Goal: Task Accomplishment & Management: Manage account settings

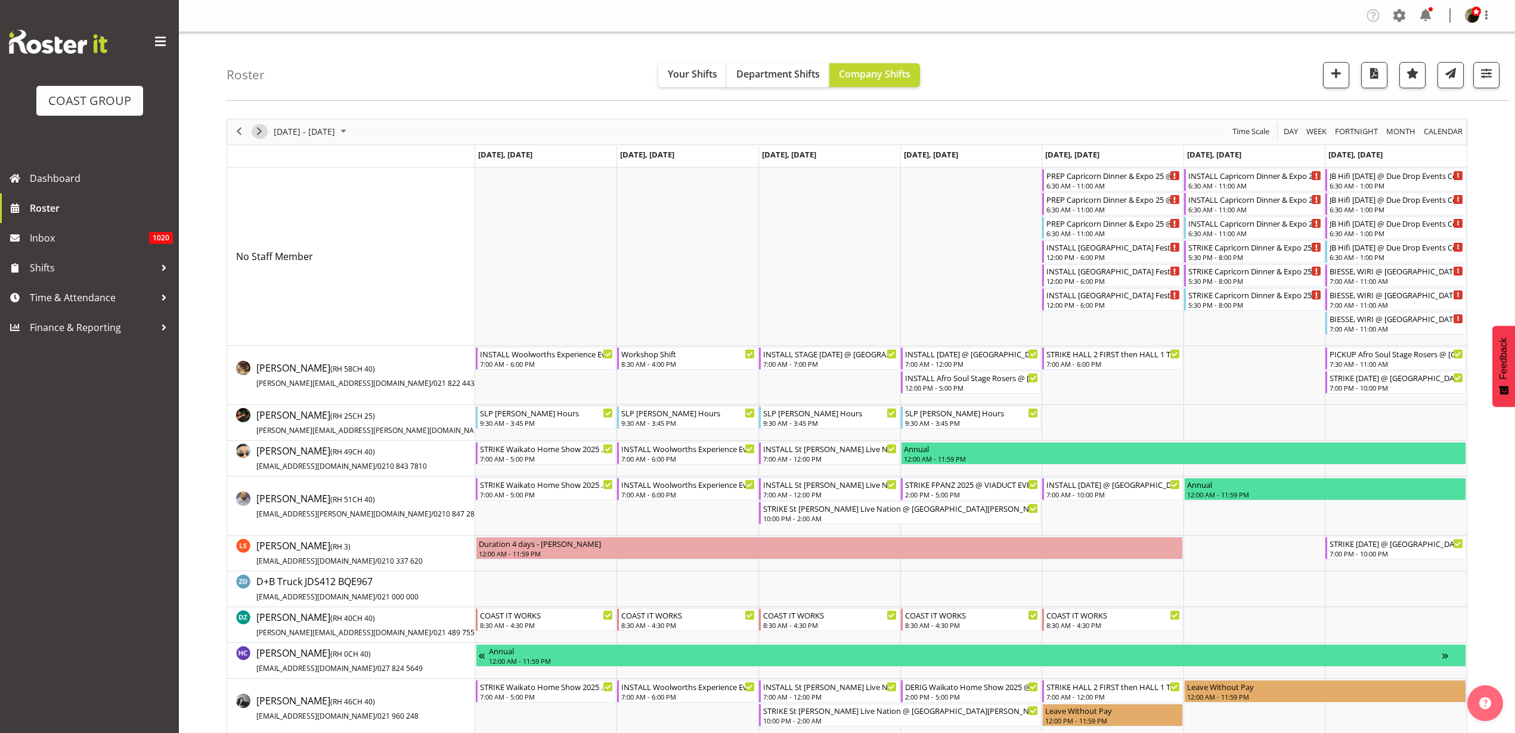
click at [258, 130] on span "Next" at bounding box center [259, 131] width 14 height 15
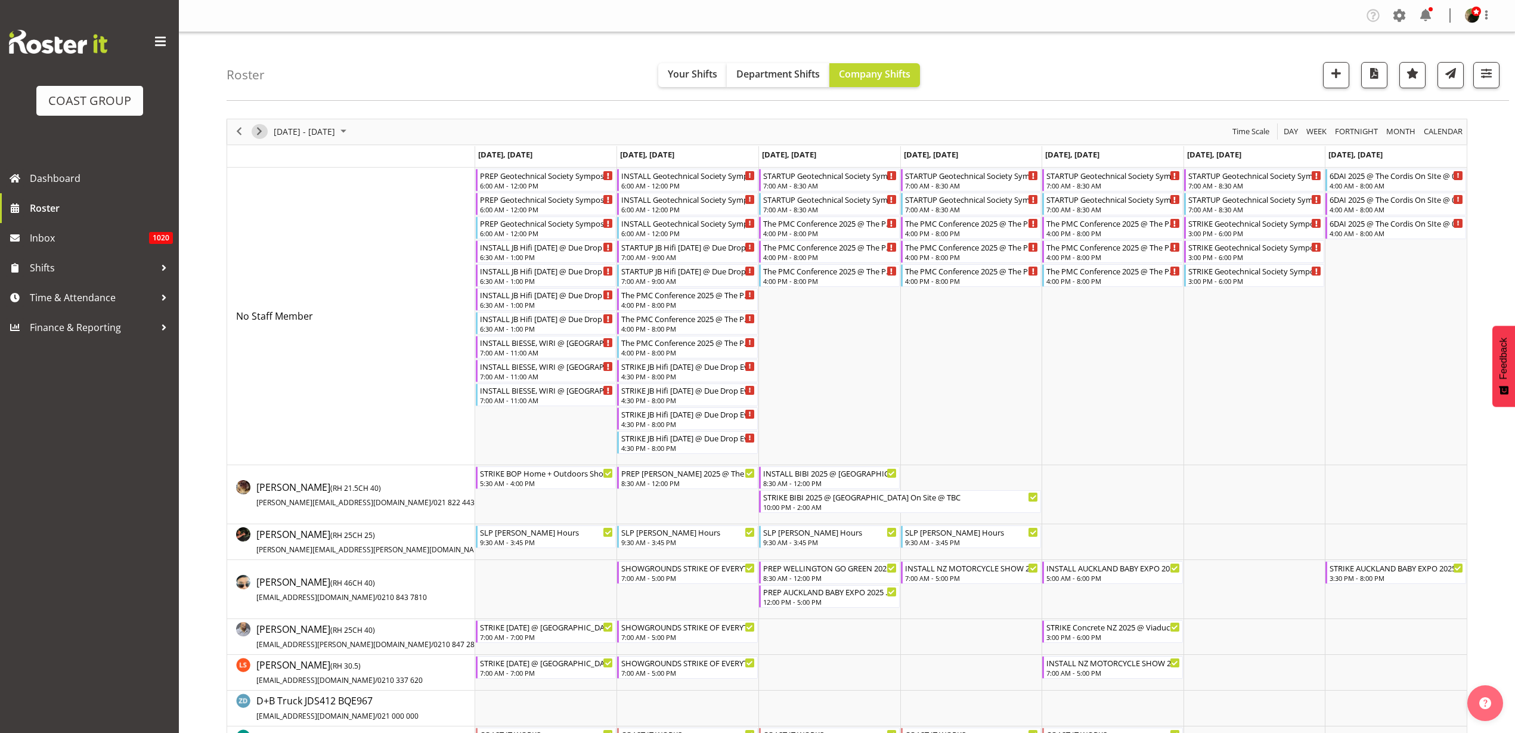
click at [259, 129] on span "Next" at bounding box center [259, 131] width 14 height 15
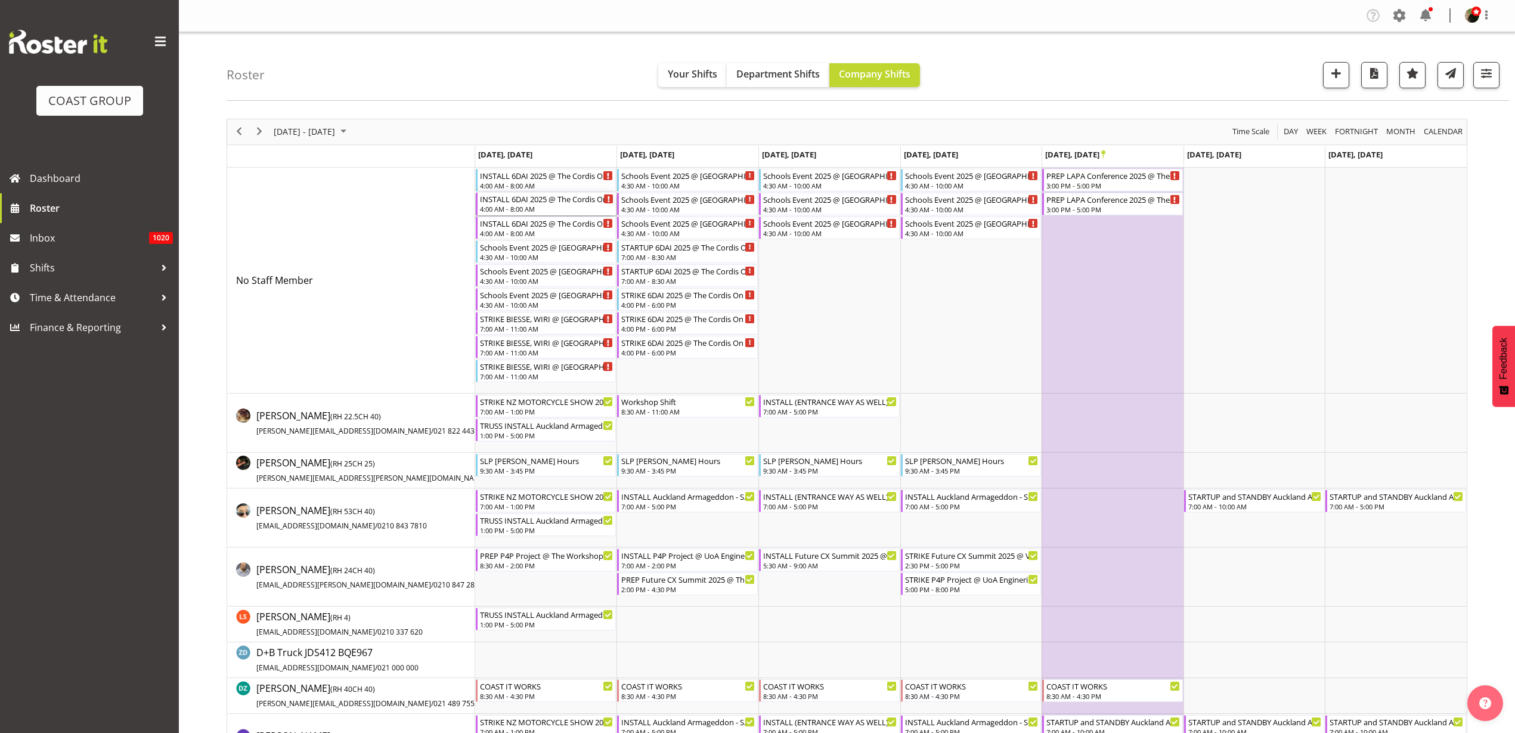
click at [518, 201] on div "INSTALL 6DAI 2025 @ The Cordis On SIte @ 0430" at bounding box center [547, 199] width 134 height 12
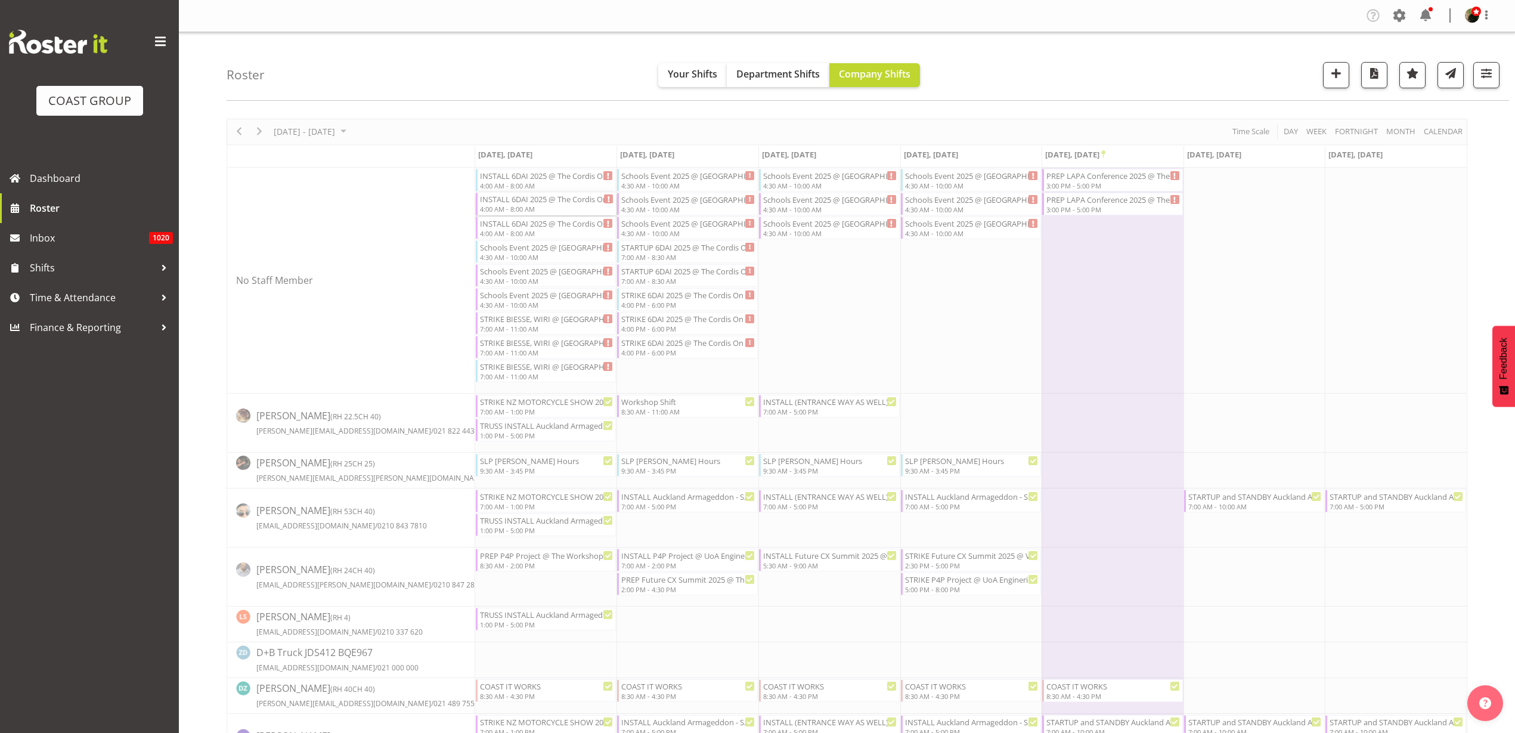
select select
select select "9"
select select "2025"
select select "4"
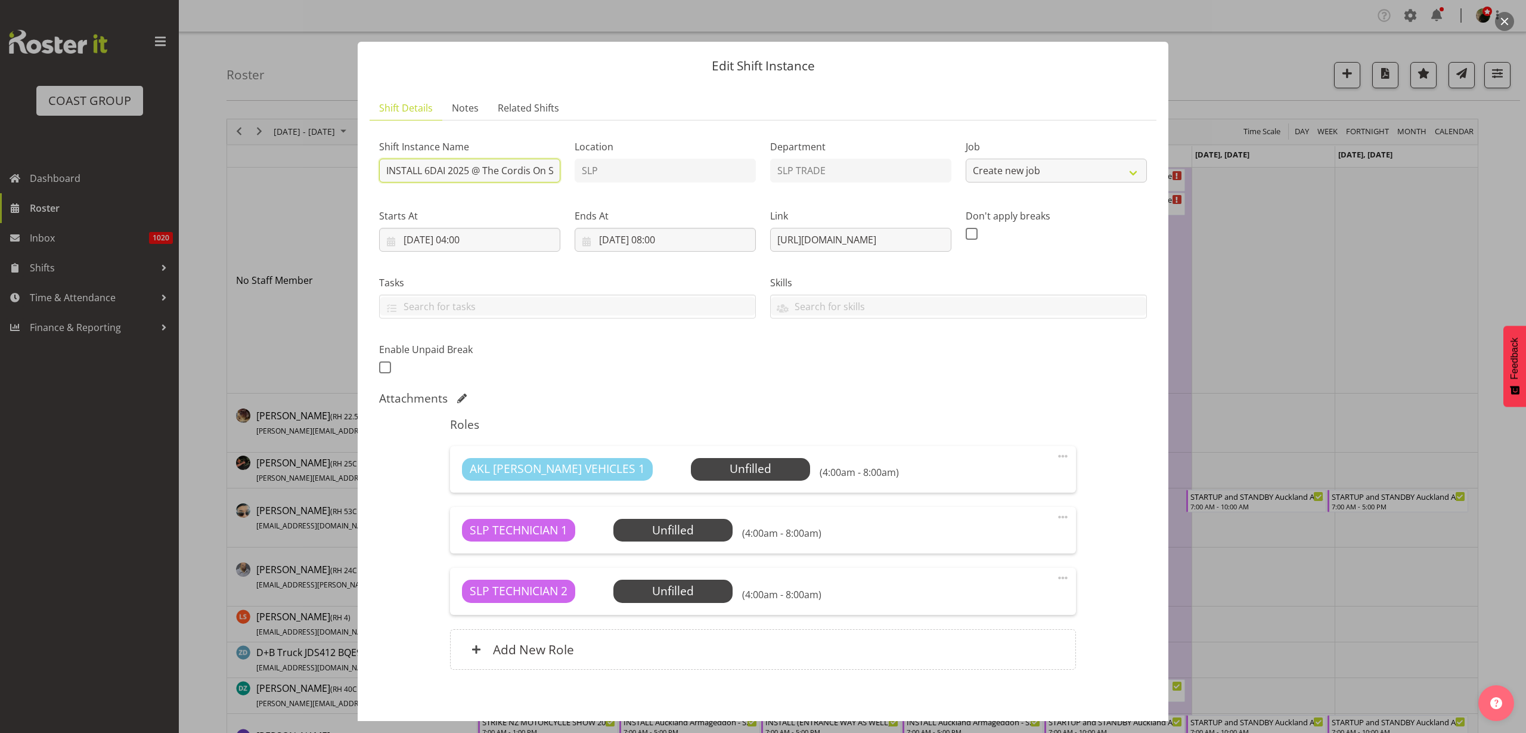
select select "10719"
click at [502, 172] on input "INSTALL 6DAI 2025 @ The Cordis On SIte @ 0430" at bounding box center [469, 171] width 181 height 24
type input "INSTALL 6DAI 2025 @ The Cordis On SIte @ 0530"
click at [448, 238] on input "20/10/2025, 04:00" at bounding box center [469, 240] width 181 height 24
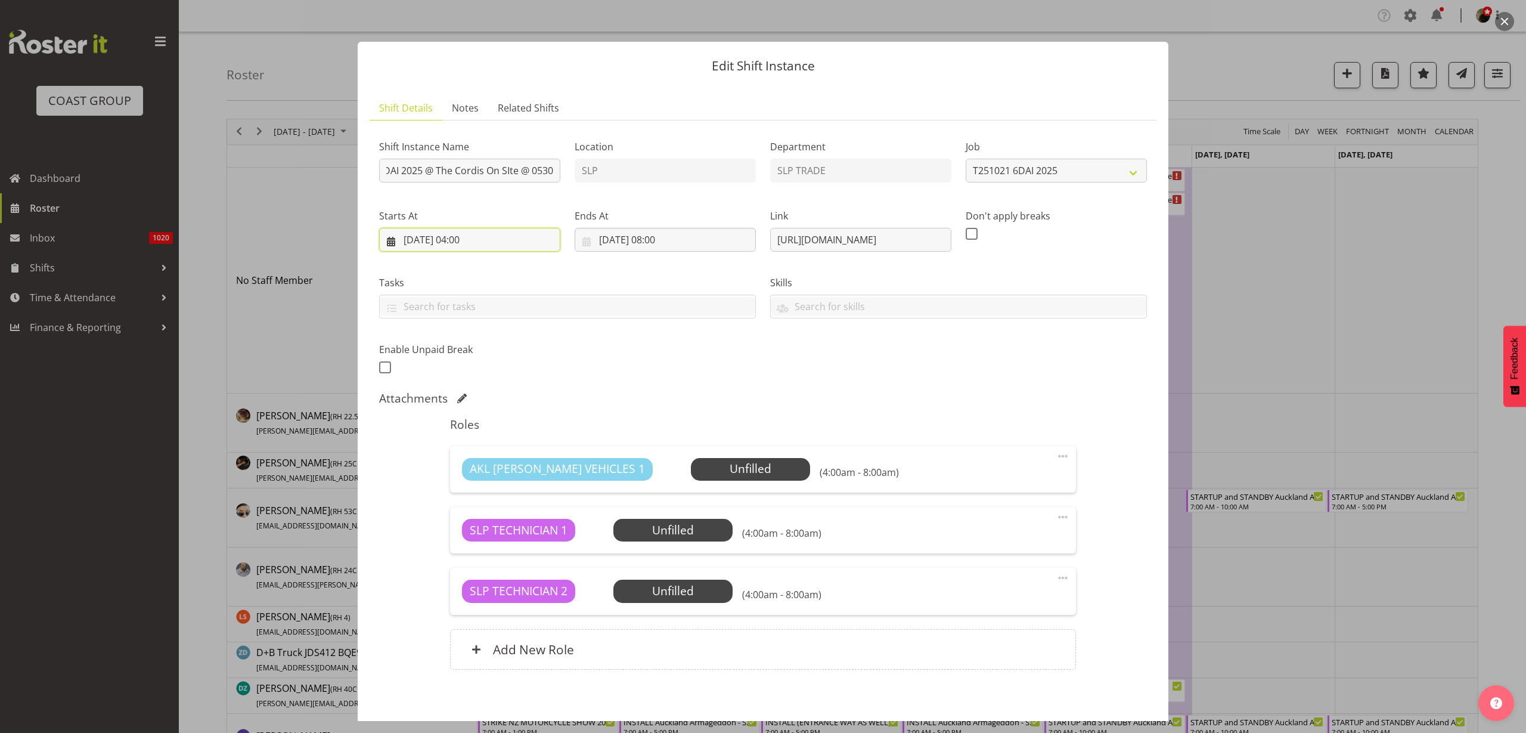
scroll to position [0, 0]
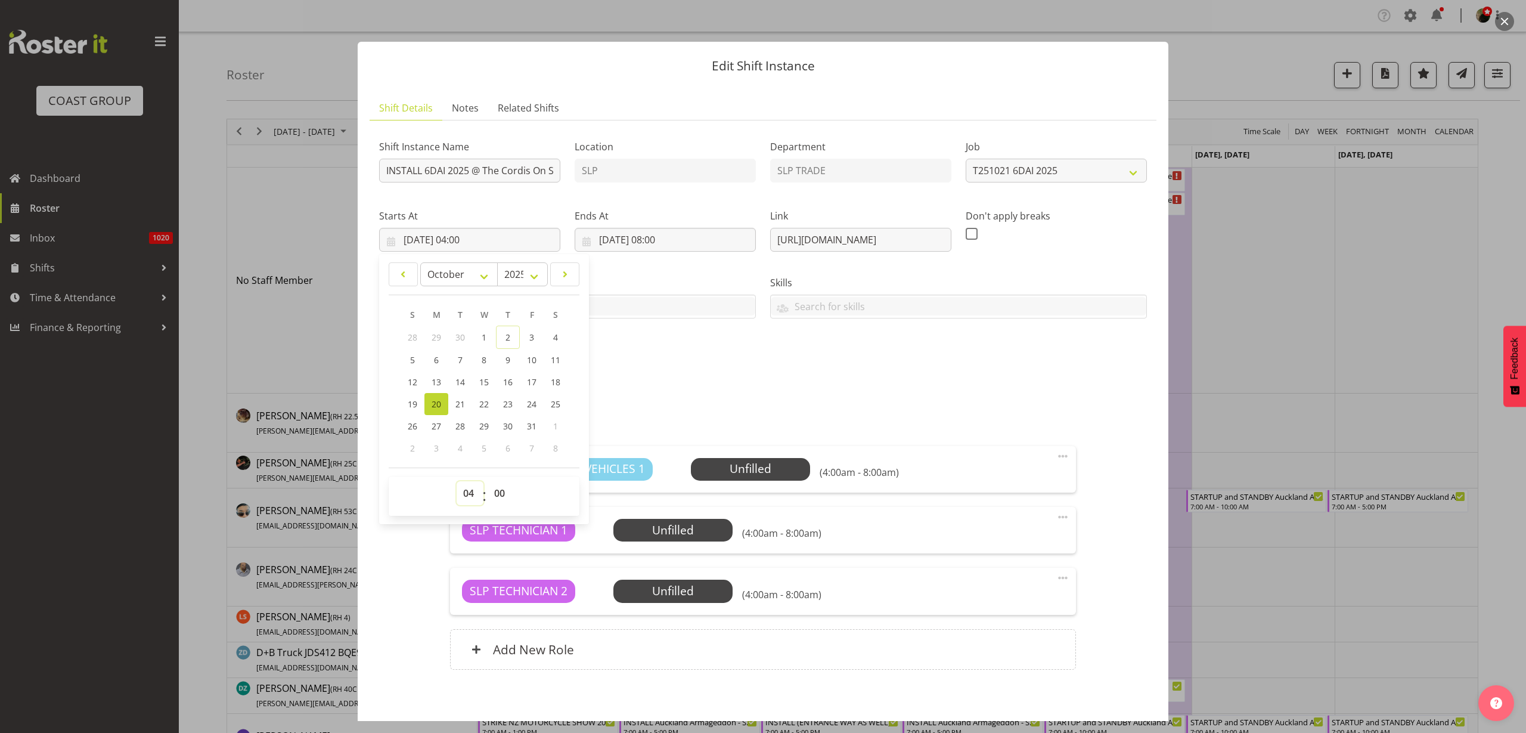
click at [465, 497] on select "00 01 02 03 04 05 06 07 08 09 10 11 12 13 14 15 16 17 18 19 20 21 22 23" at bounding box center [470, 493] width 27 height 24
select select "5"
click at [457, 481] on select "00 01 02 03 04 05 06 07 08 09 10 11 12 13 14 15 16 17 18 19 20 21 22 23" at bounding box center [470, 493] width 27 height 24
type input "20/10/2025, 05:00"
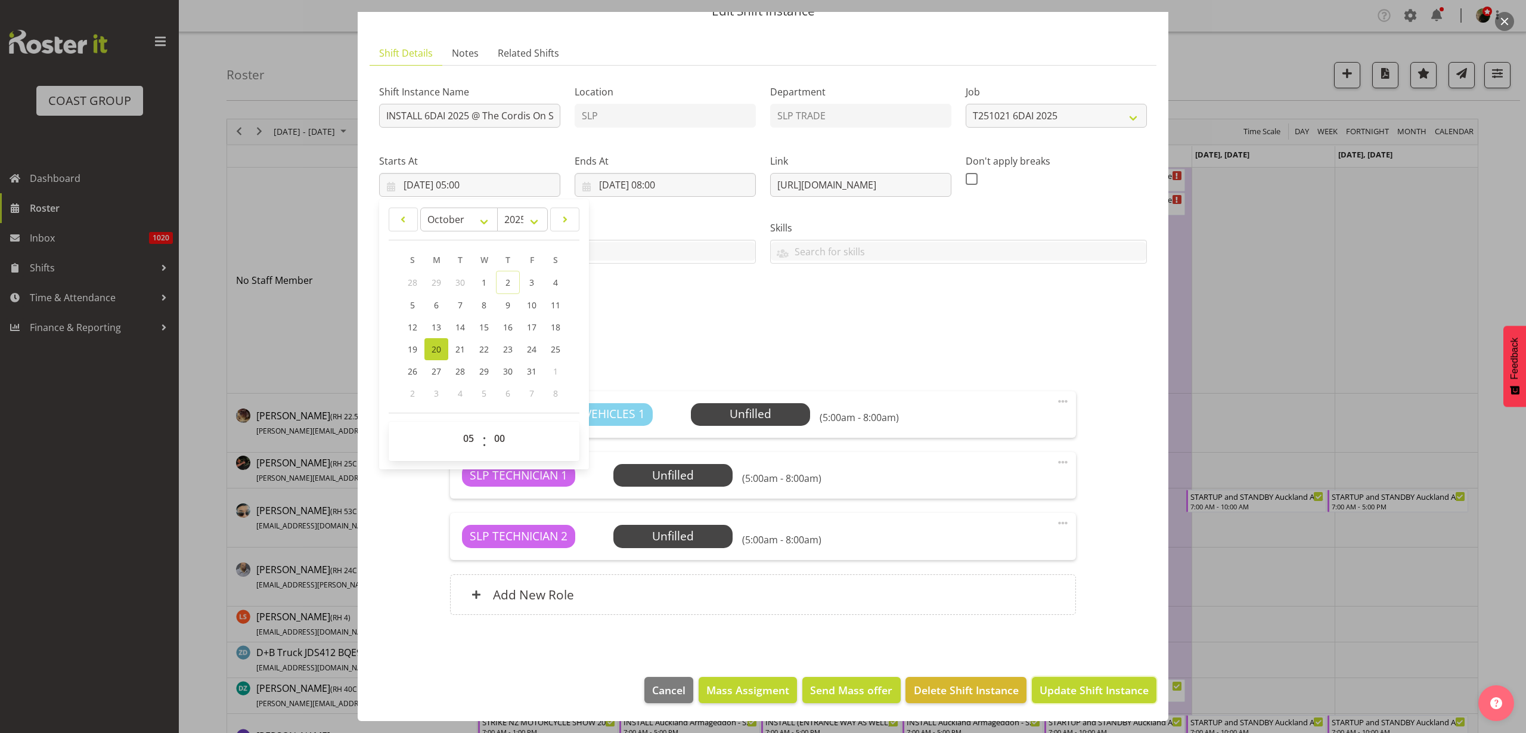
click at [1069, 688] on span "Update Shift Instance" at bounding box center [1094, 689] width 109 height 15
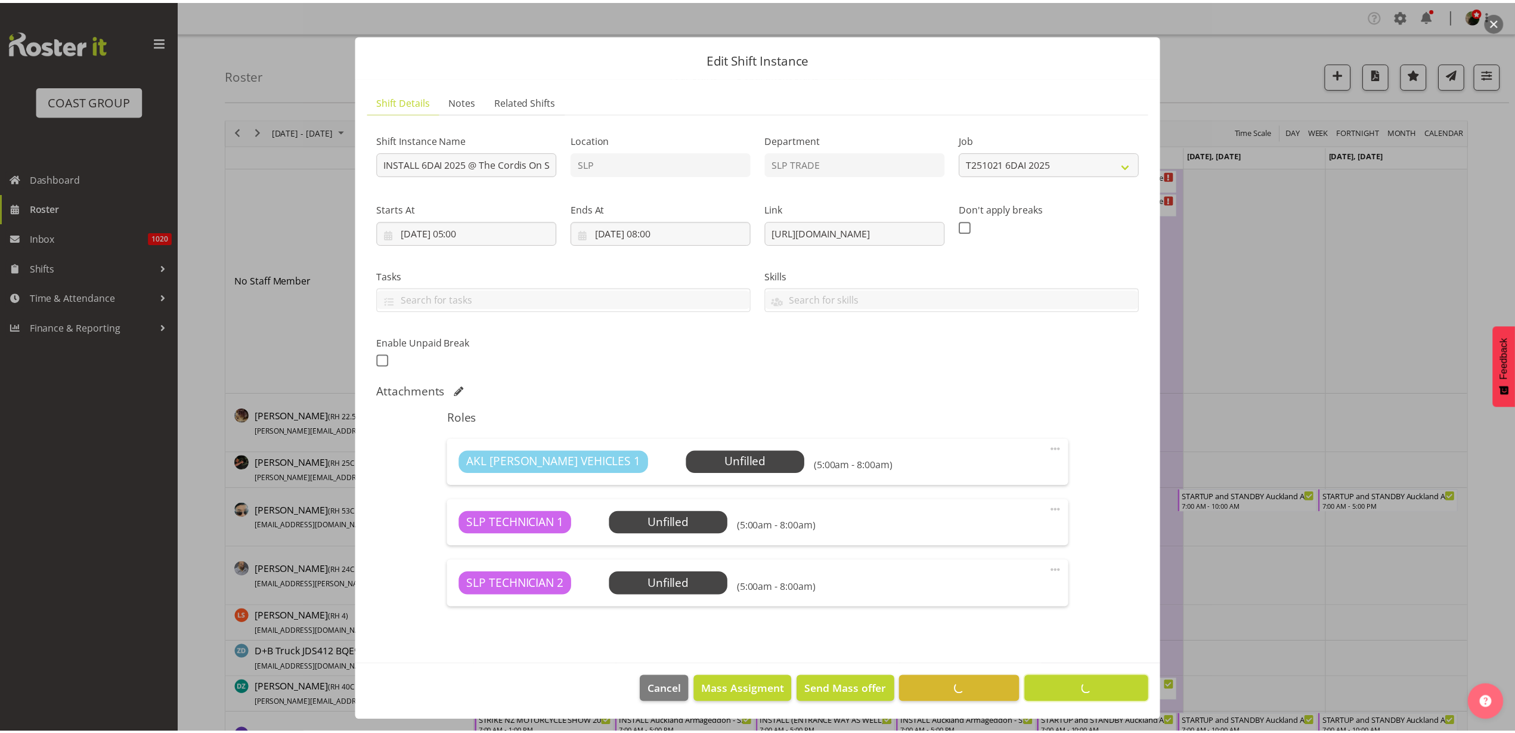
scroll to position [7, 0]
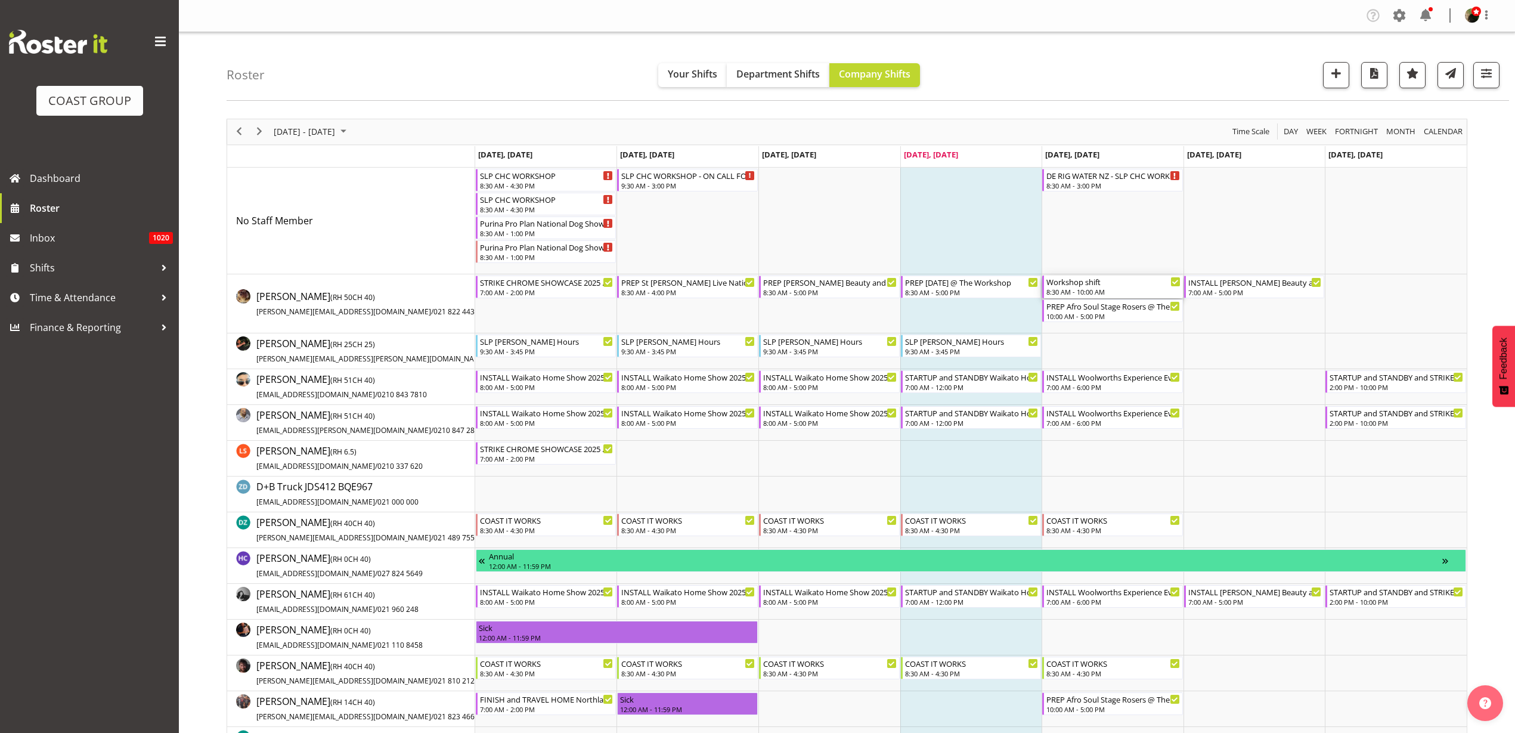
click at [1091, 281] on div "Workshop shift" at bounding box center [1113, 281] width 134 height 12
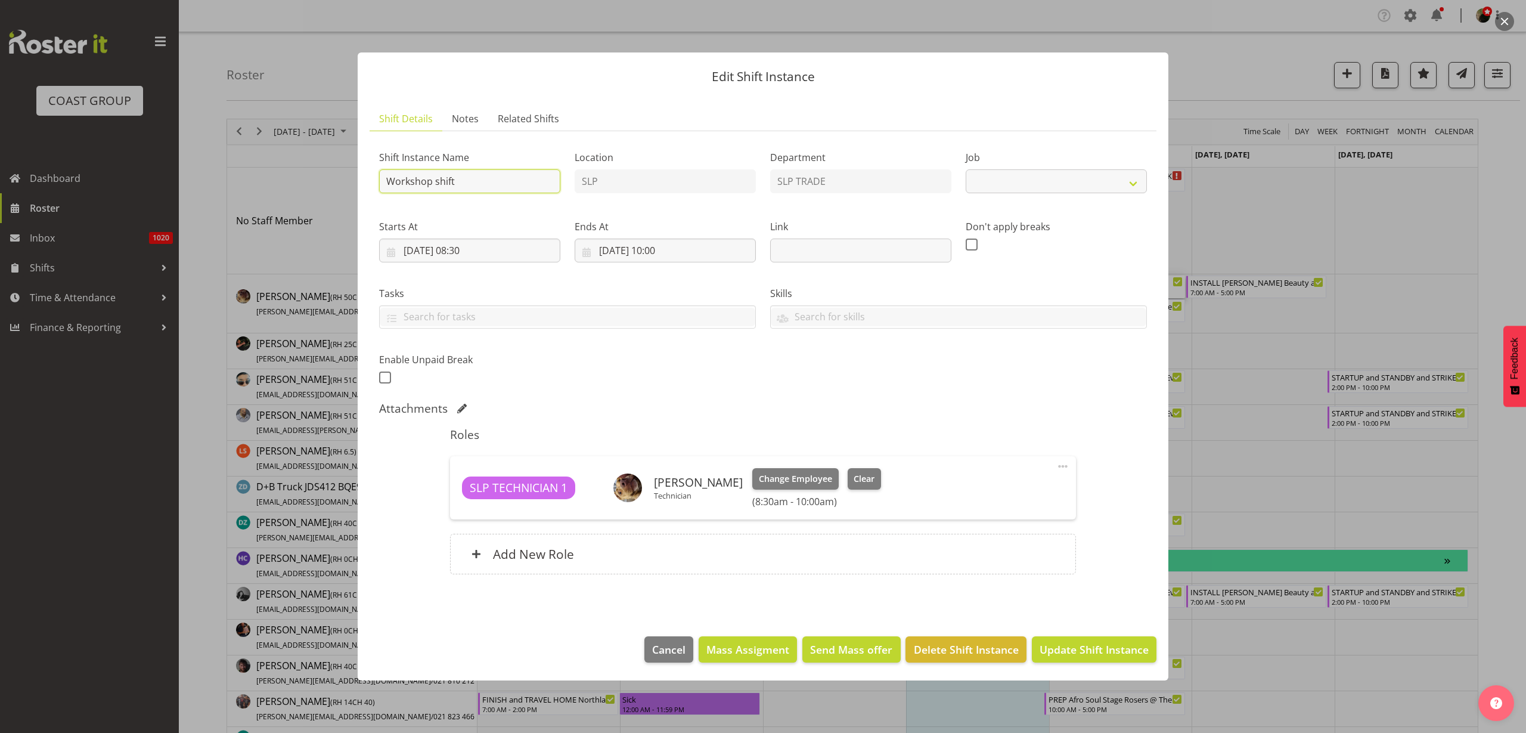
click at [481, 181] on input "Workshop shift" at bounding box center [469, 181] width 181 height 24
select select "55"
type input "Workshop shift PICK UP SCISSOR LIFT"
click at [1072, 654] on span "Update Shift Instance" at bounding box center [1094, 648] width 109 height 15
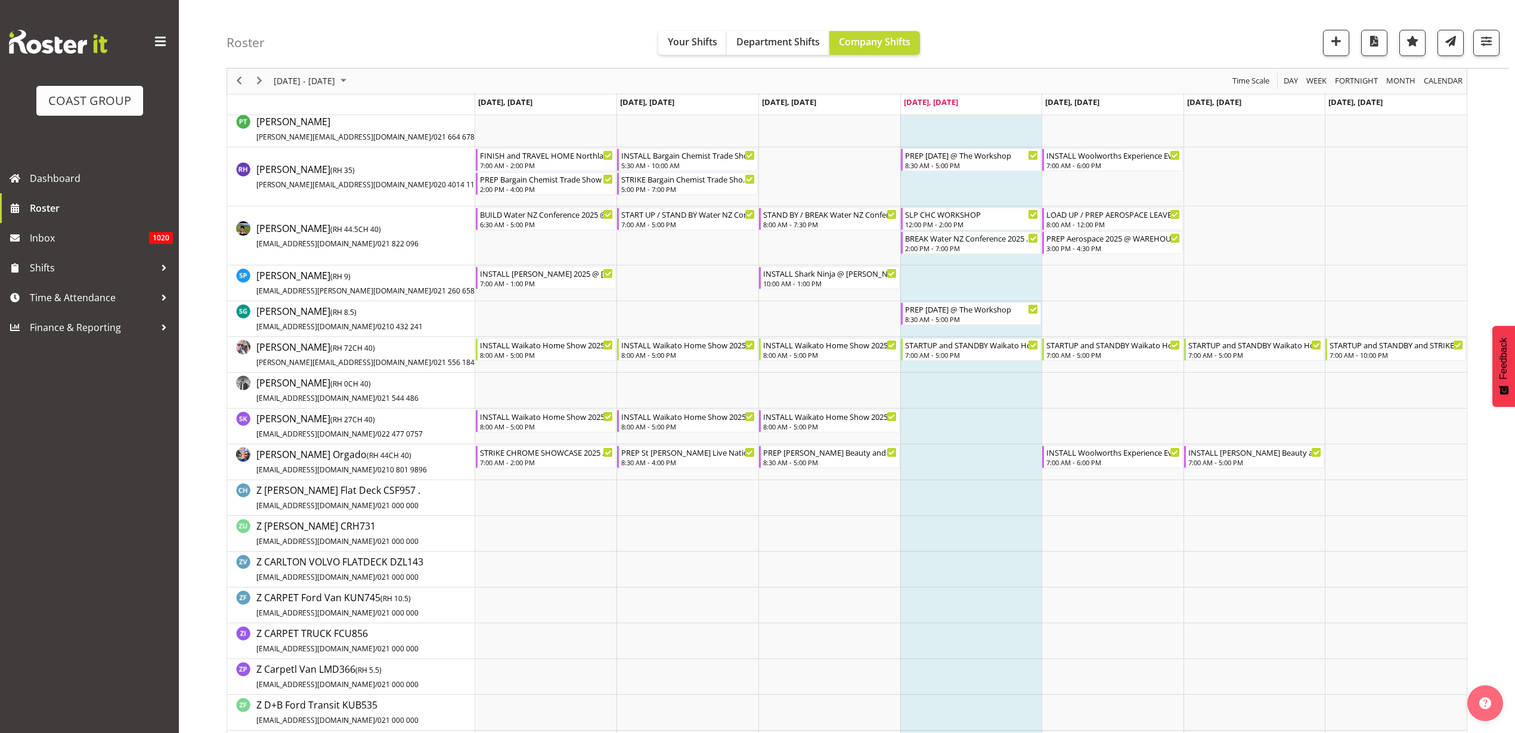
scroll to position [1118, 0]
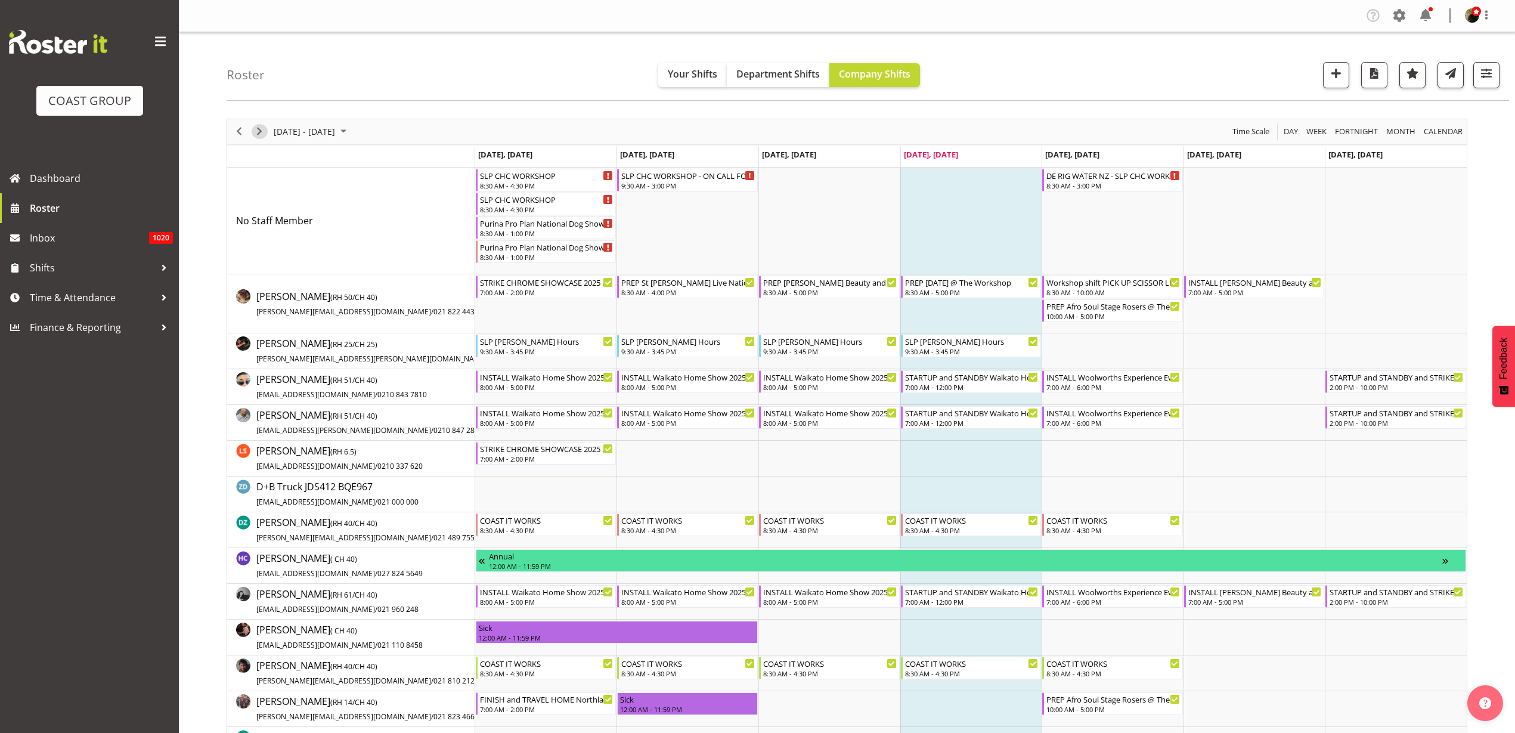
click at [259, 128] on span "Next" at bounding box center [259, 131] width 14 height 15
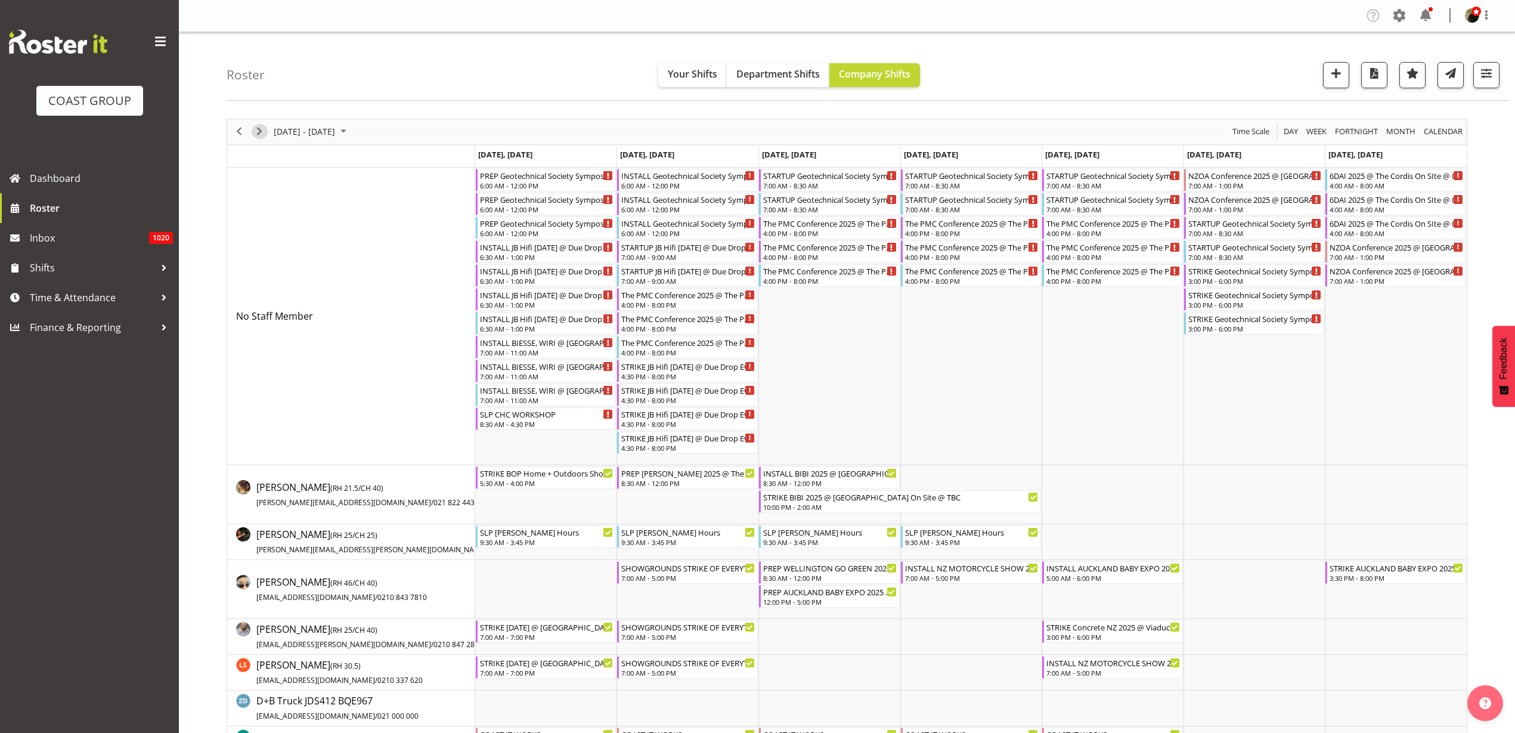
click at [258, 129] on span "Next" at bounding box center [259, 131] width 14 height 15
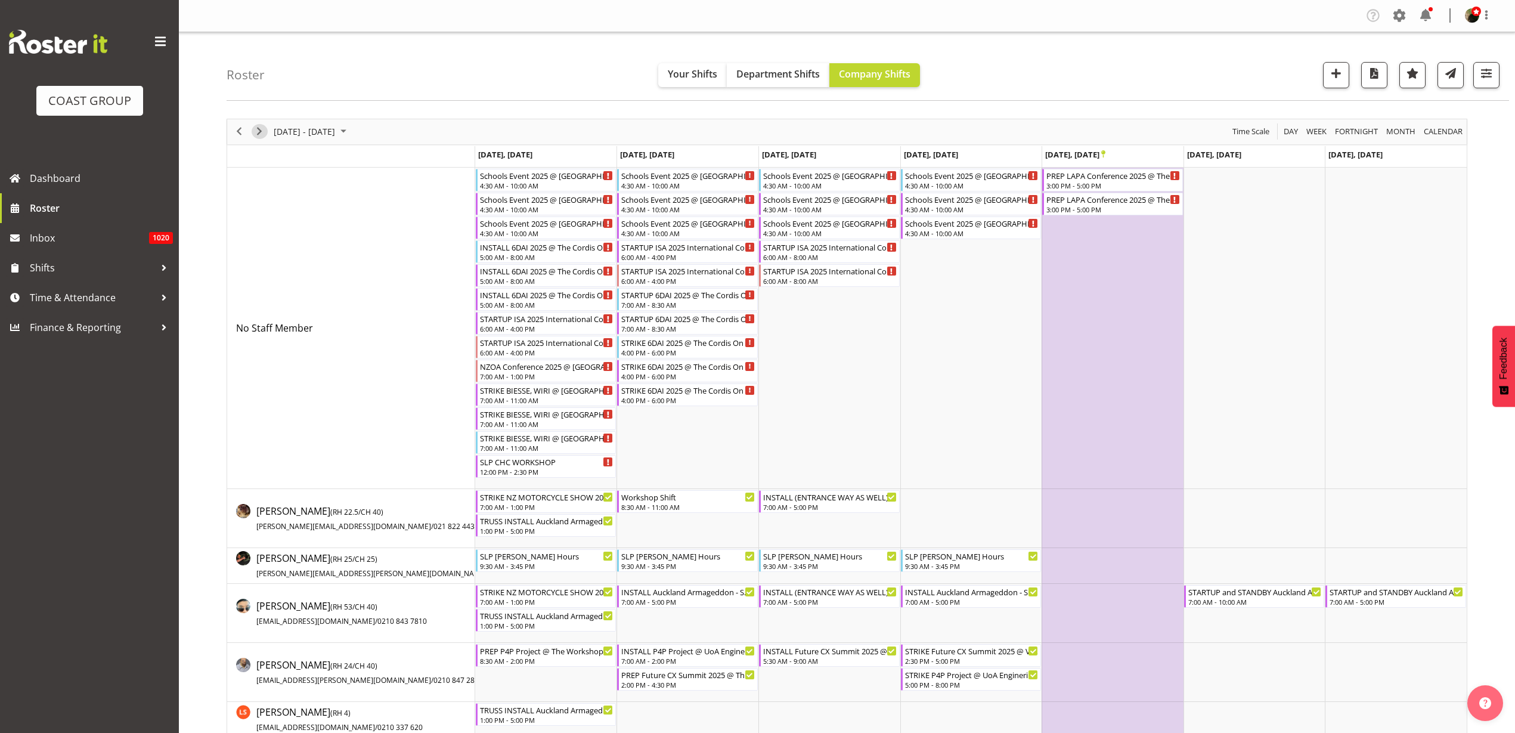
click at [258, 129] on span "Next" at bounding box center [259, 131] width 14 height 15
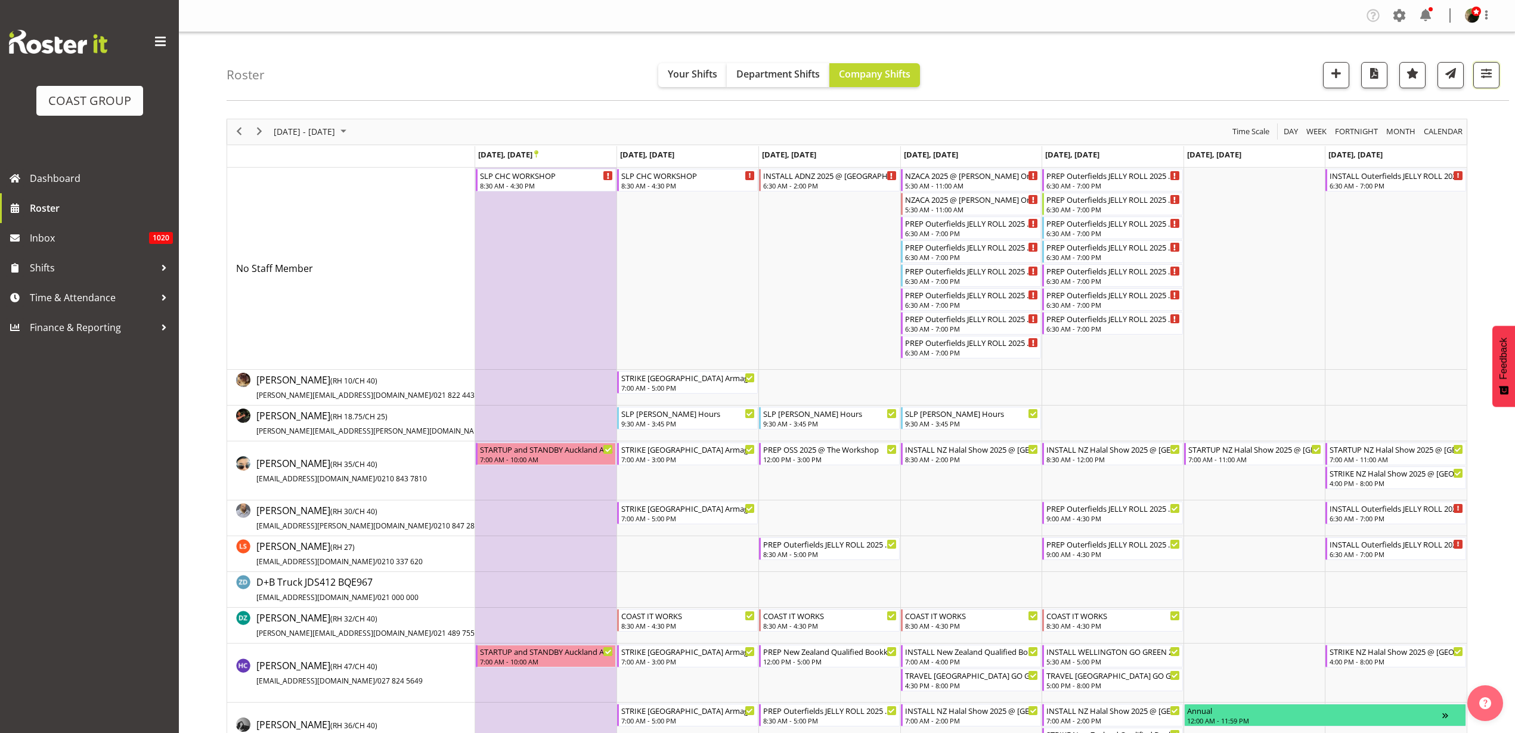
click at [1488, 75] on span "button" at bounding box center [1485, 73] width 15 height 15
click at [1413, 107] on span "2 Locations" at bounding box center [1410, 111] width 58 height 14
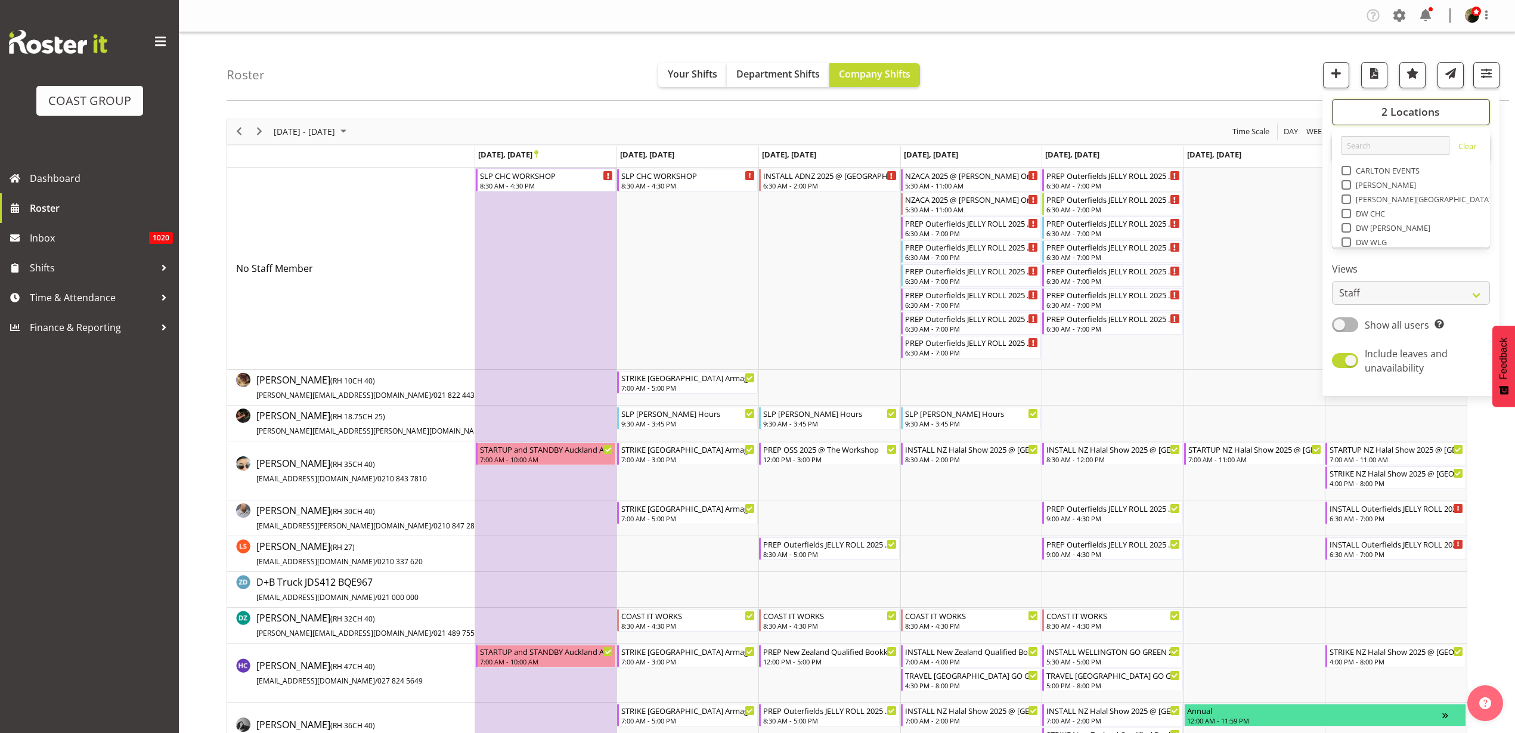
scroll to position [149, 0]
click at [1347, 181] on span at bounding box center [1346, 179] width 10 height 10
click at [1347, 181] on input "SLP" at bounding box center [1345, 179] width 8 height 8
checkbox input "false"
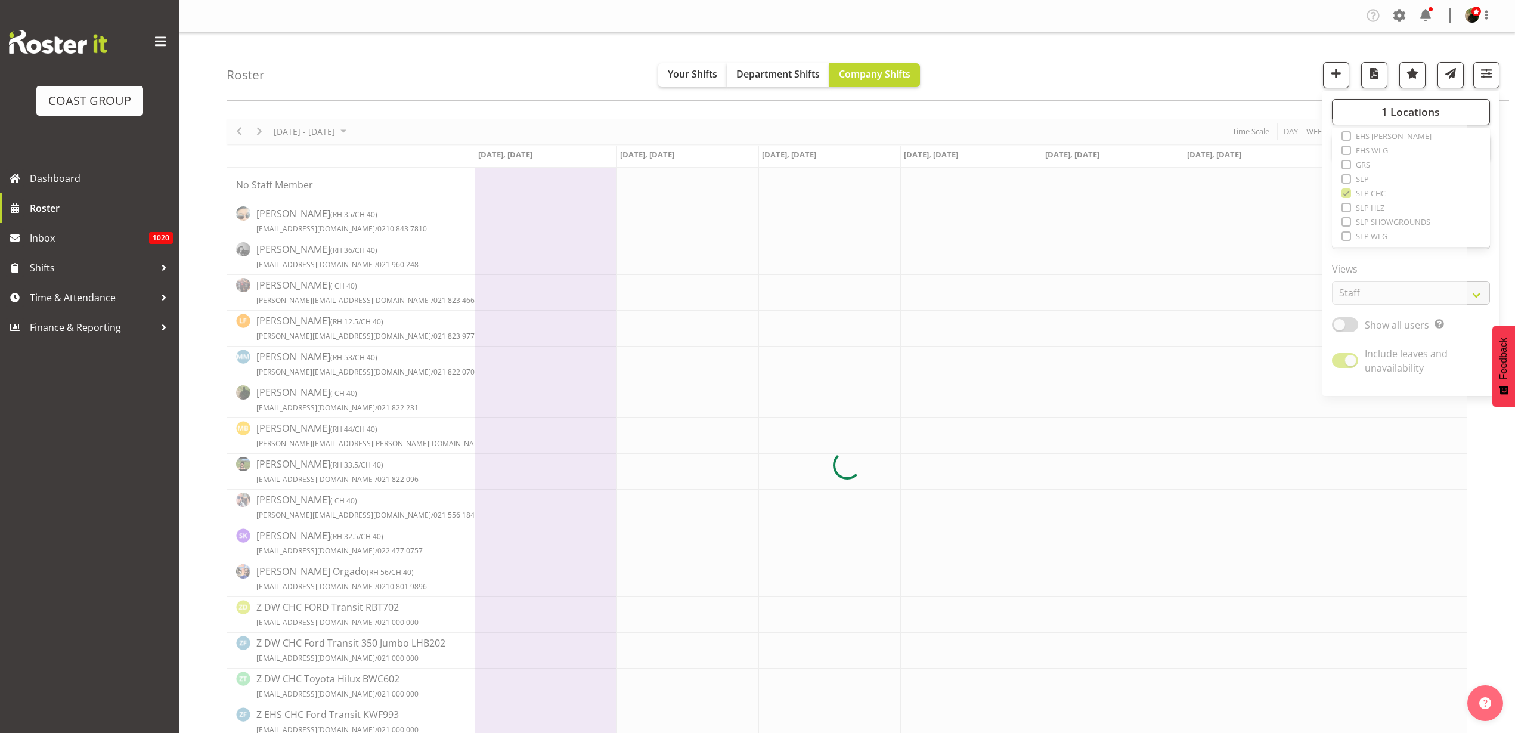
click at [1101, 47] on div "Roster Your Shifts Department Shifts Company Shifts 1 Locations Clear CARLTON E…" at bounding box center [868, 66] width 1282 height 69
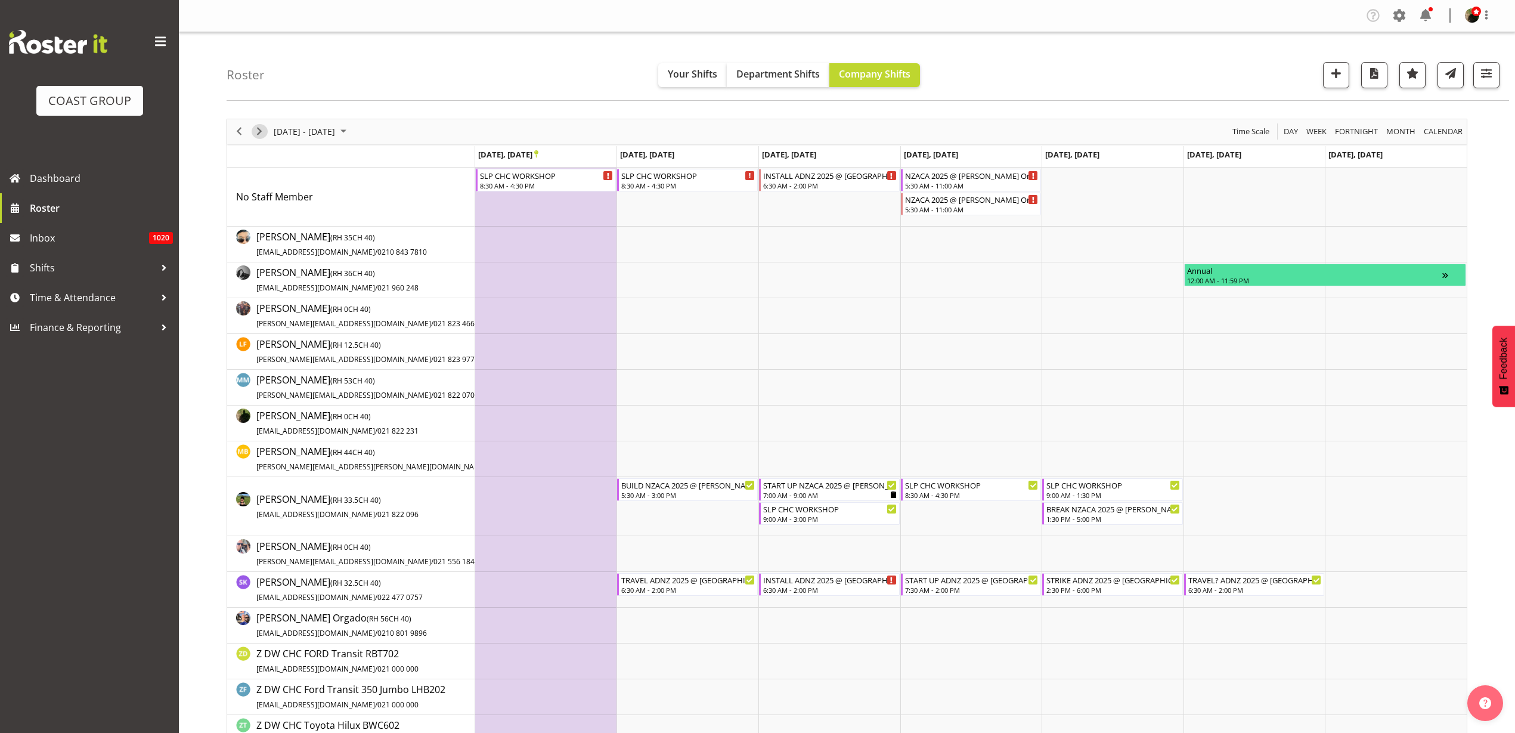
click at [258, 128] on span "Next" at bounding box center [259, 131] width 14 height 15
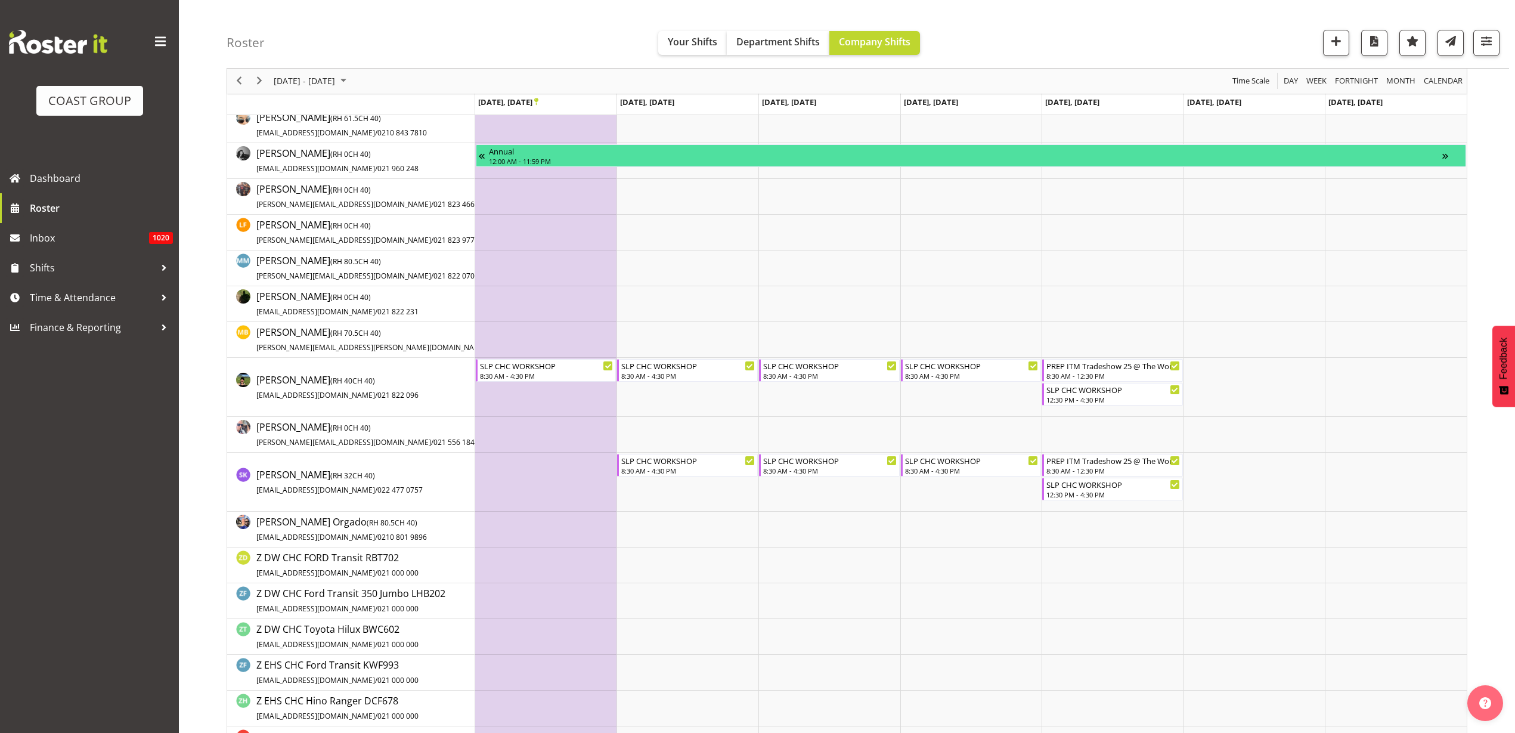
scroll to position [60, 0]
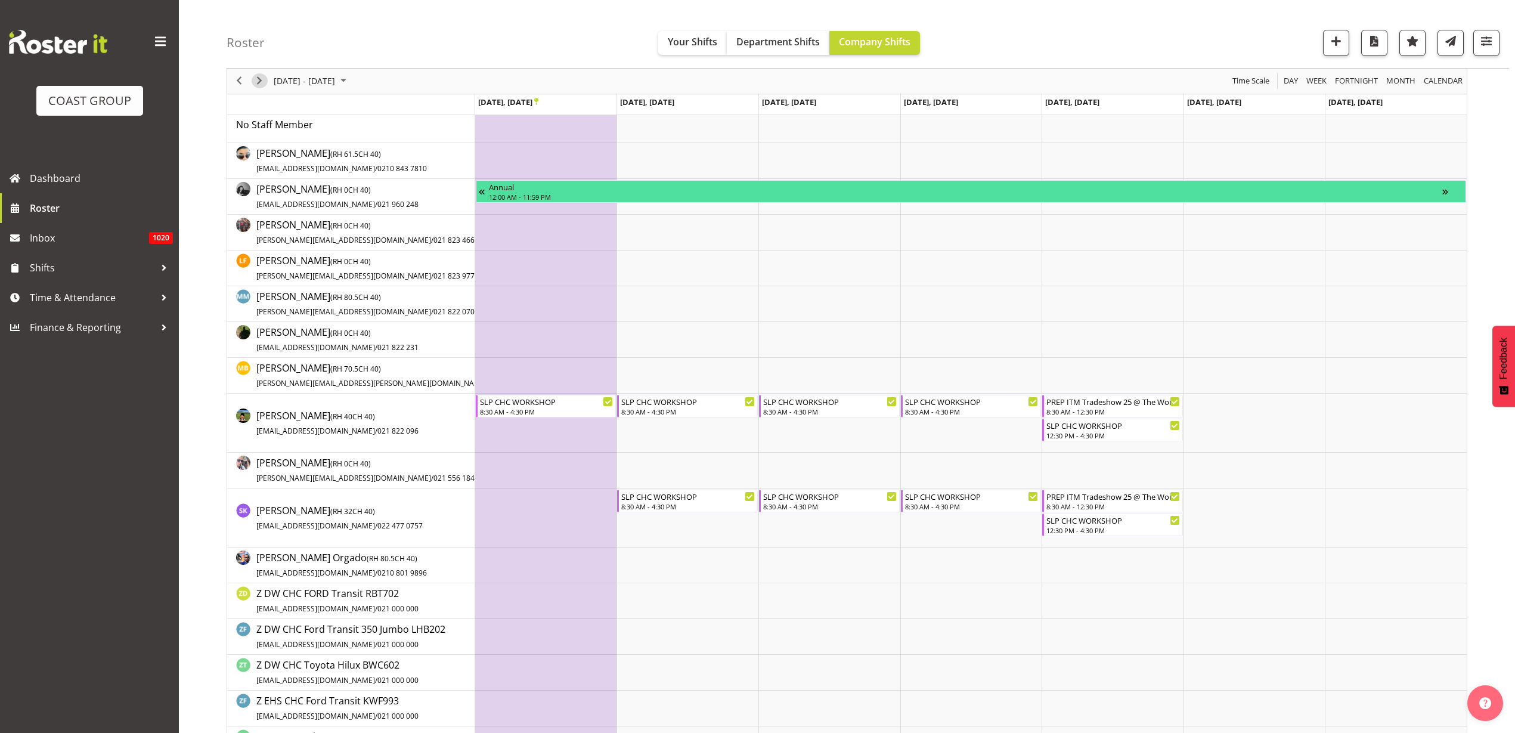
click at [259, 82] on span "Next" at bounding box center [259, 81] width 14 height 15
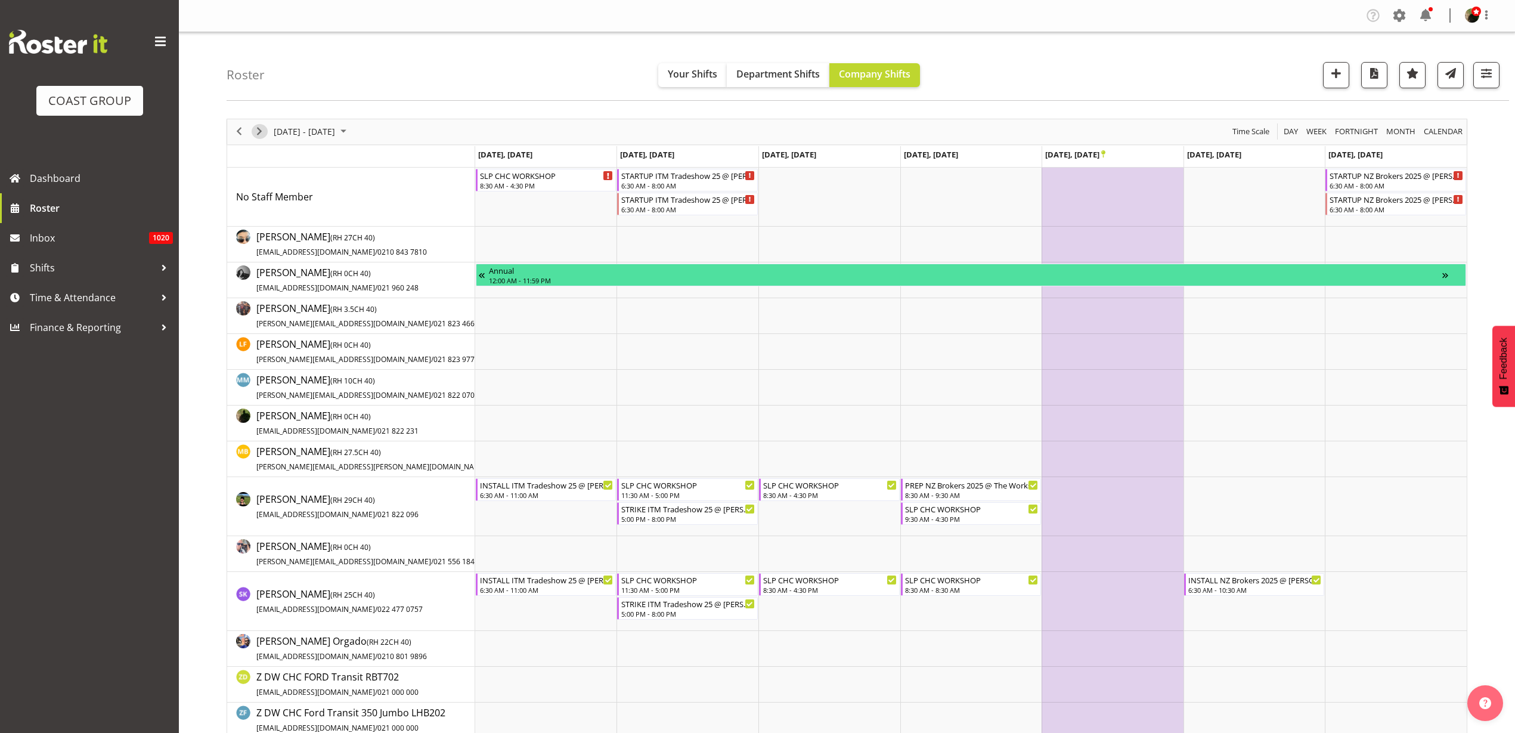
click at [257, 126] on span "Next" at bounding box center [259, 131] width 14 height 15
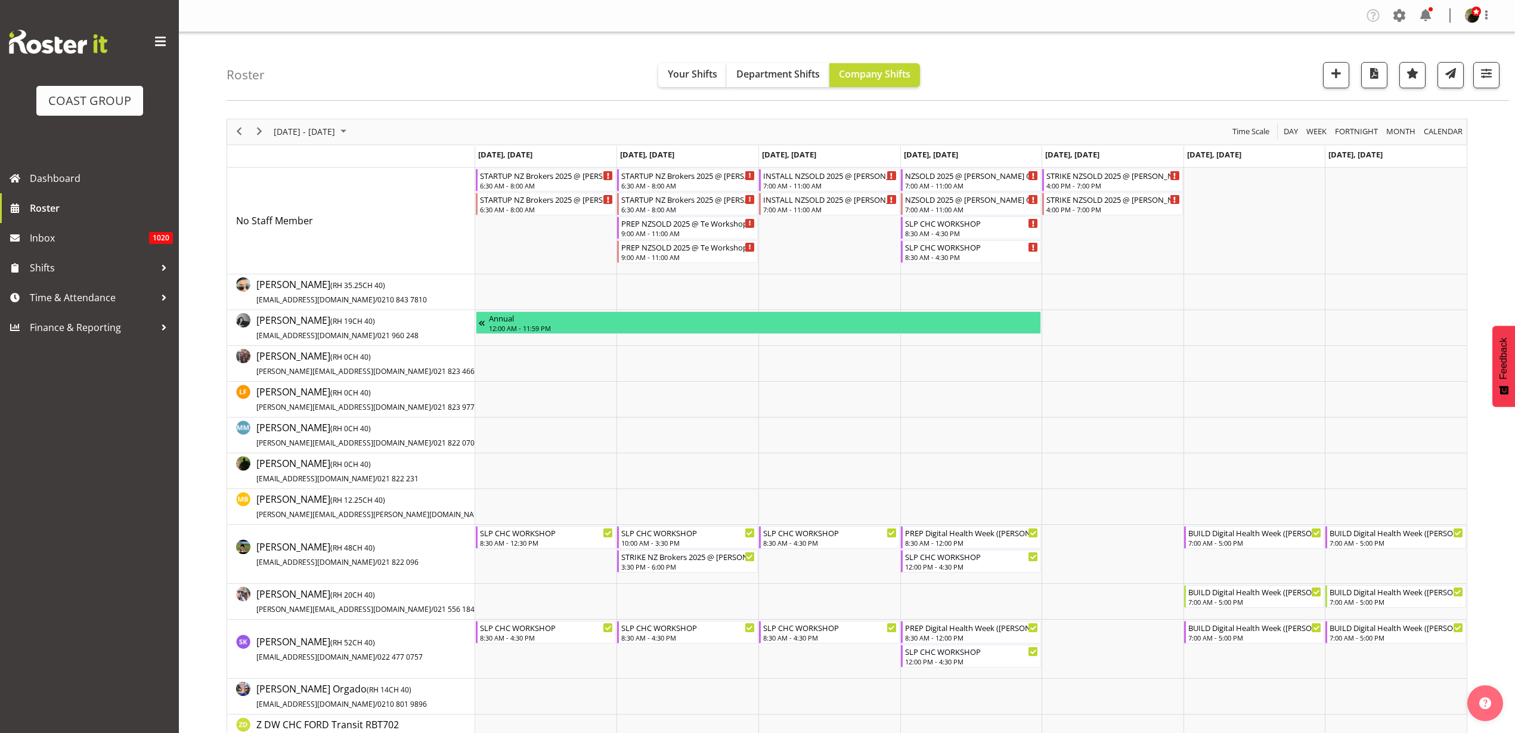
scroll to position [75, 0]
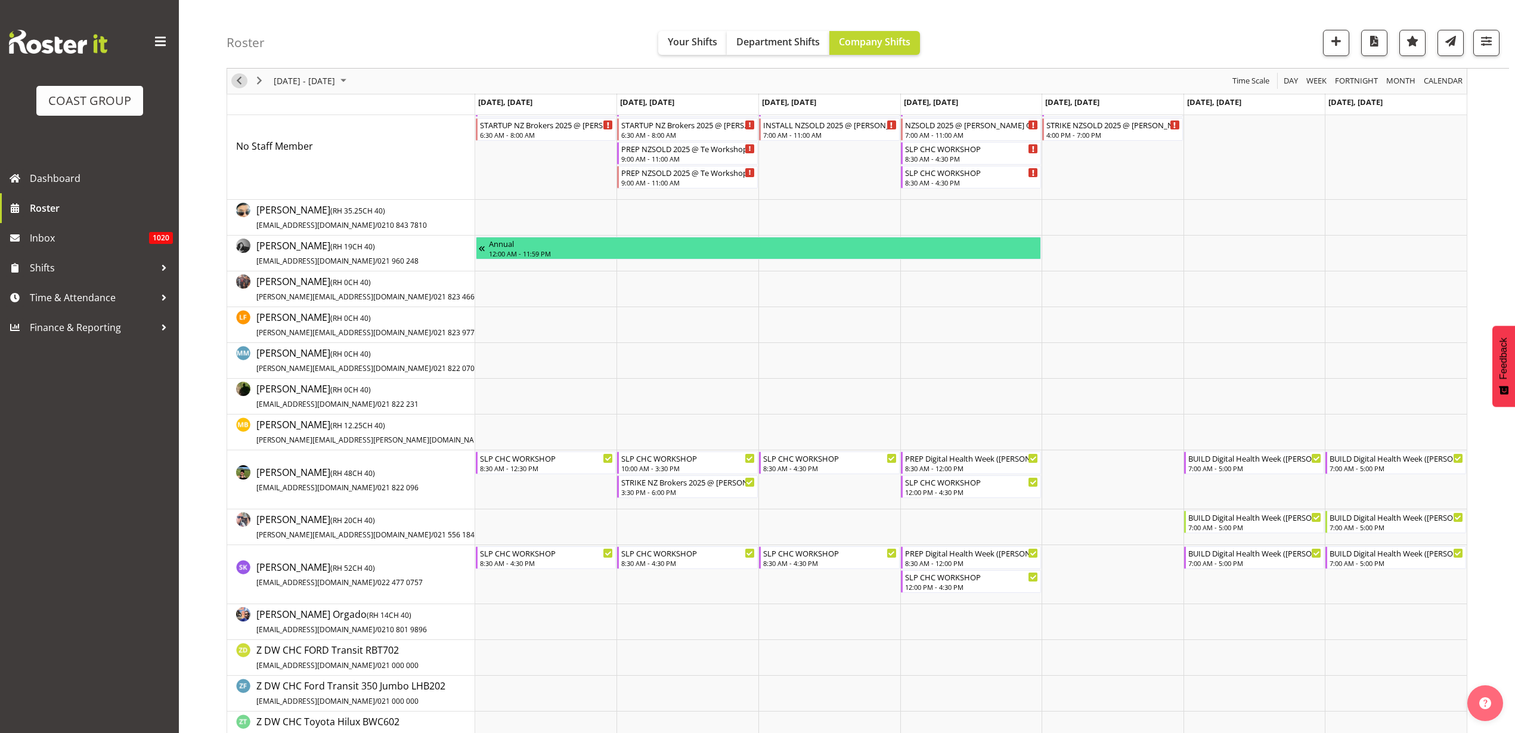
click at [238, 81] on span "Previous" at bounding box center [239, 81] width 14 height 15
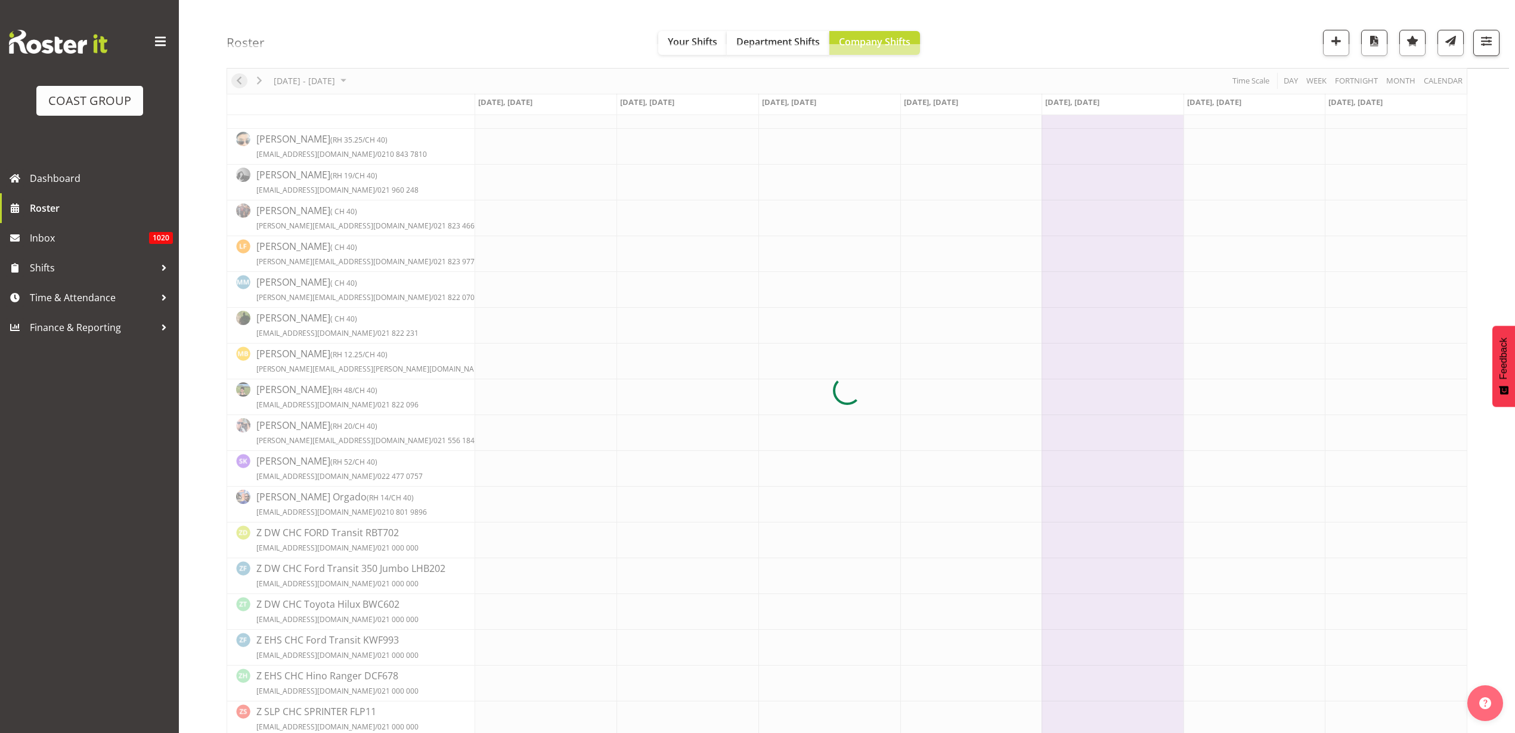
scroll to position [0, 0]
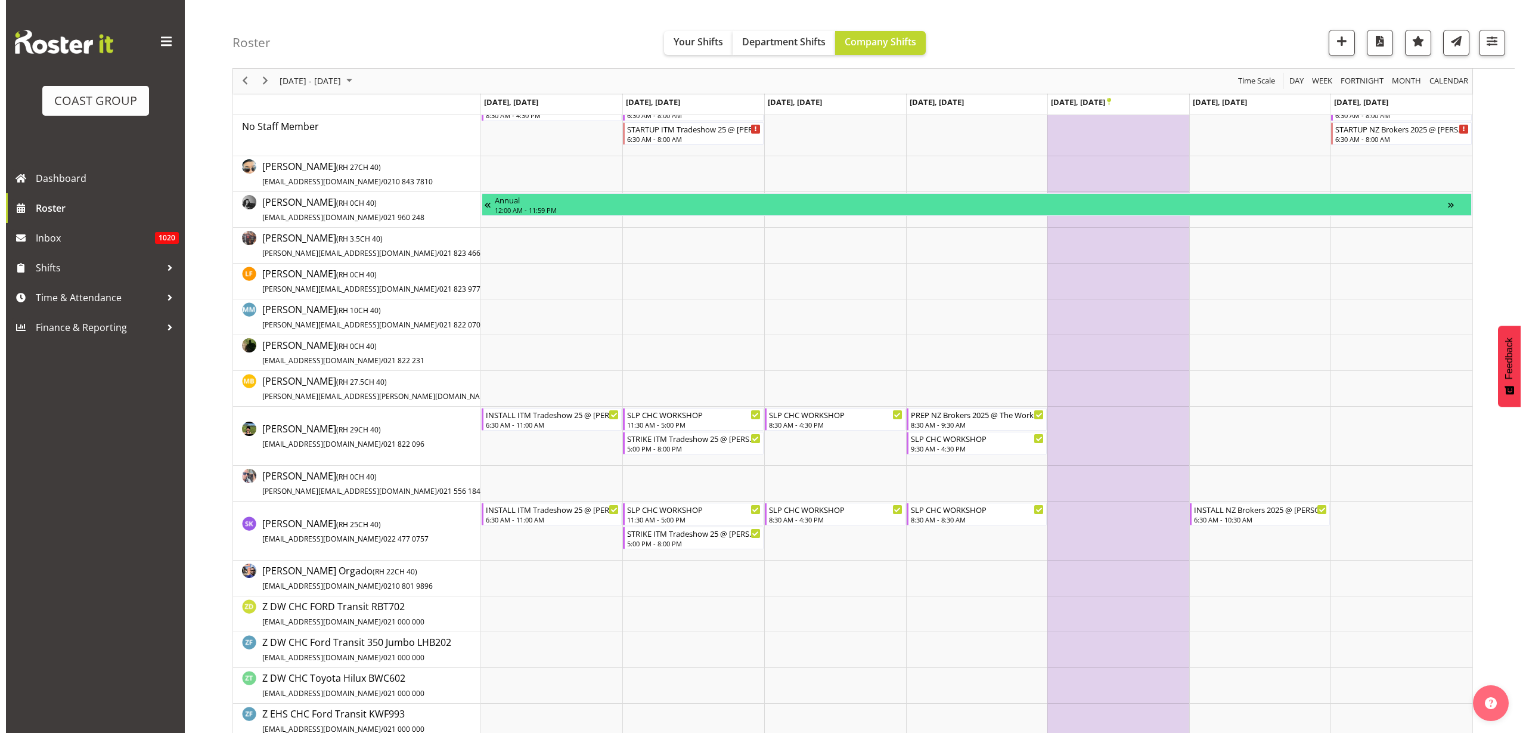
scroll to position [149, 0]
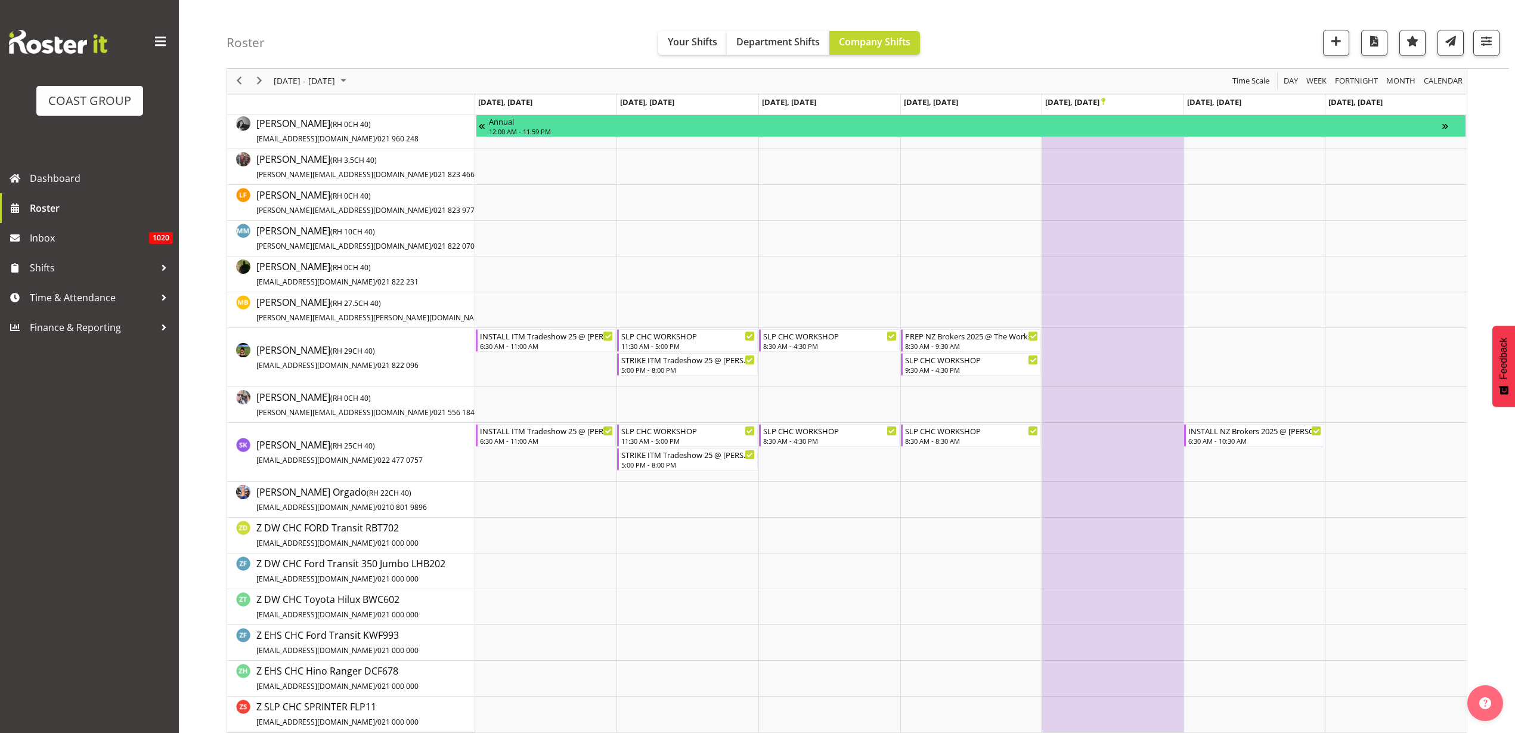
click at [1093, 102] on span "Nov 14, Friday" at bounding box center [1075, 102] width 60 height 11
click at [1105, 101] on icon "Timeline Week of November 13, 2025" at bounding box center [1103, 102] width 4 height 8
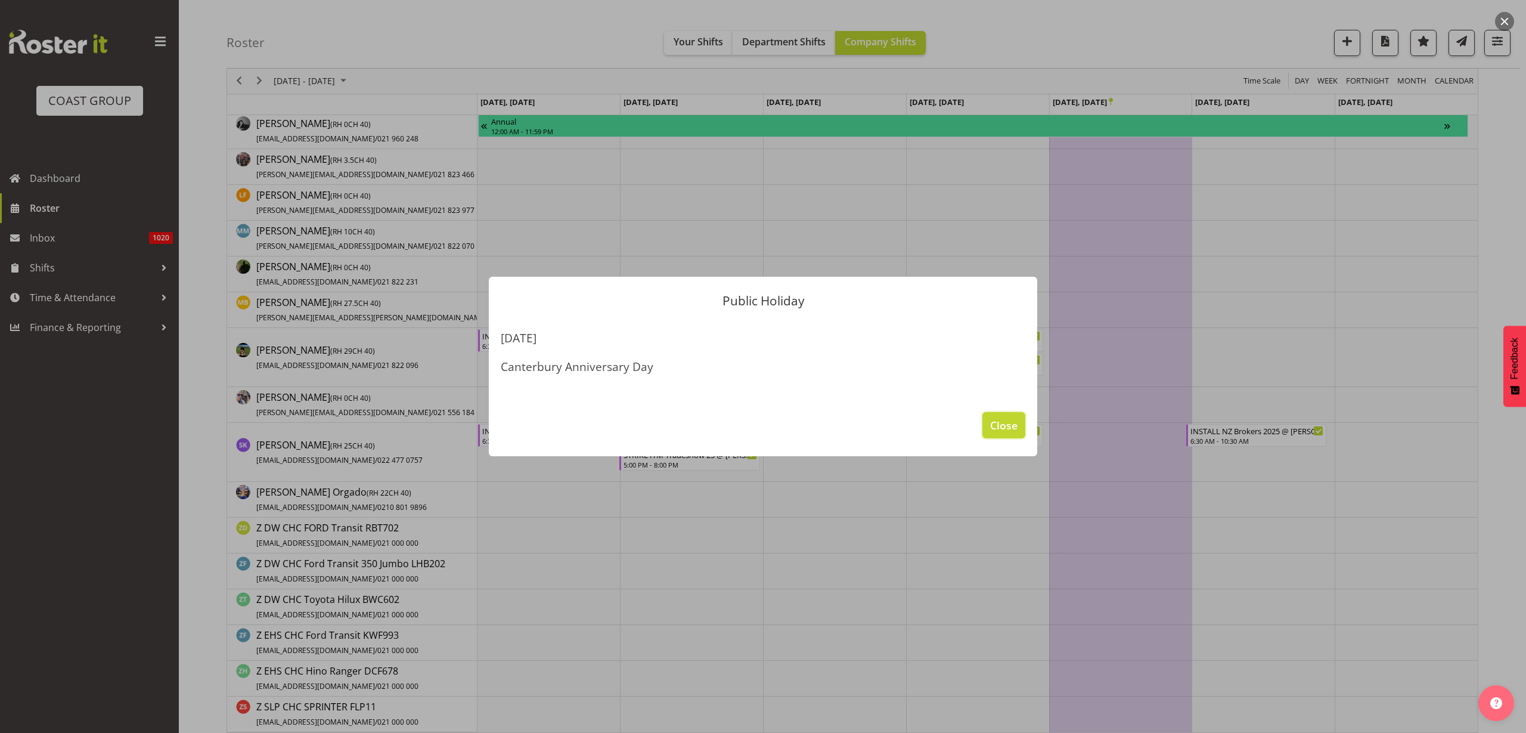
click at [1004, 428] on span "Close" at bounding box center [1003, 424] width 27 height 15
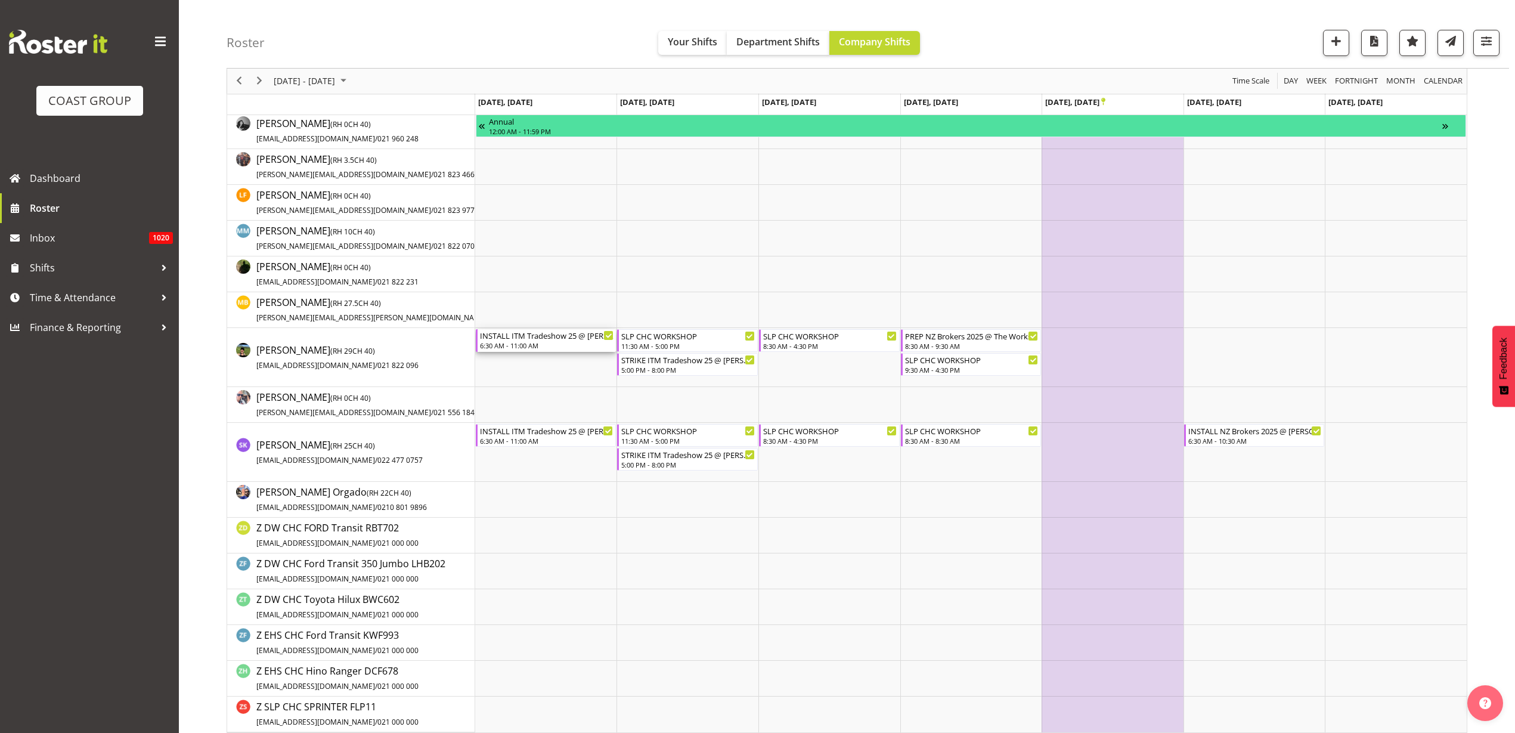
click at [510, 342] on div "6:30 AM - 11:00 AM" at bounding box center [547, 345] width 134 height 10
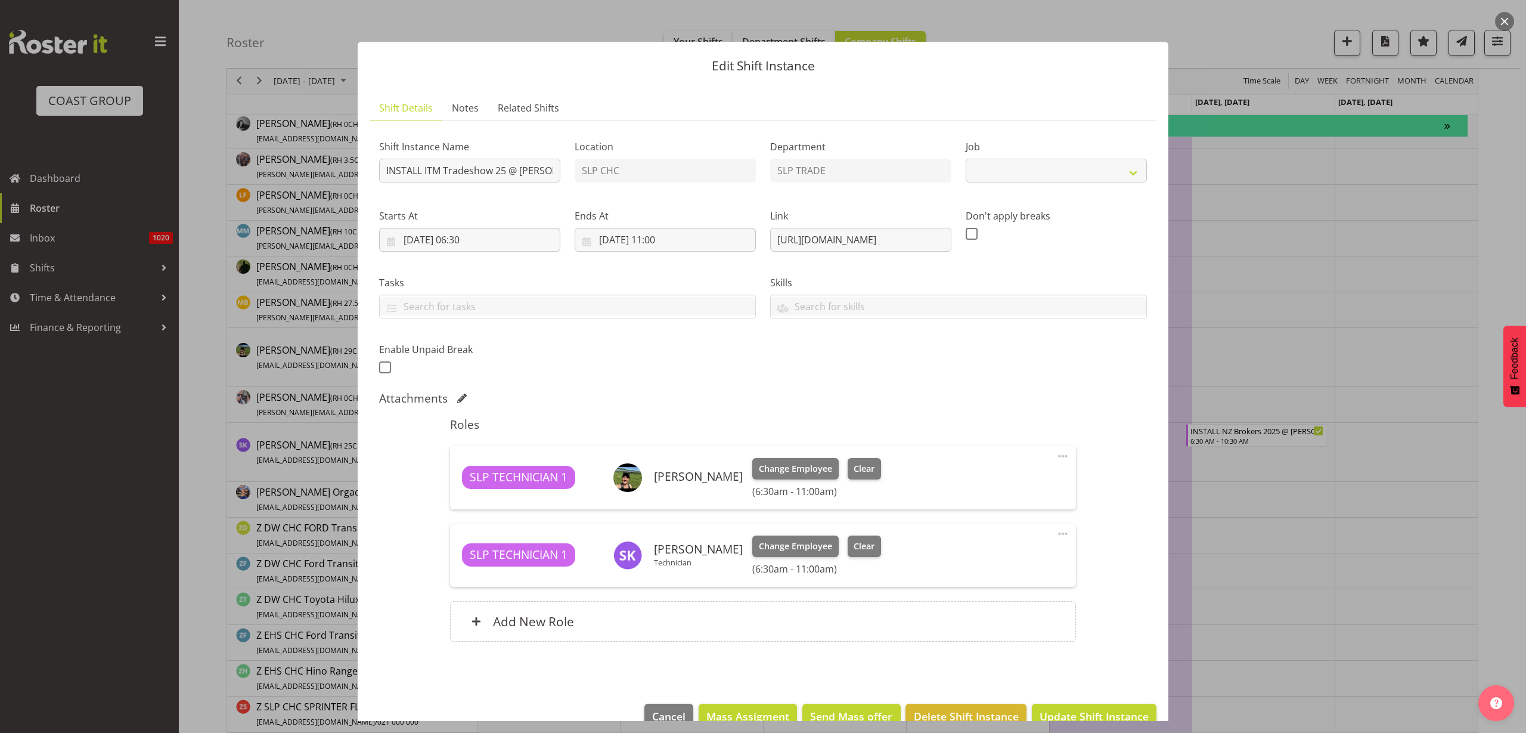
select select "10234"
drag, startPoint x: 765, startPoint y: 242, endPoint x: 1219, endPoint y: 244, distance: 453.7
click at [1219, 244] on div "Edit Shift Instance Shift Details Notes Related Shifts Shift Instance Name INST…" at bounding box center [763, 366] width 1526 height 733
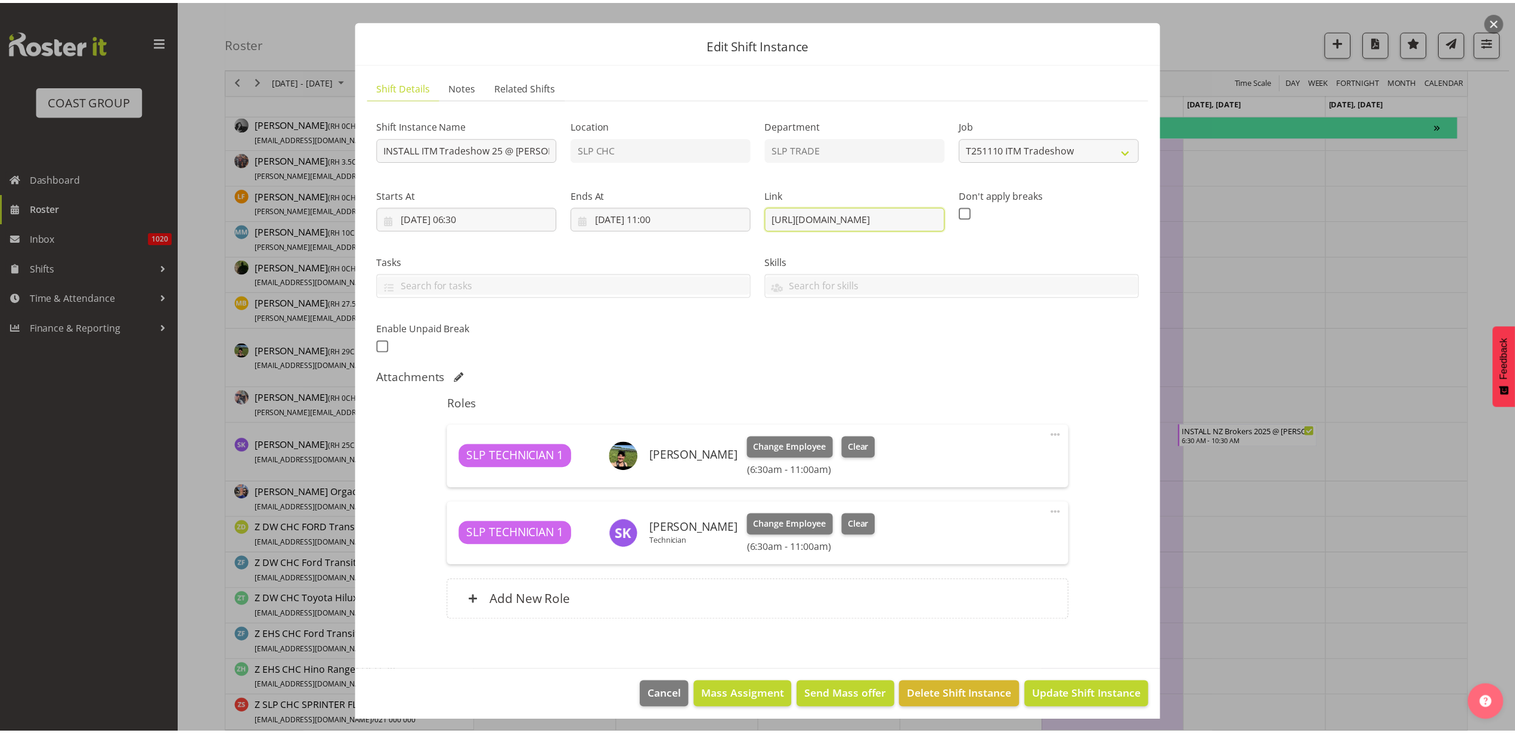
scroll to position [27, 0]
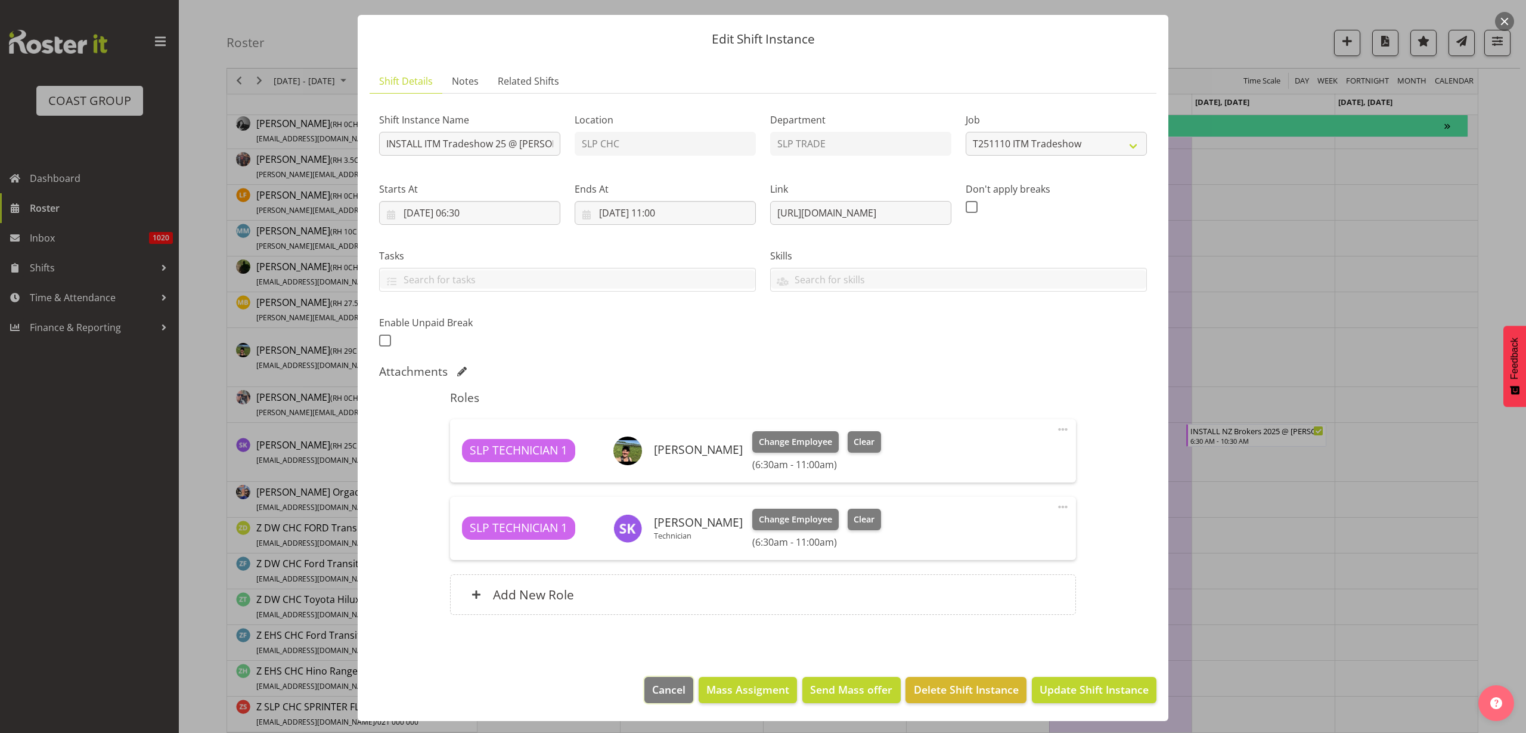
click at [658, 683] on span "Cancel" at bounding box center [668, 688] width 33 height 15
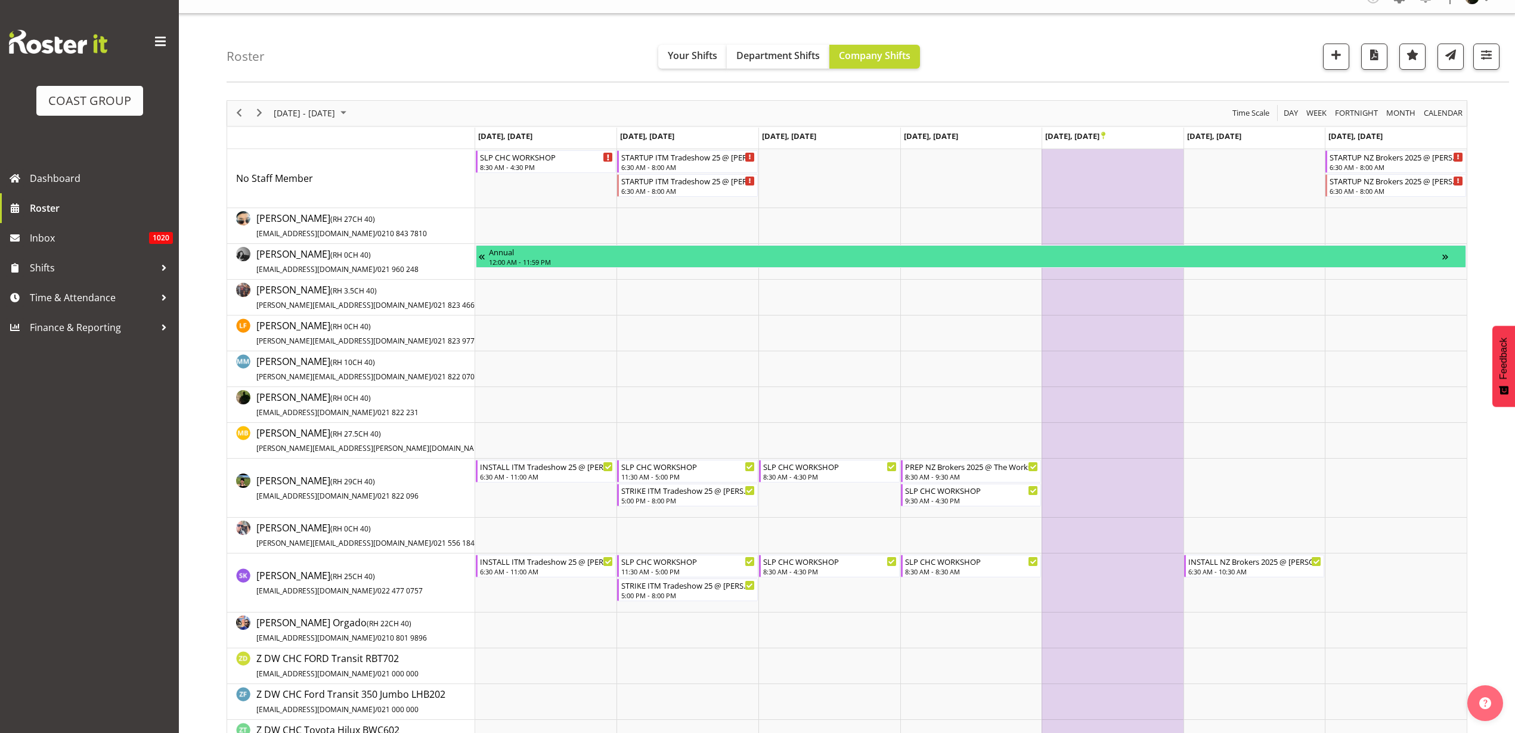
scroll to position [0, 0]
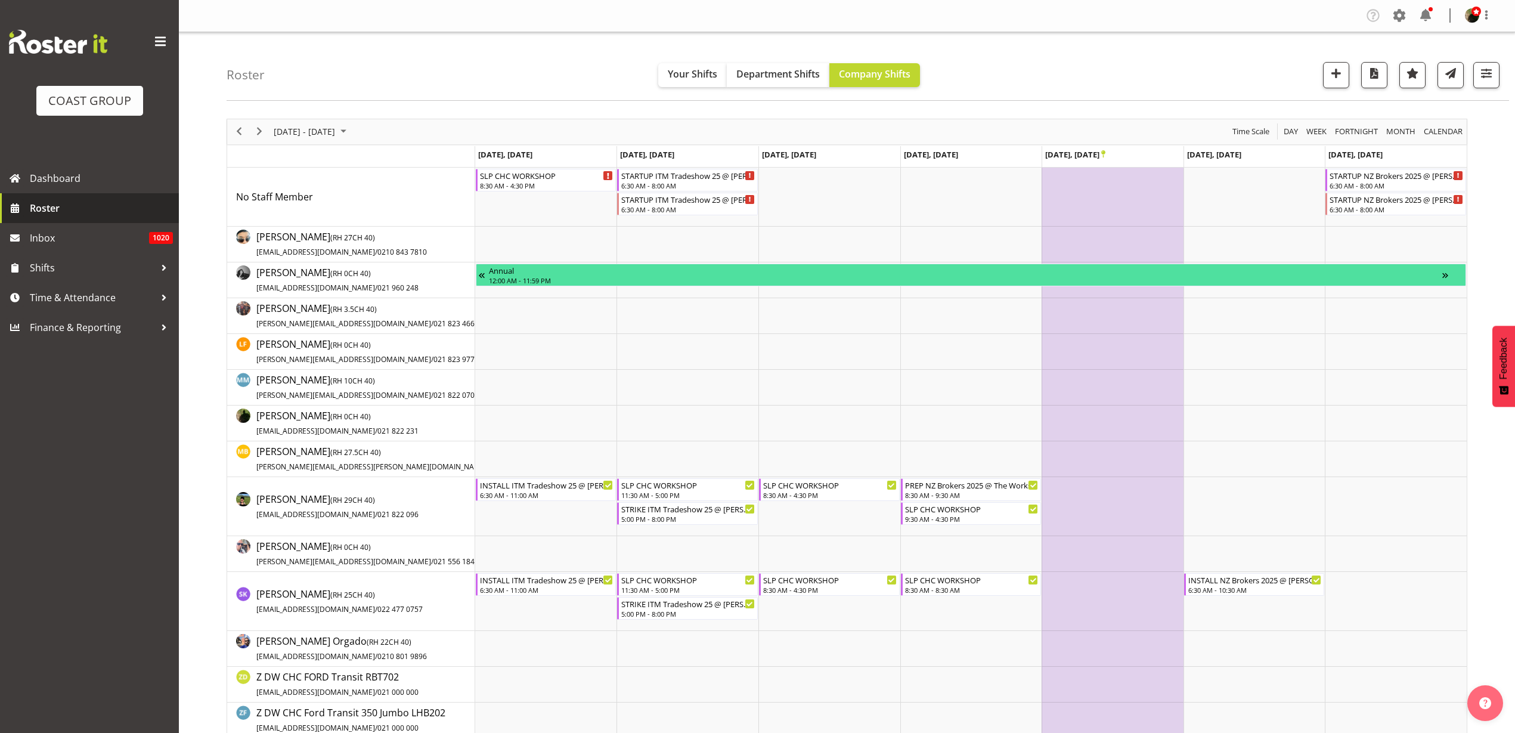
click at [38, 213] on span "Roster" at bounding box center [101, 208] width 143 height 18
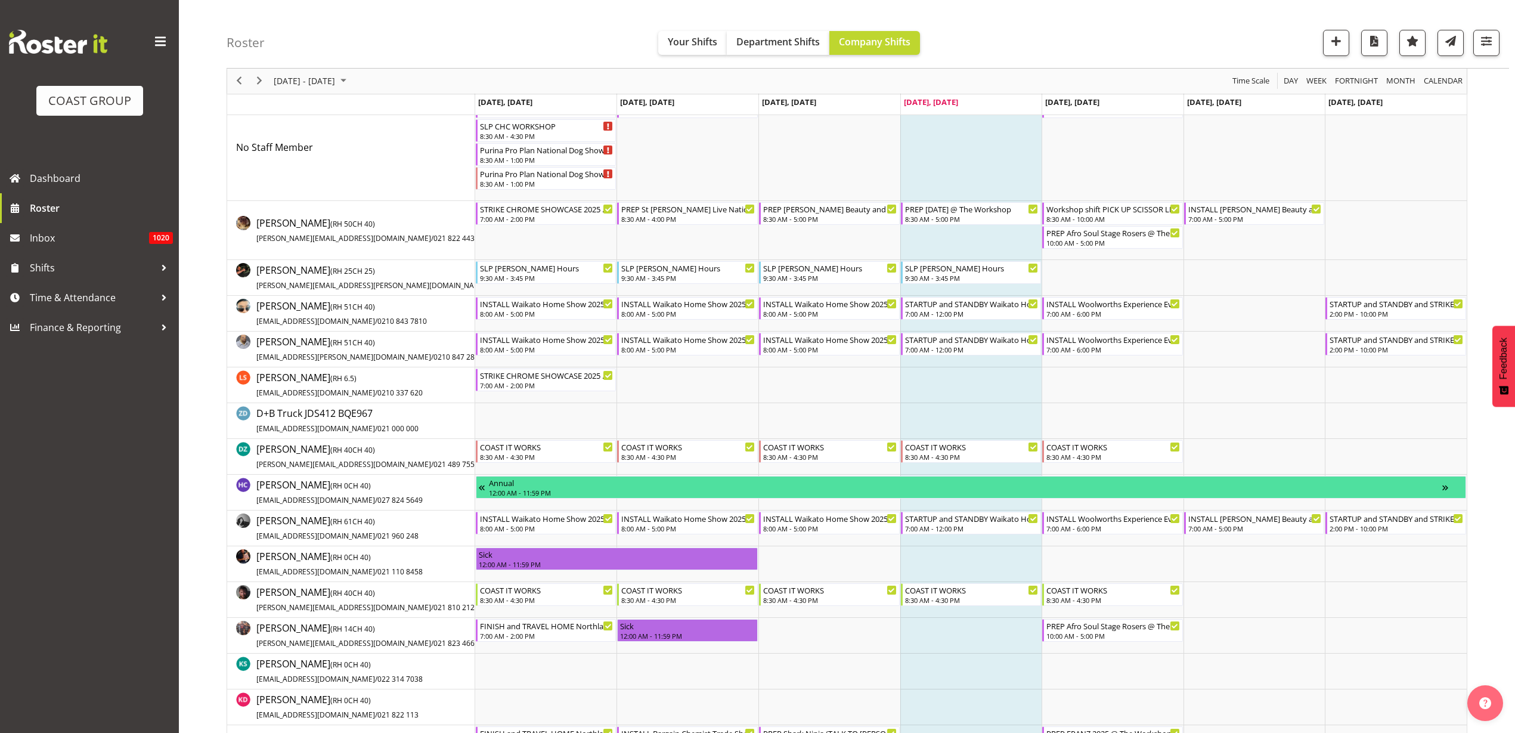
scroll to position [149, 0]
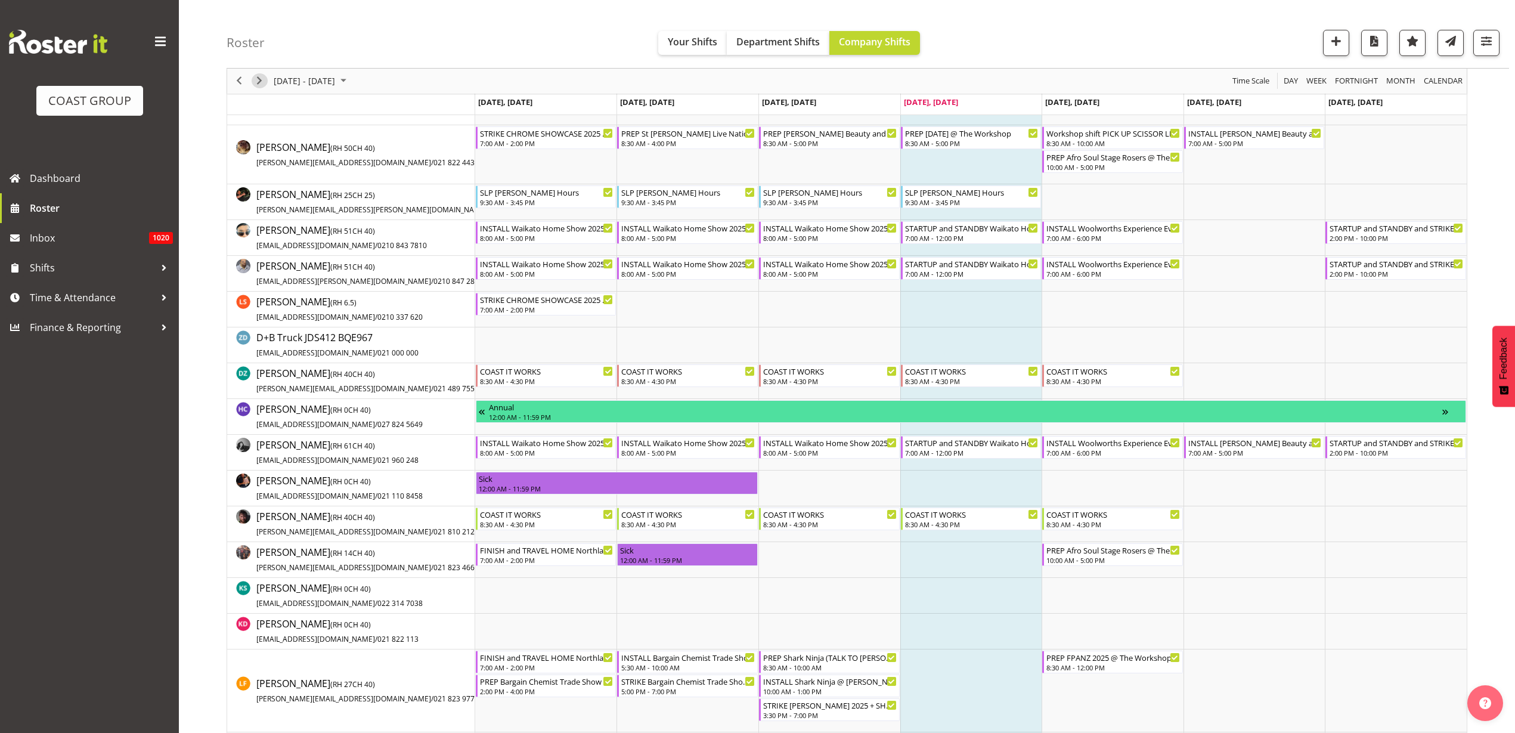
click at [258, 82] on span "Next" at bounding box center [259, 81] width 14 height 15
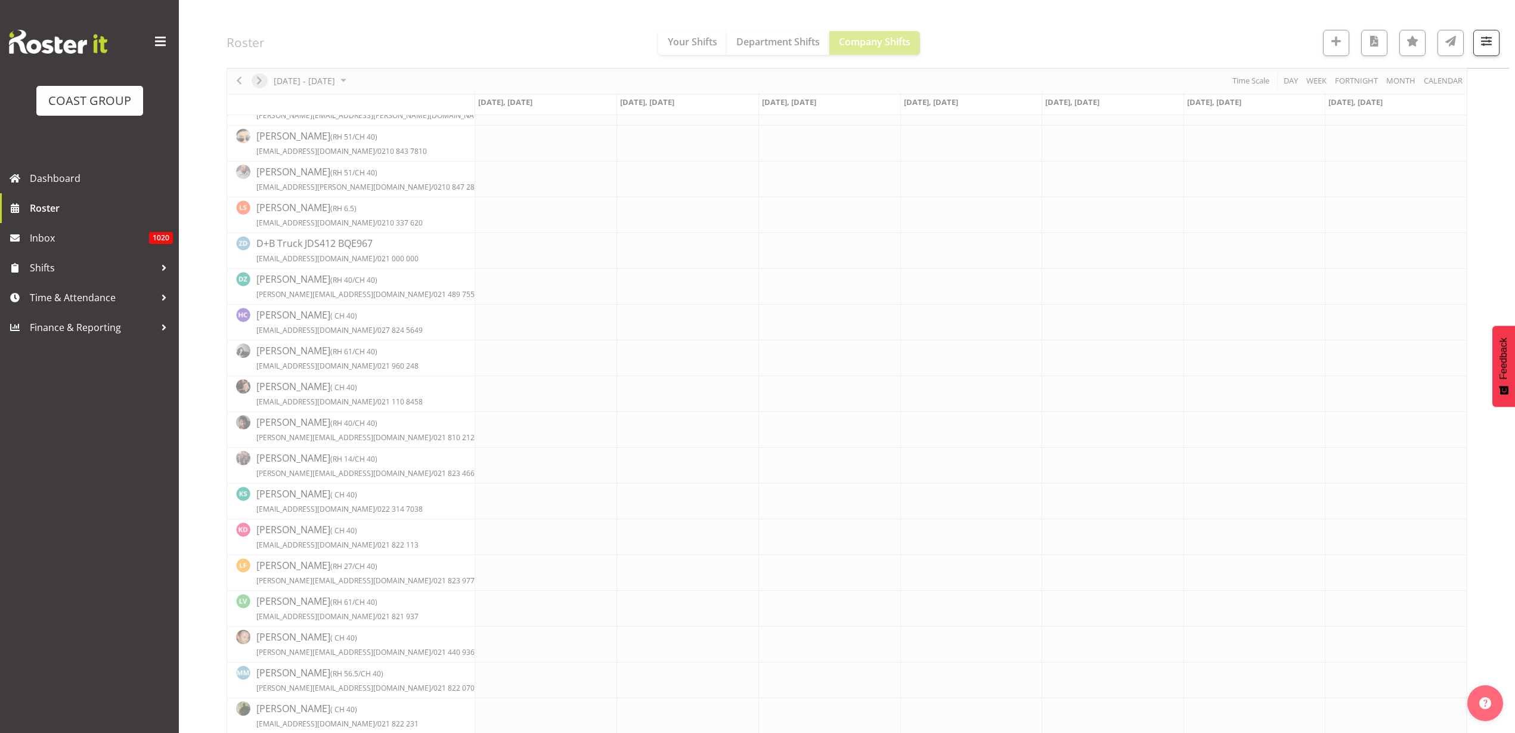
scroll to position [0, 0]
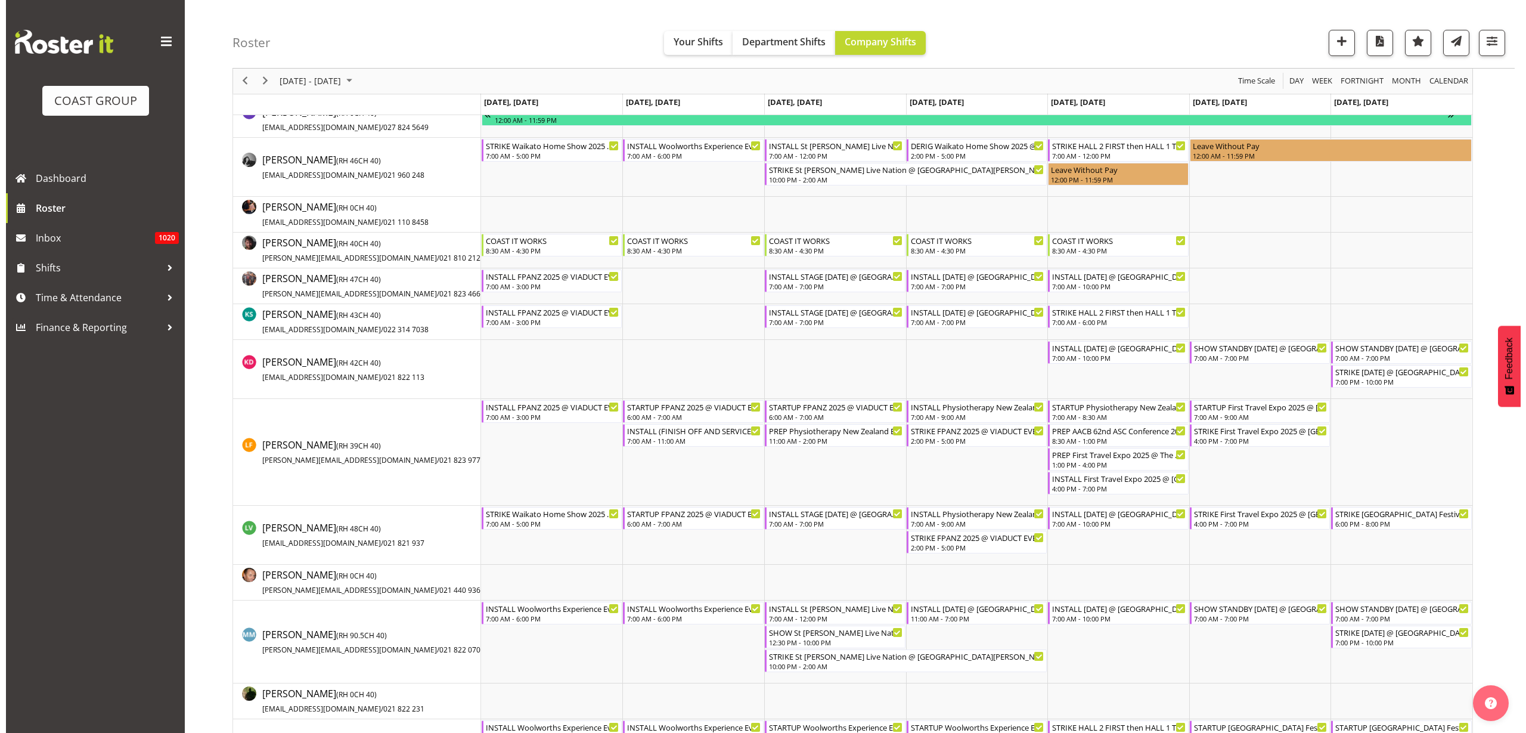
scroll to position [596, 0]
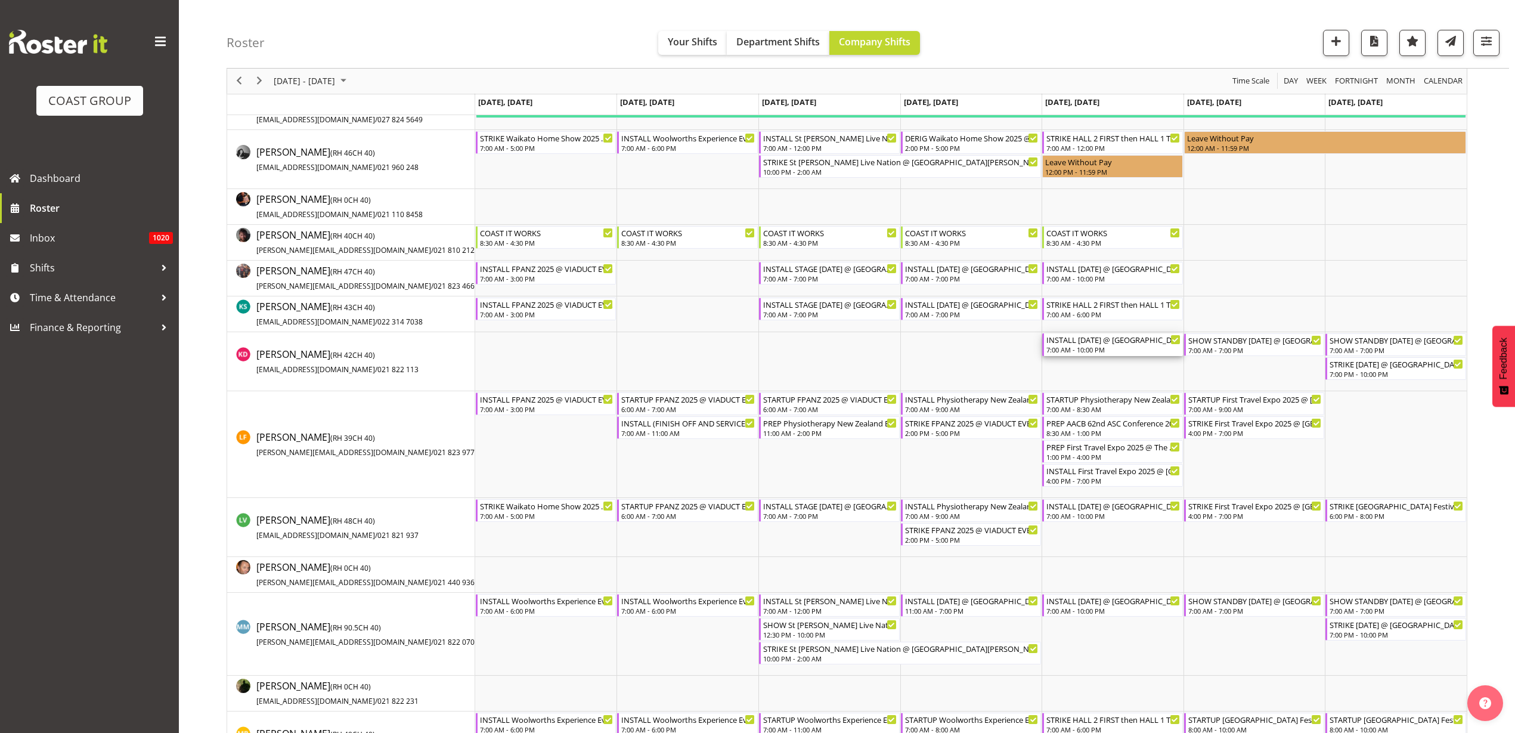
click at [1097, 348] on div "7:00 AM - 10:00 PM" at bounding box center [1113, 350] width 134 height 10
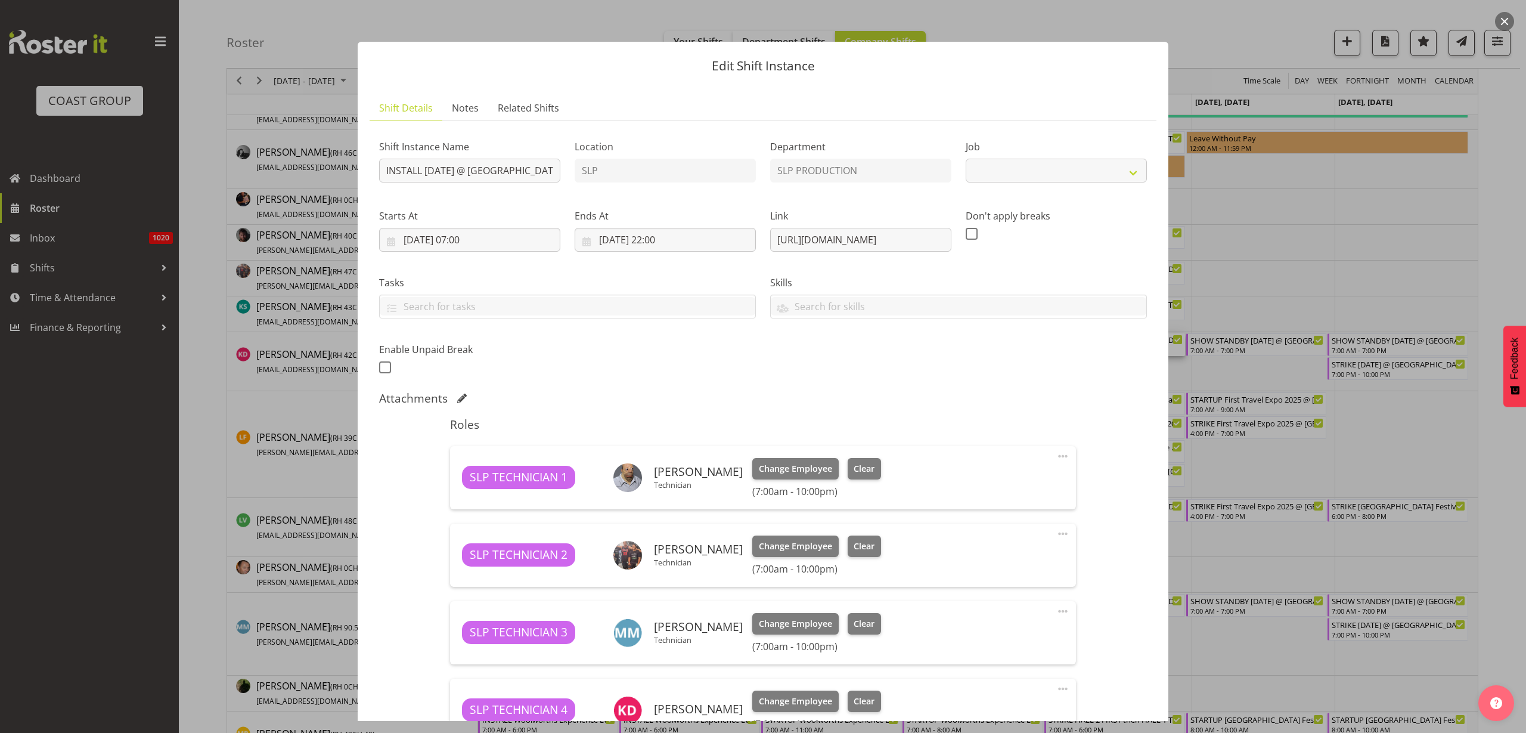
select select "10126"
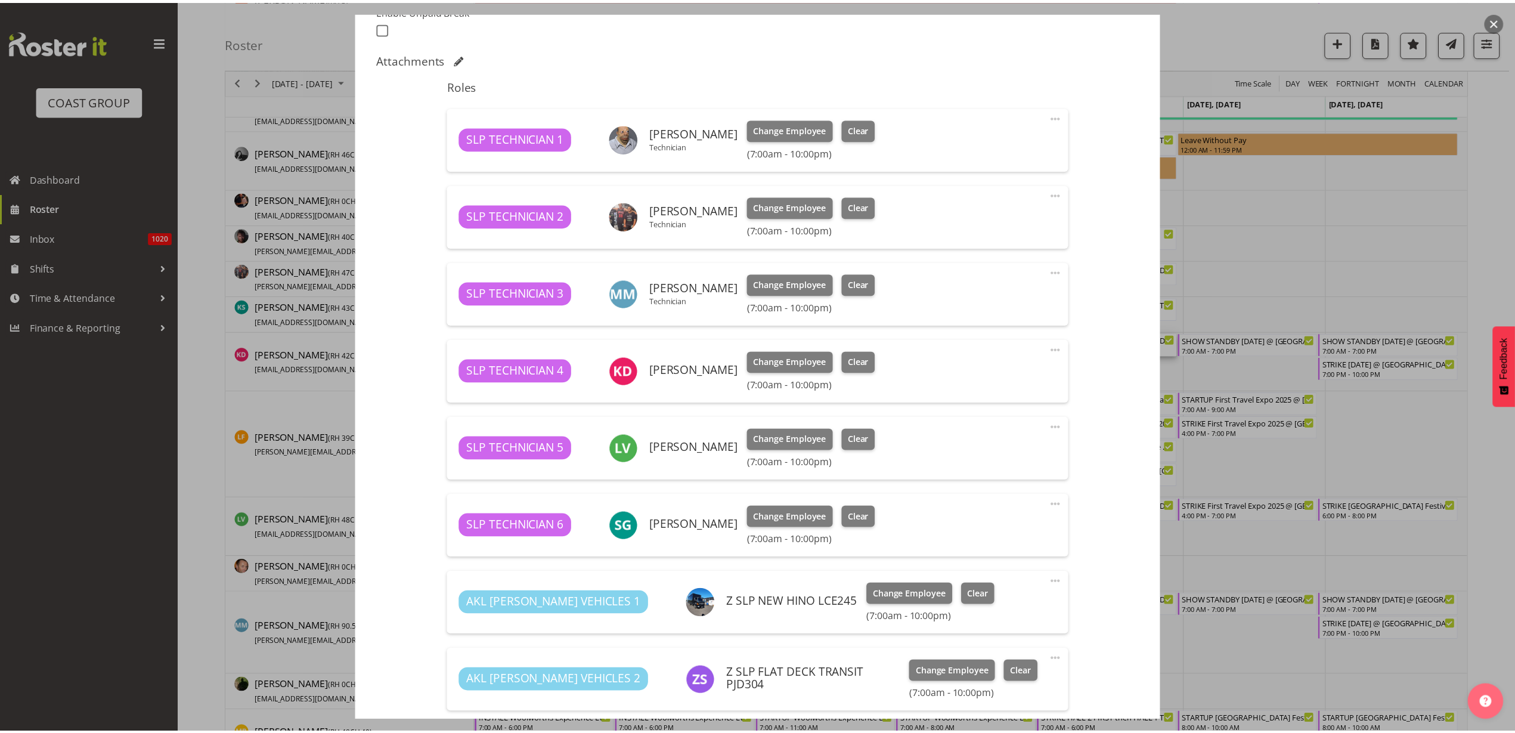
scroll to position [373, 0]
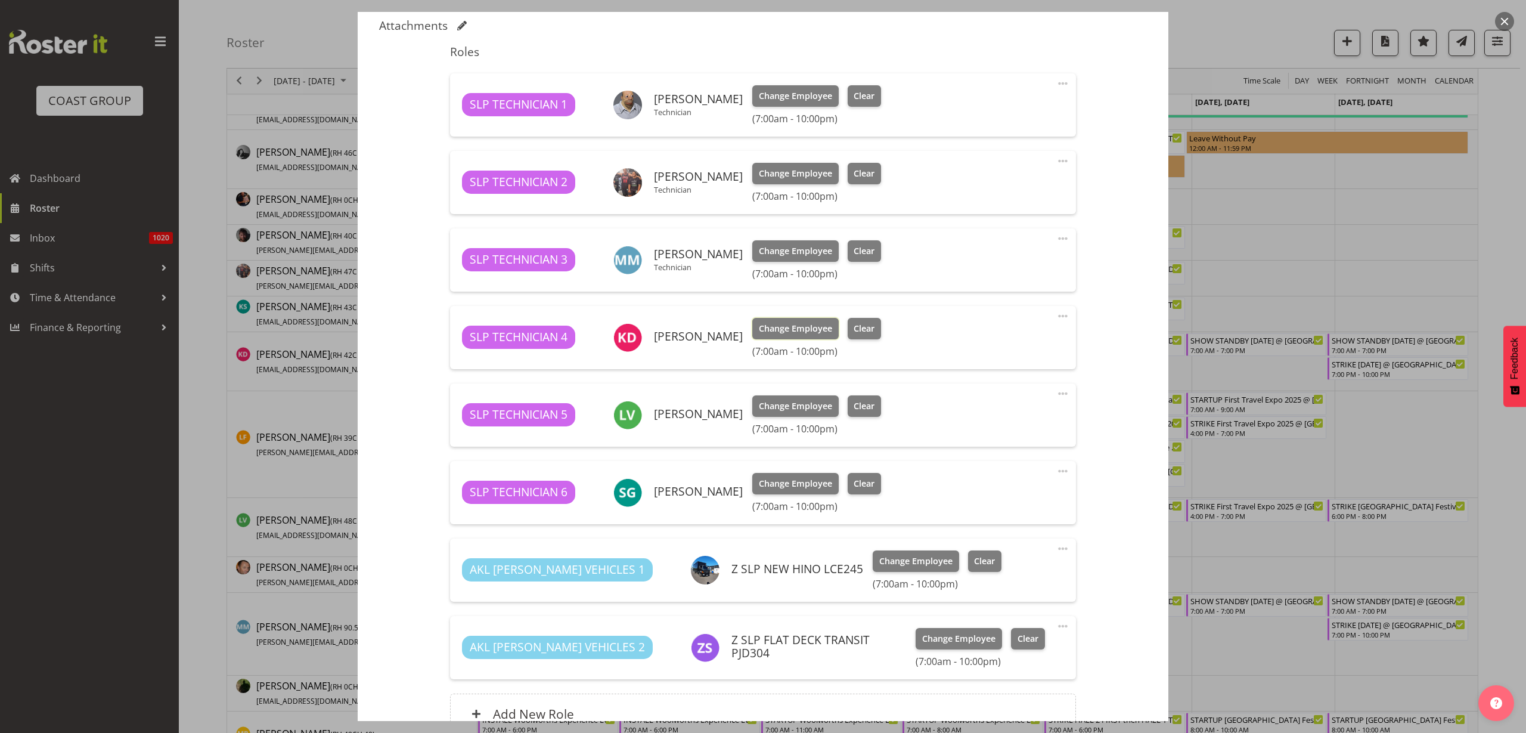
click at [785, 323] on span "Change Employee" at bounding box center [795, 328] width 73 height 13
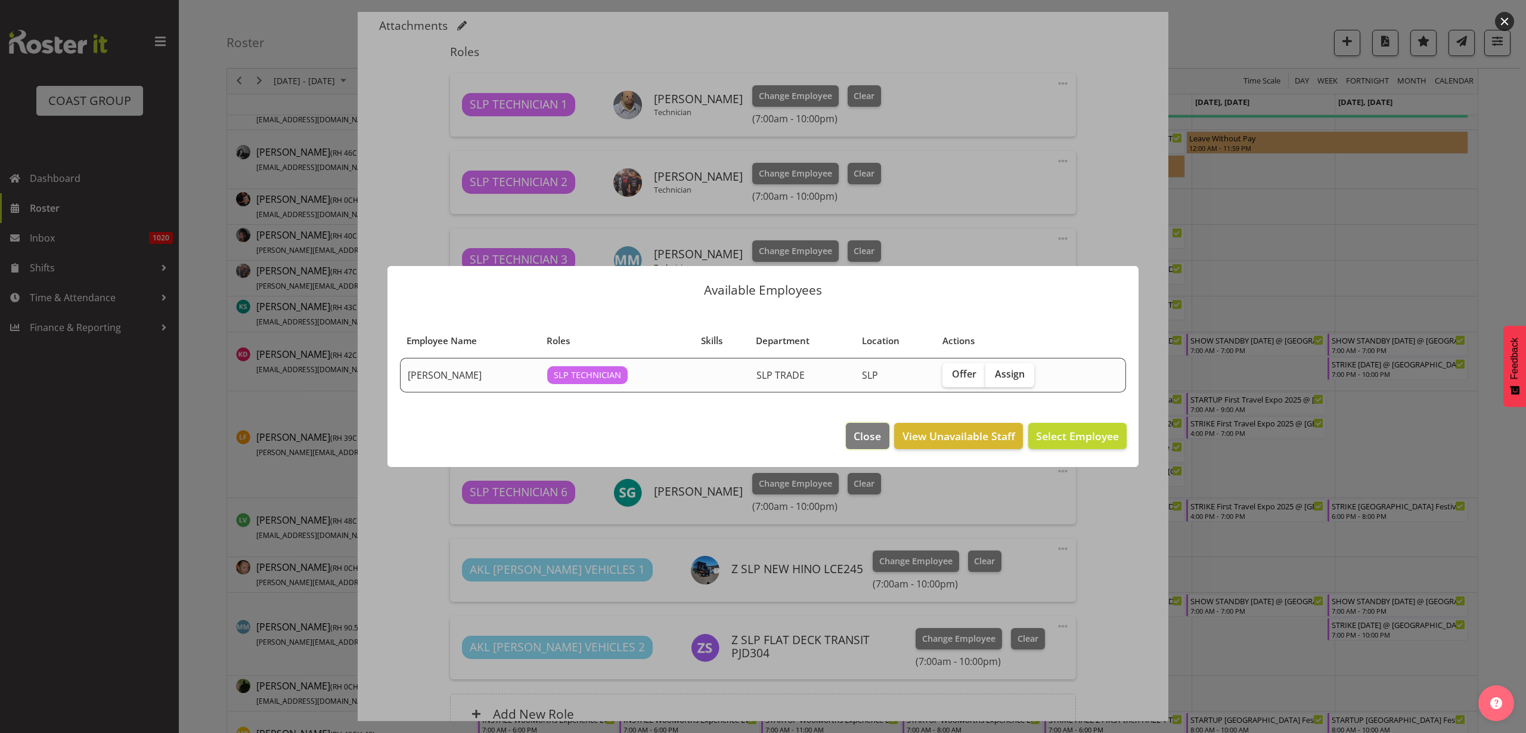
click at [871, 434] on span "Close" at bounding box center [867, 435] width 27 height 15
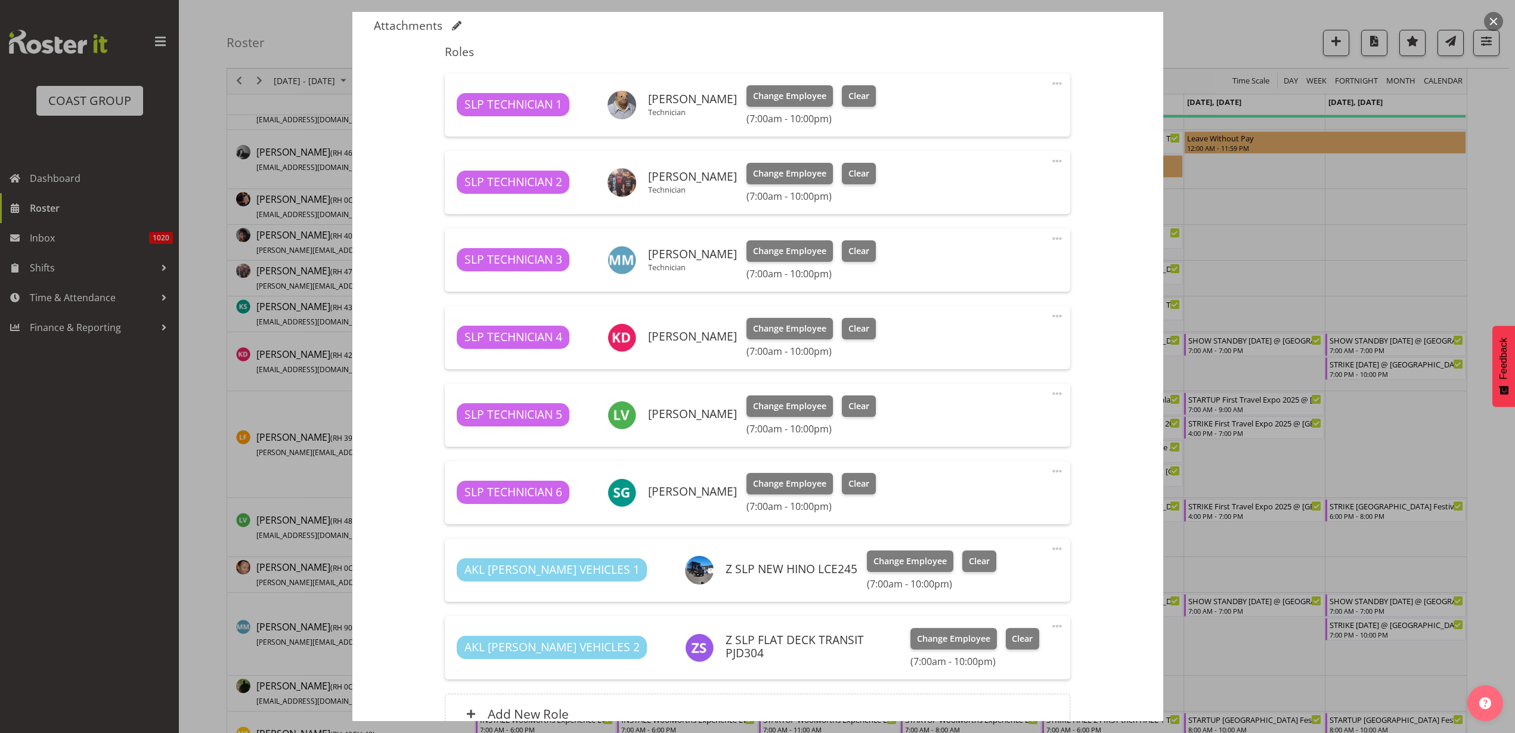
click at [1050, 317] on span at bounding box center [1057, 316] width 14 height 14
click at [1017, 382] on link "Delete" at bounding box center [1007, 384] width 114 height 21
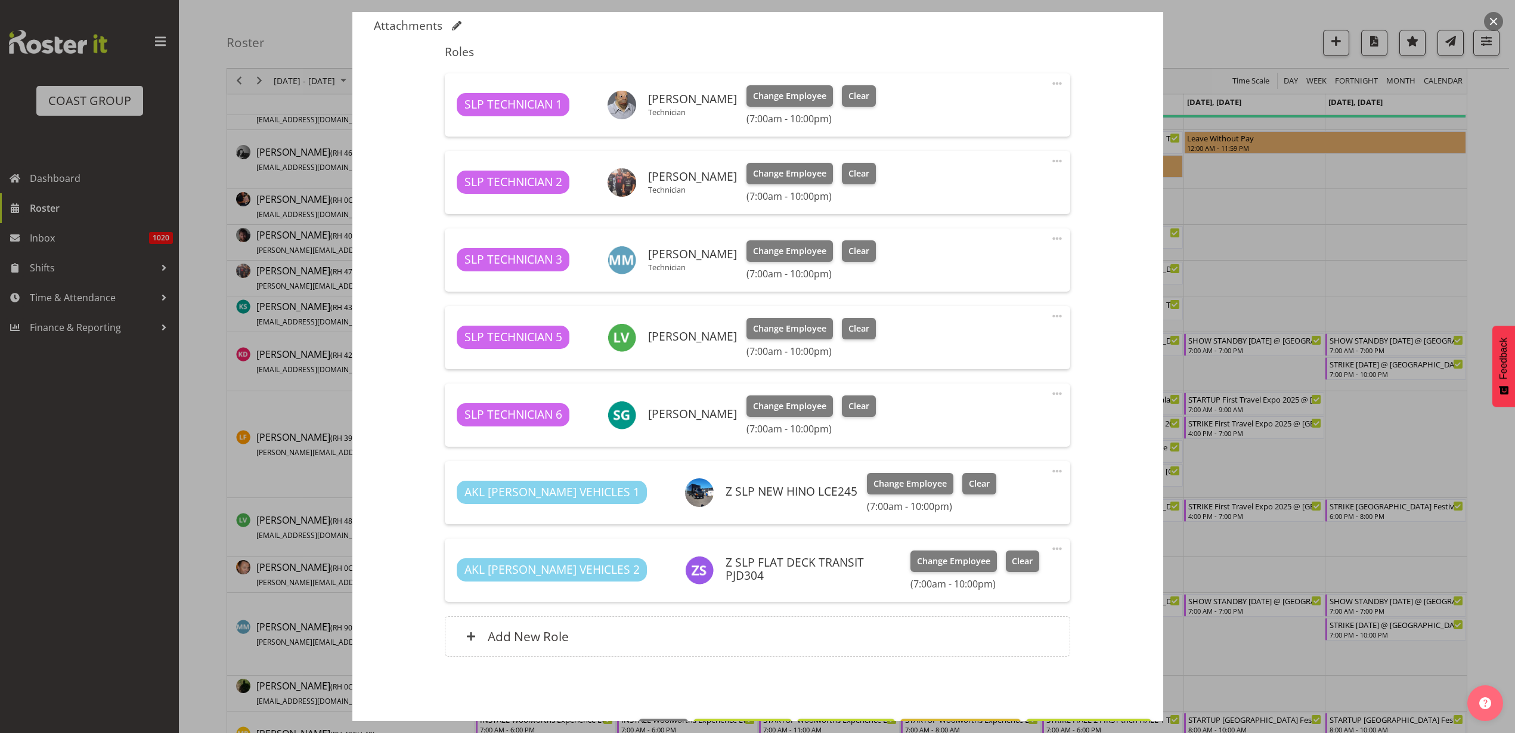
scroll to position [414, 0]
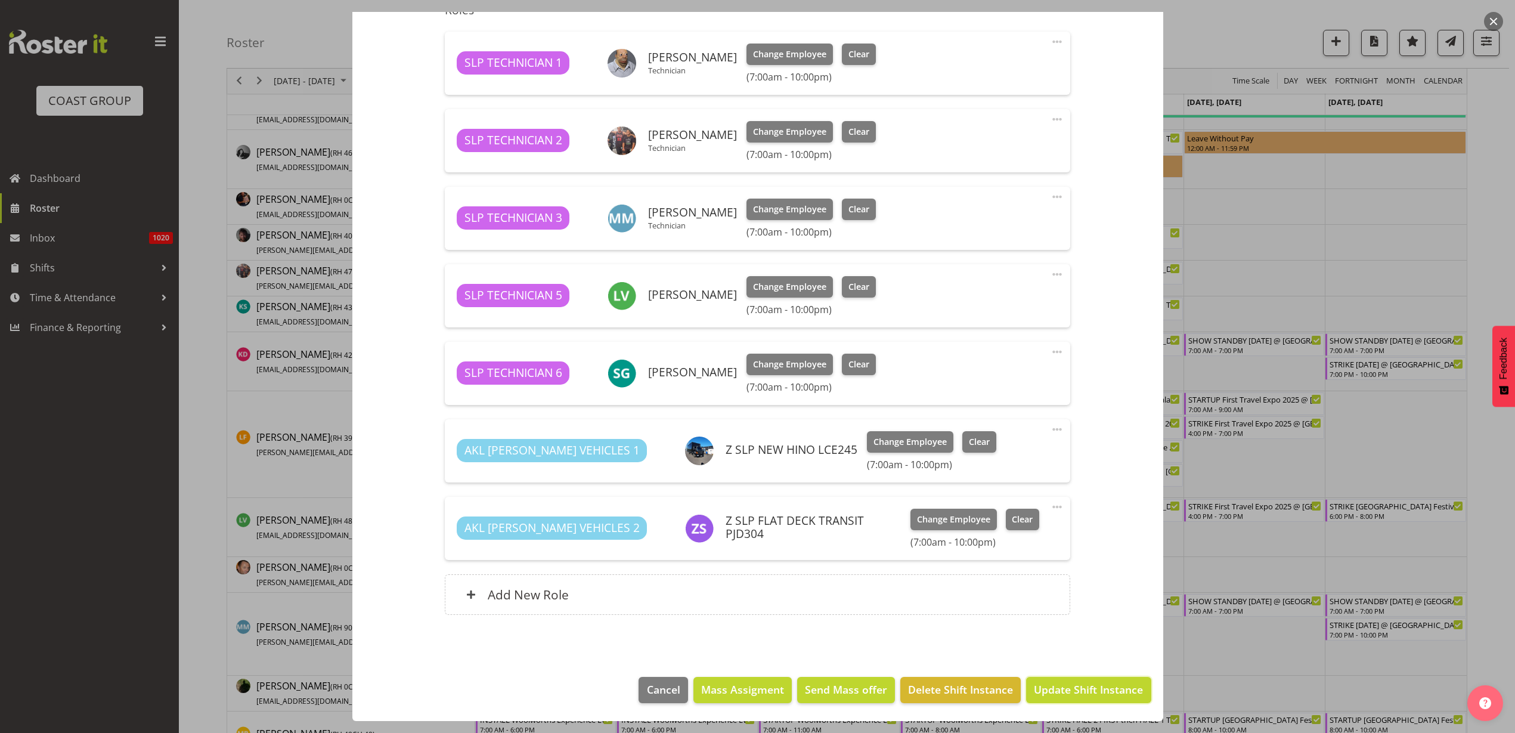
click at [1047, 687] on span "Update Shift Instance" at bounding box center [1088, 688] width 109 height 15
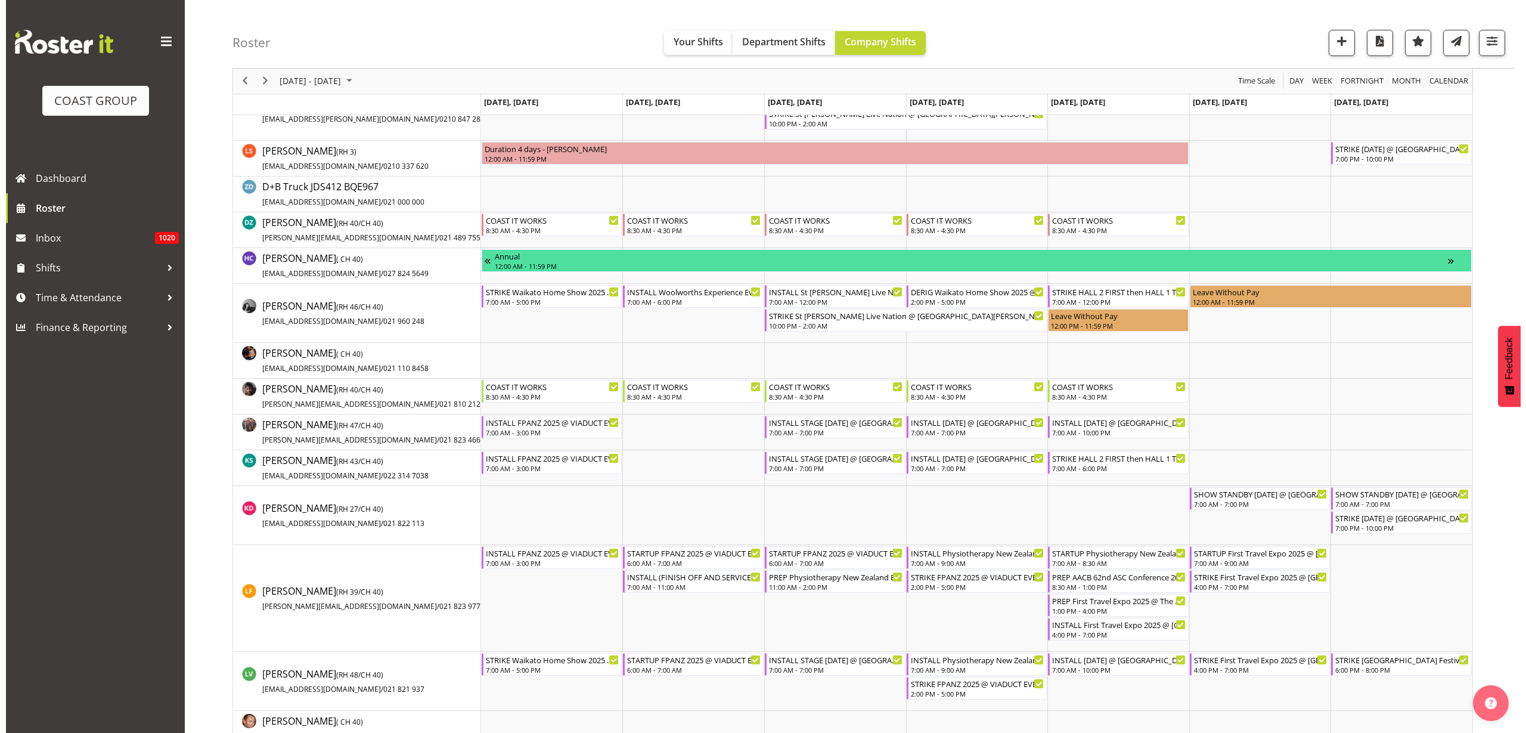
scroll to position [447, 0]
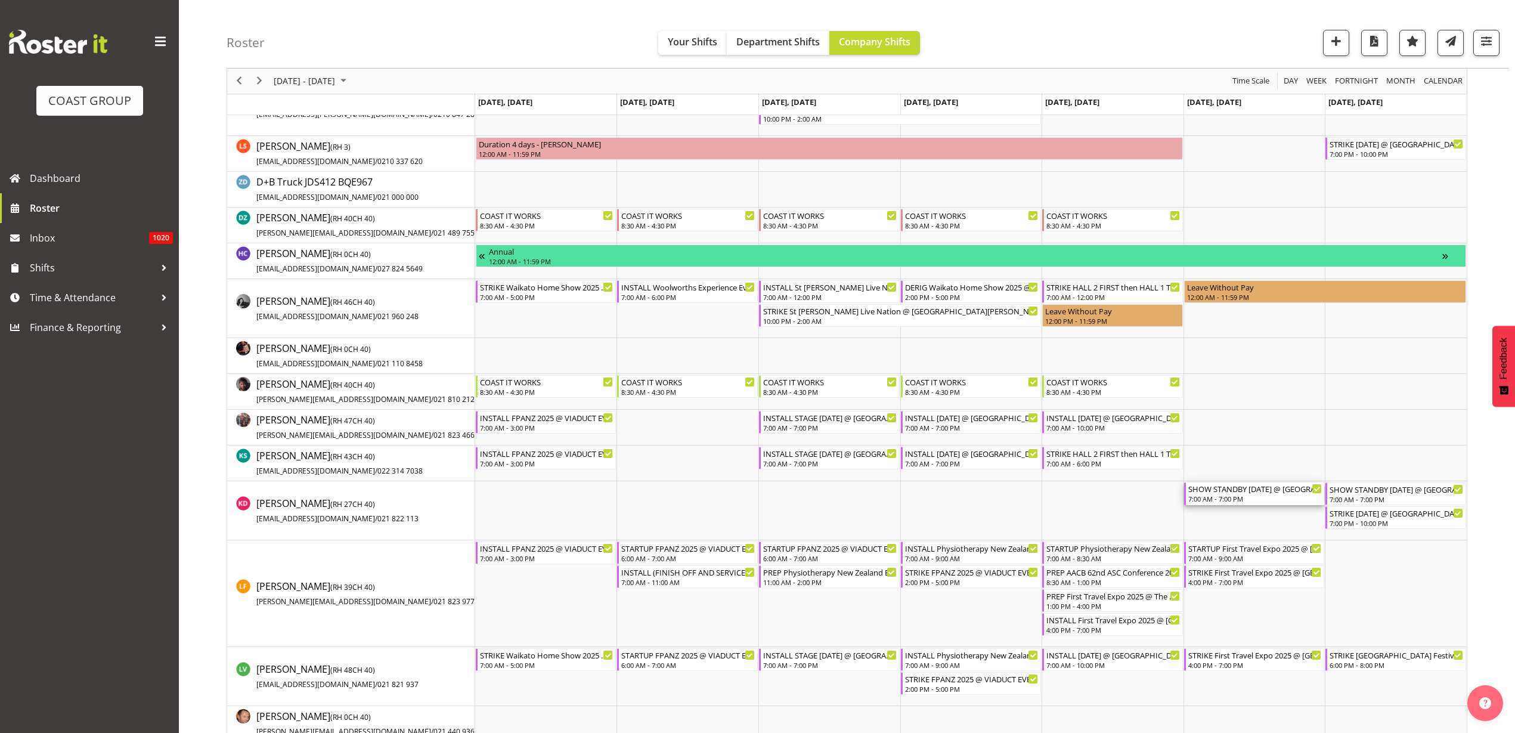
click at [1254, 494] on div "7:00 AM - 7:00 PM" at bounding box center [1255, 499] width 134 height 10
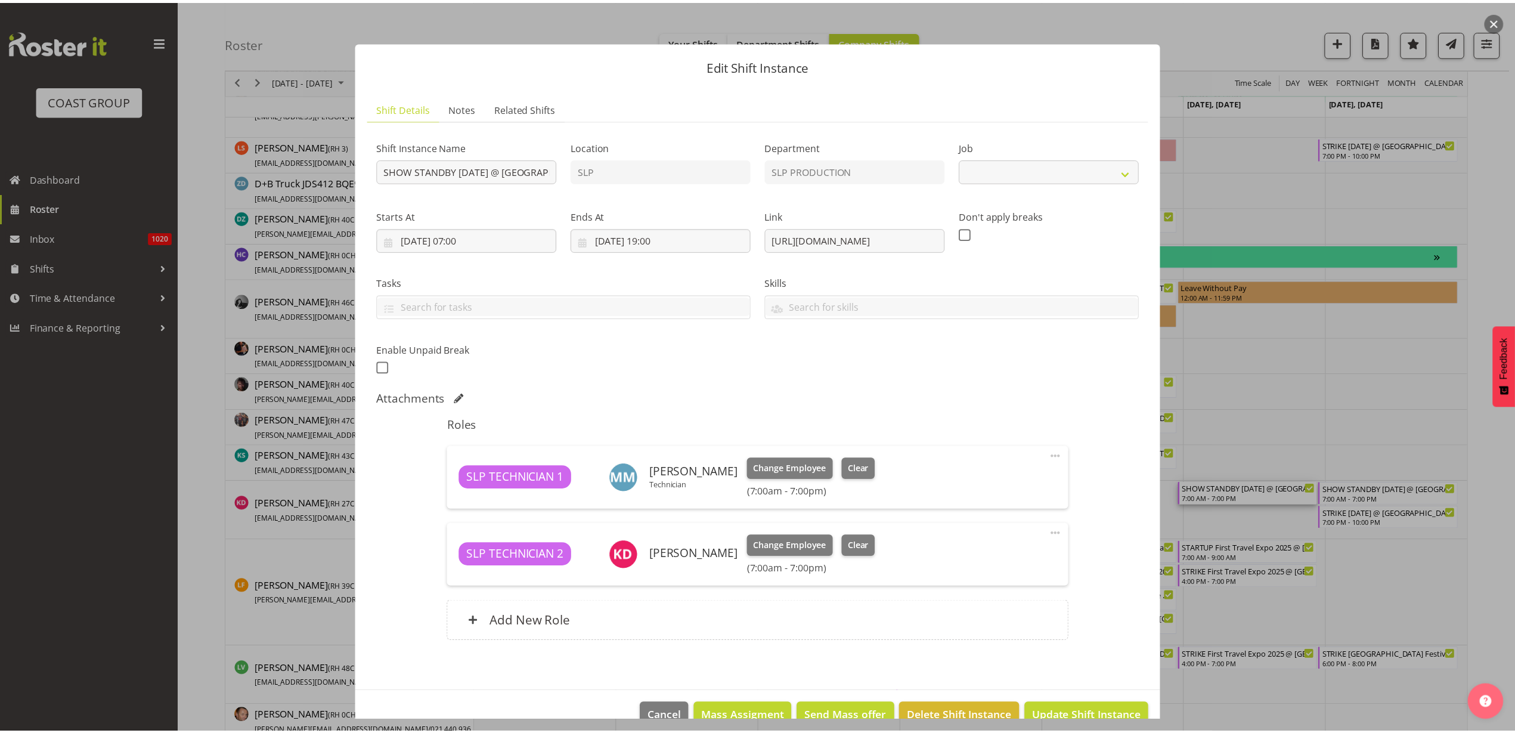
scroll to position [27, 0]
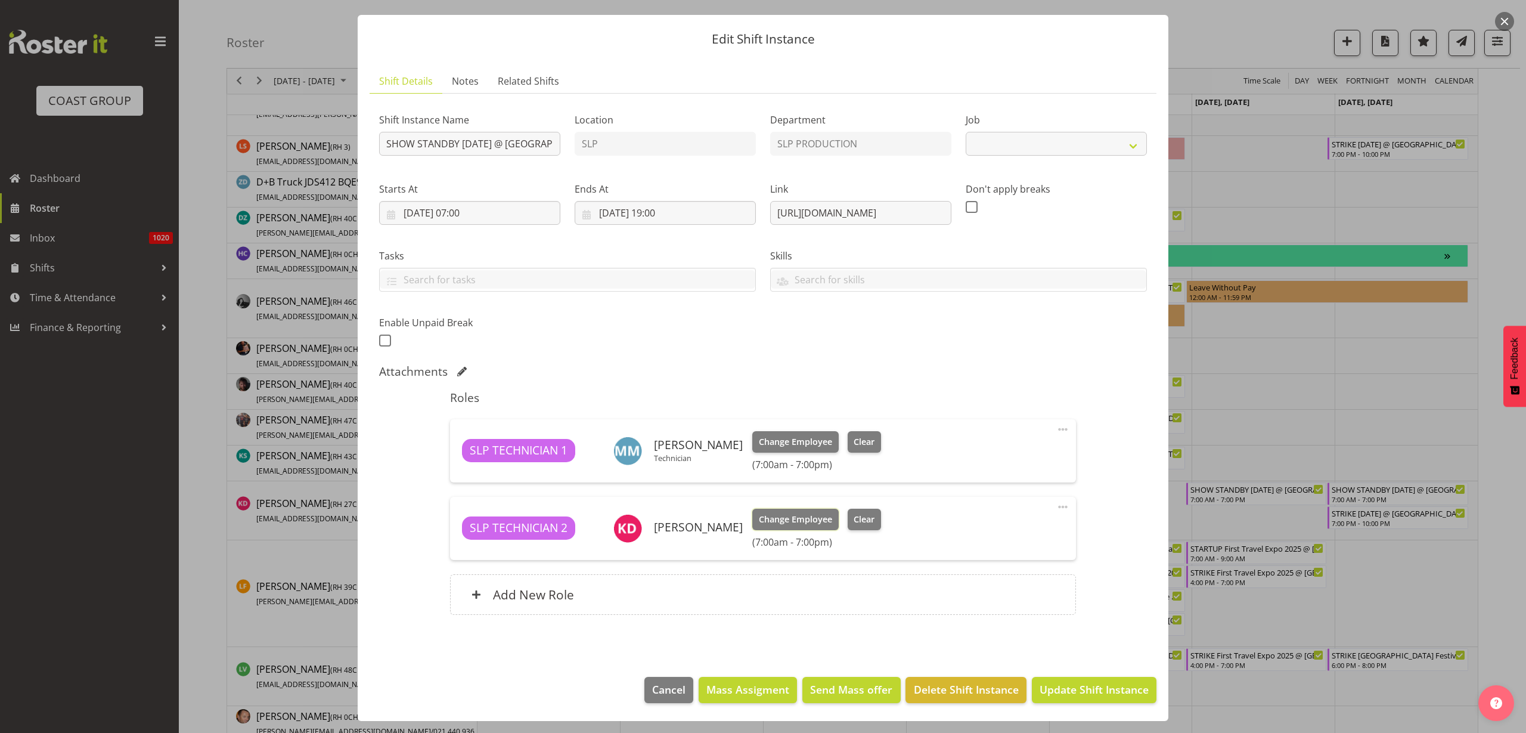
click at [783, 517] on span "Change Employee" at bounding box center [795, 519] width 73 height 13
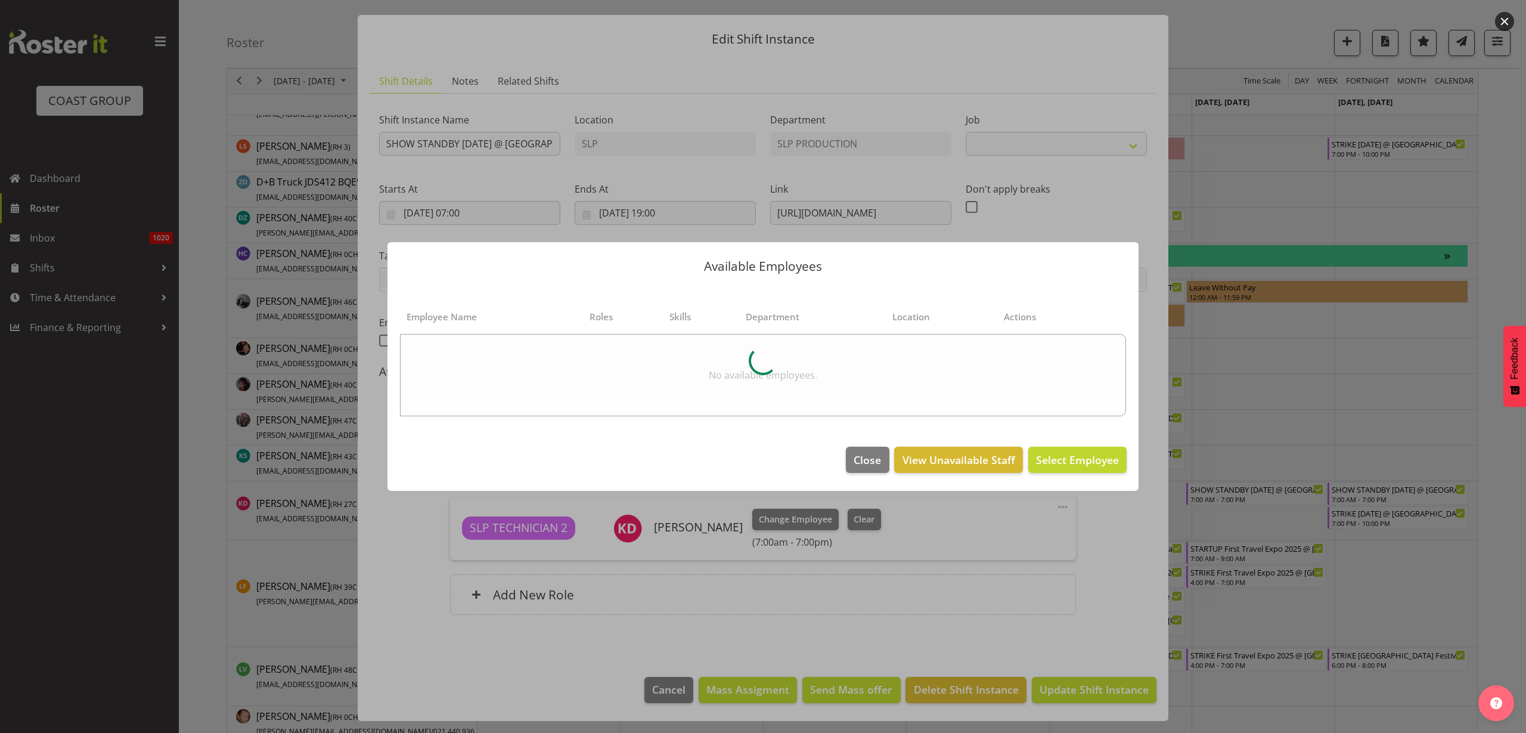
select select "10126"
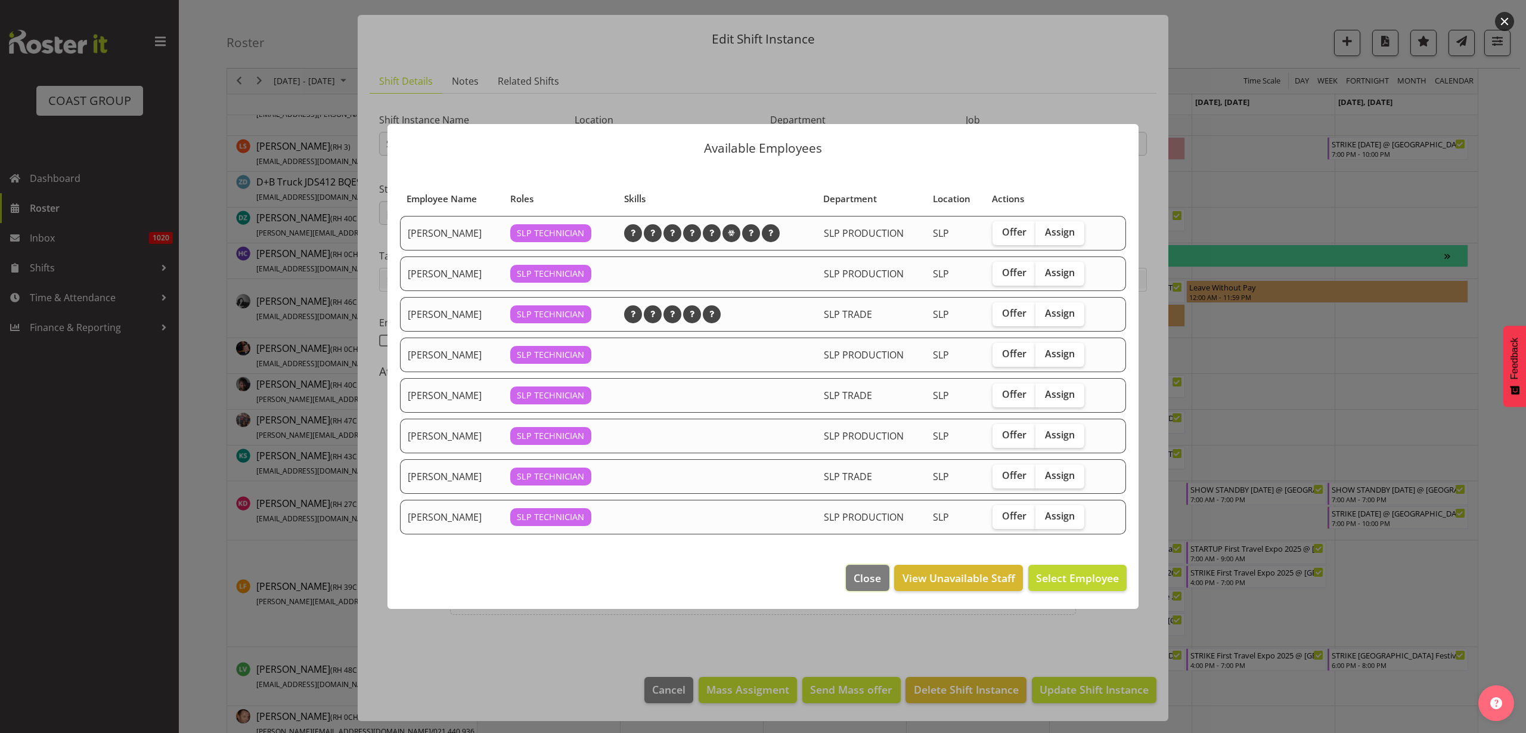
click at [878, 578] on span "Close" at bounding box center [867, 577] width 27 height 15
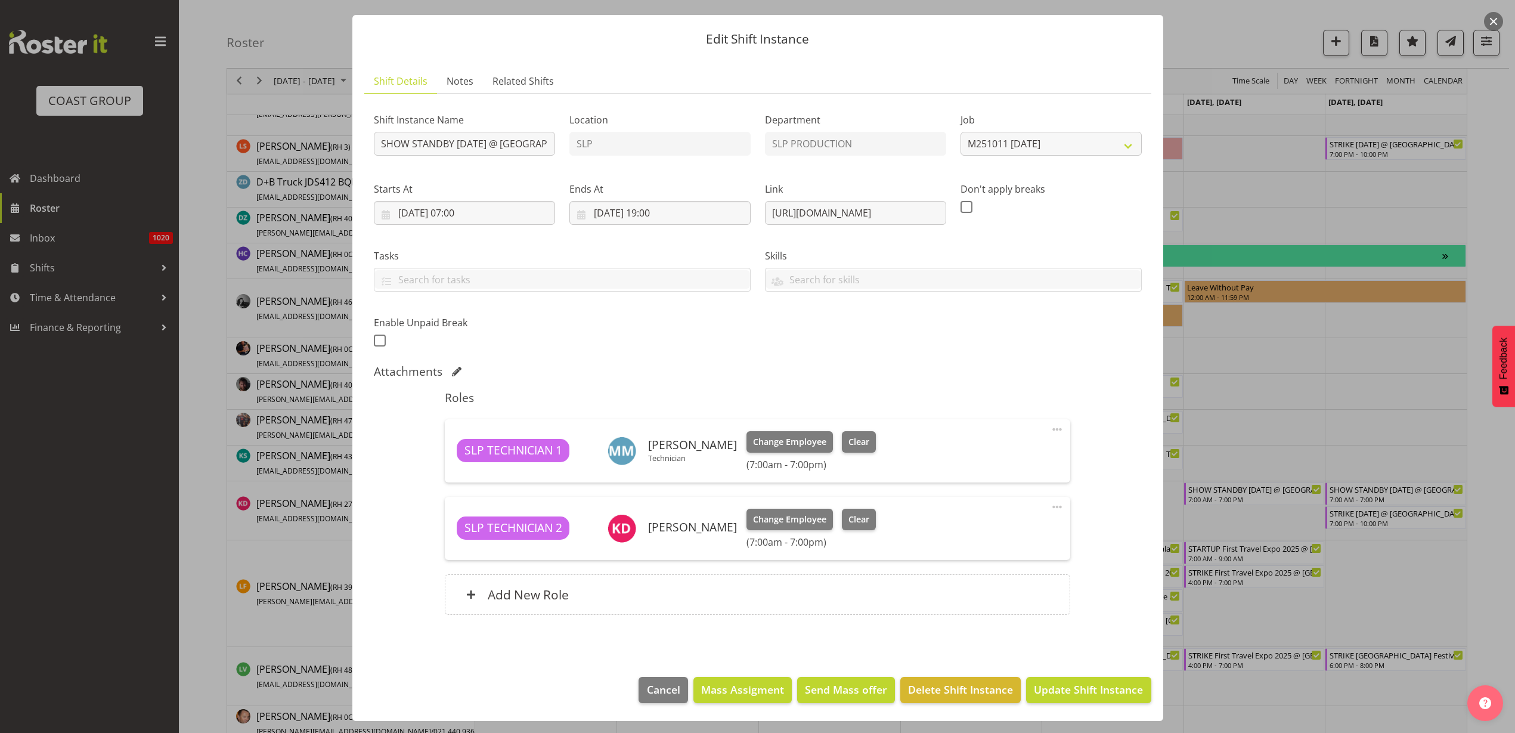
click at [1050, 507] on span at bounding box center [1057, 507] width 14 height 14
click at [1004, 568] on link "Delete" at bounding box center [1007, 575] width 114 height 21
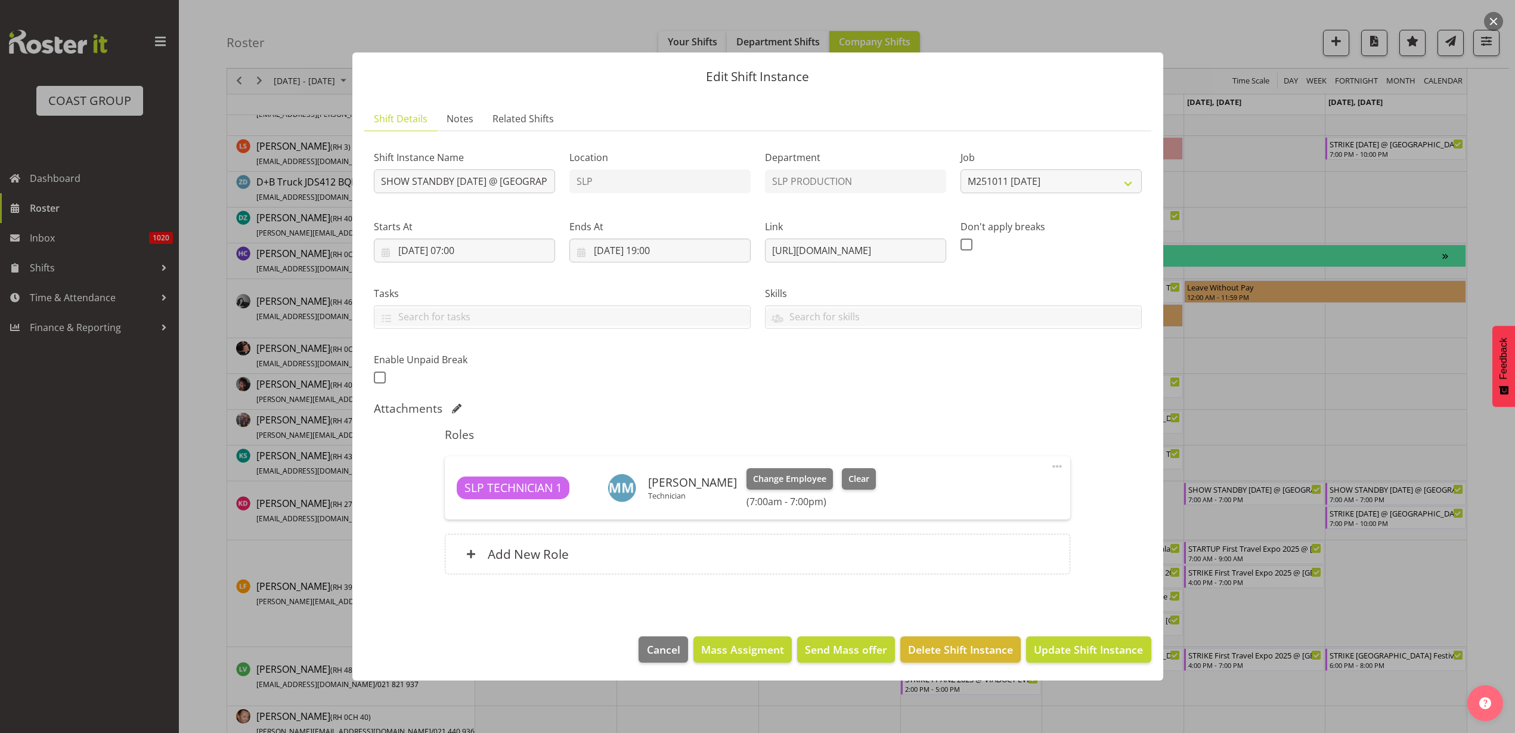
scroll to position [0, 0]
click at [1062, 651] on span "Update Shift Instance" at bounding box center [1088, 648] width 109 height 15
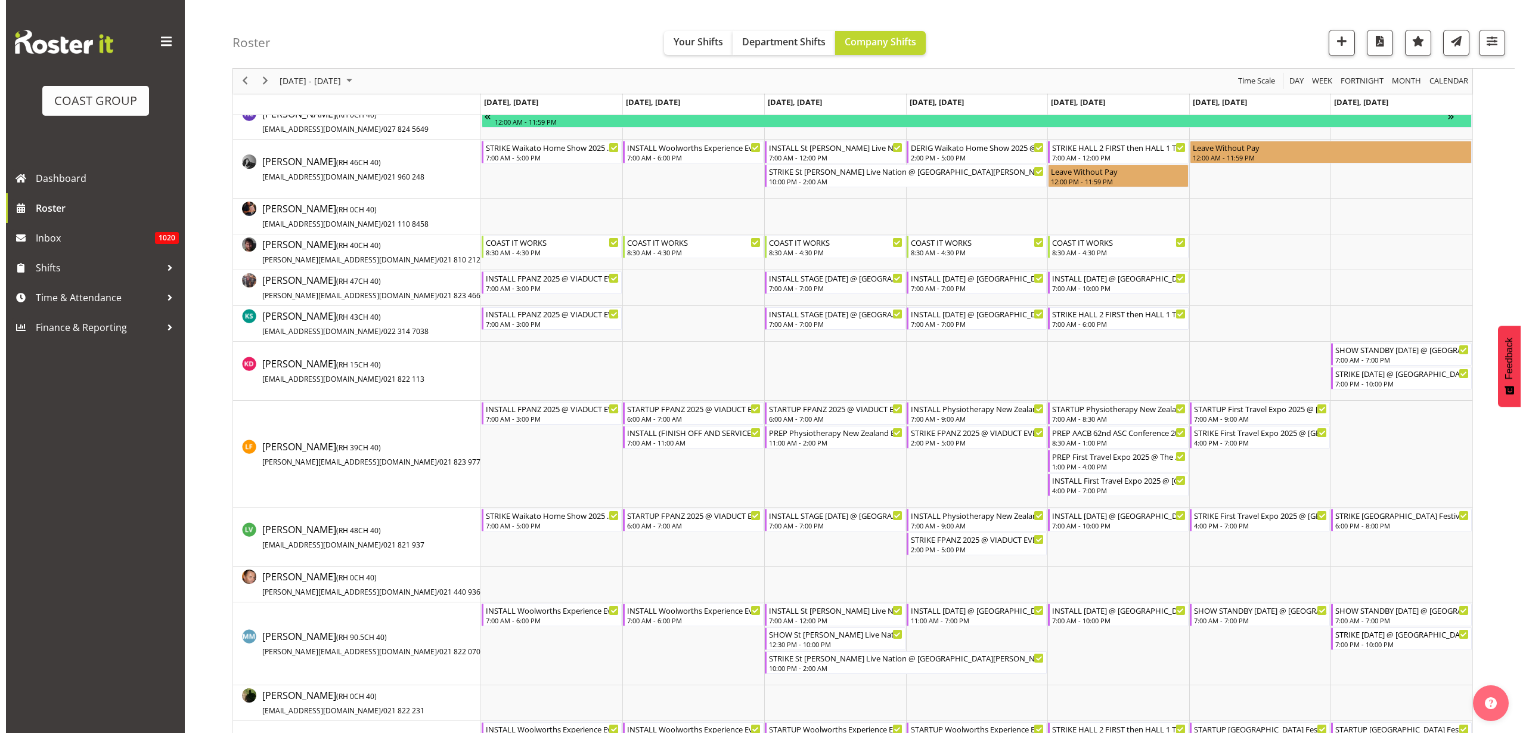
scroll to position [596, 0]
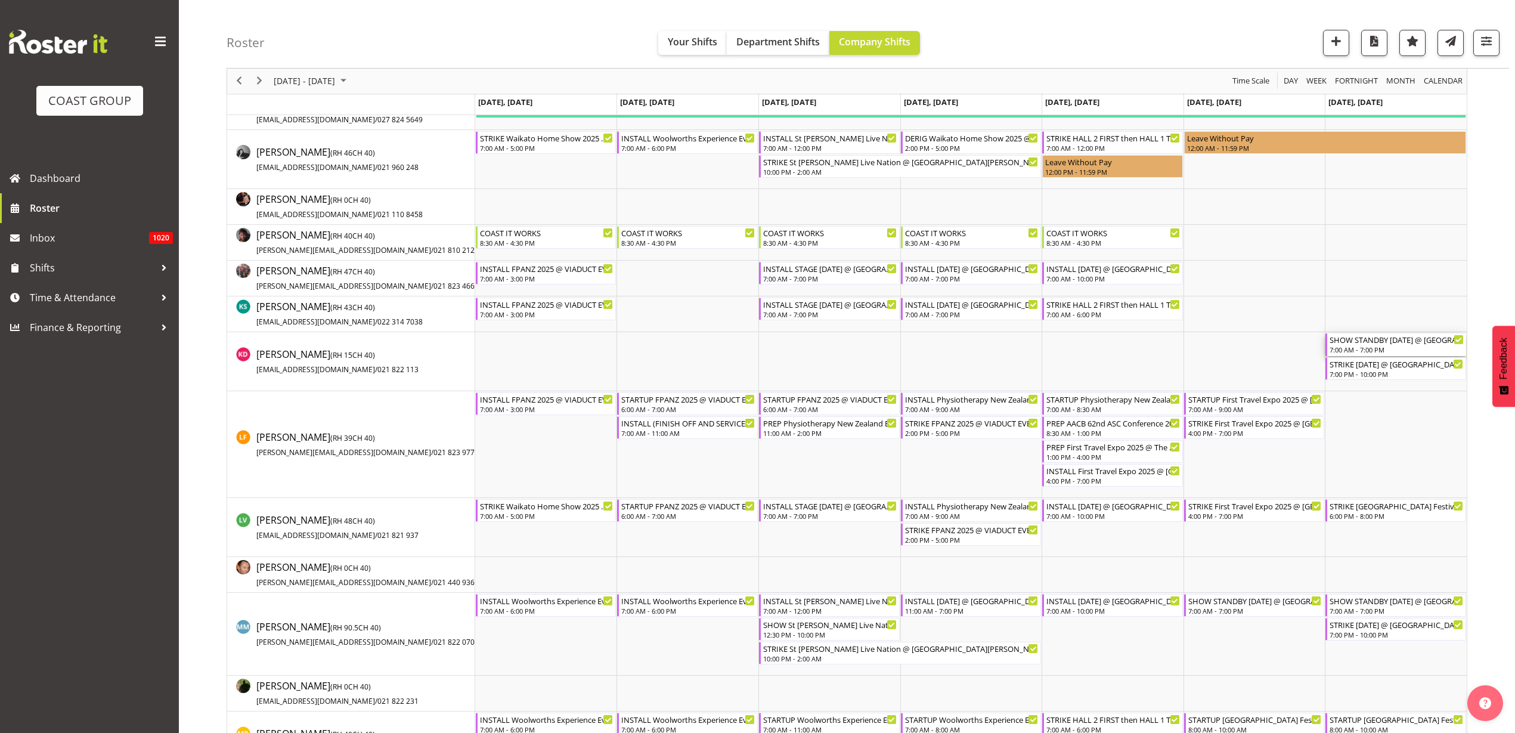
click at [1388, 343] on div "SHOW STANDBY [DATE] @ [GEOGRAPHIC_DATA] On Site @ TBC" at bounding box center [1396, 339] width 134 height 12
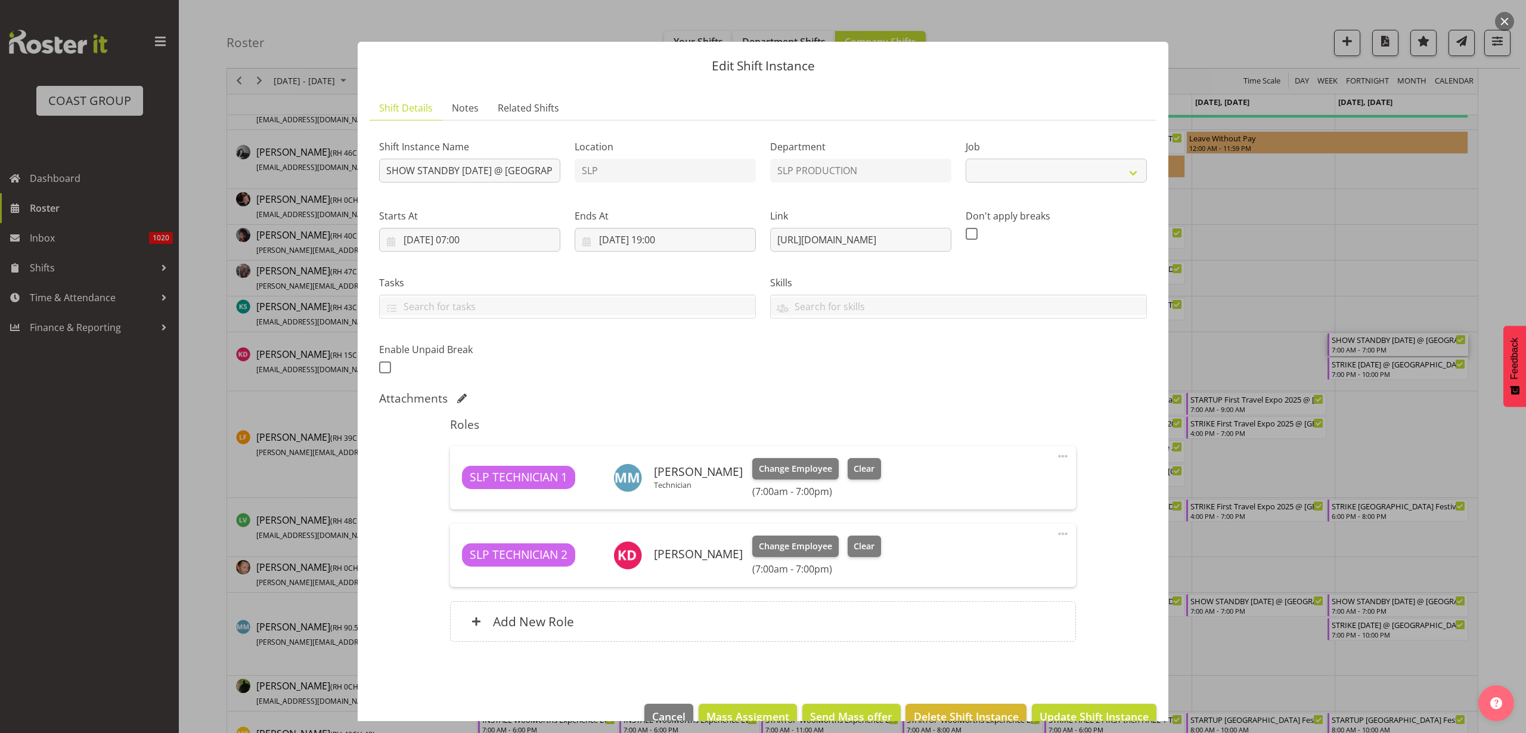
select select "10126"
click at [1056, 533] on span at bounding box center [1063, 533] width 14 height 14
click at [1009, 602] on link "Delete" at bounding box center [1013, 602] width 114 height 21
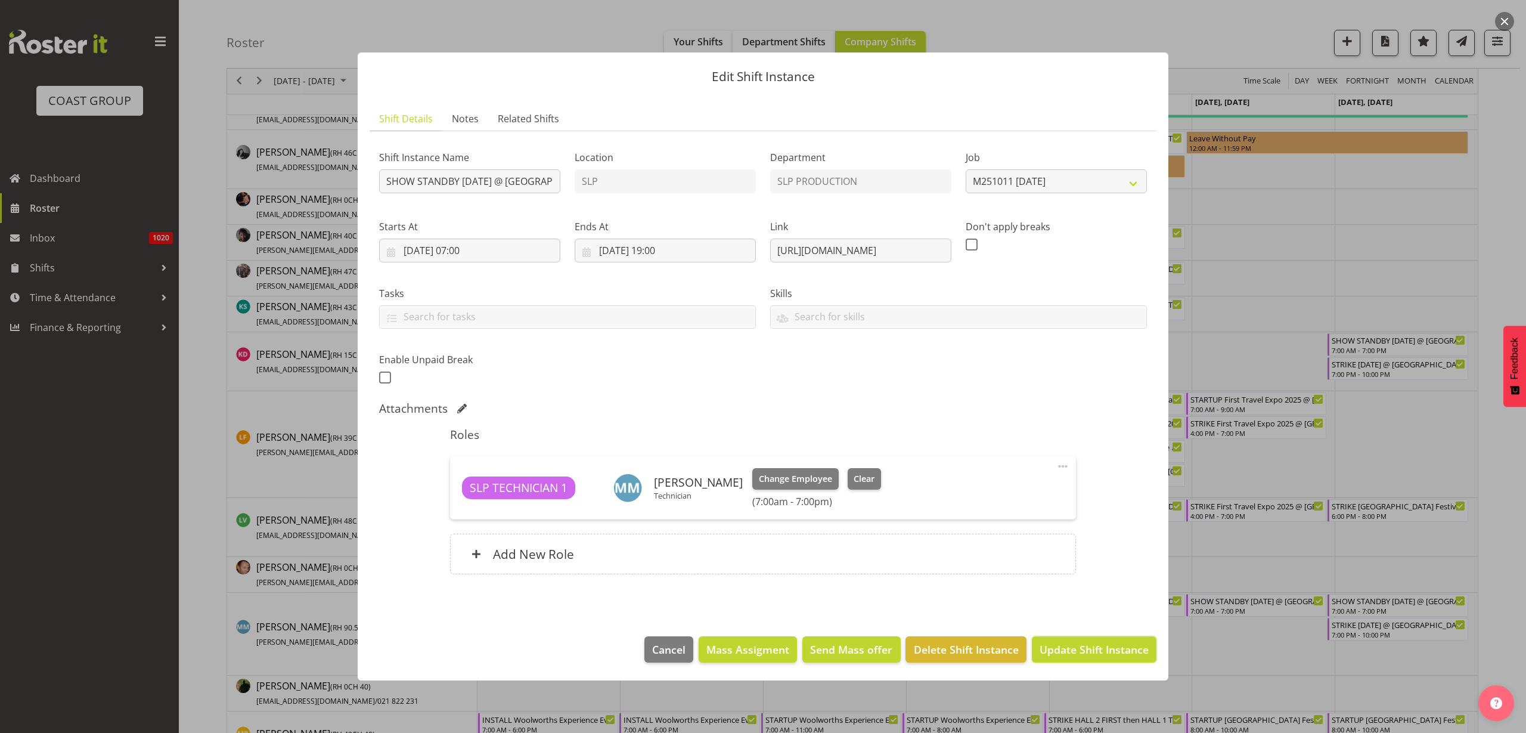
click at [1120, 651] on span "Update Shift Instance" at bounding box center [1094, 648] width 109 height 15
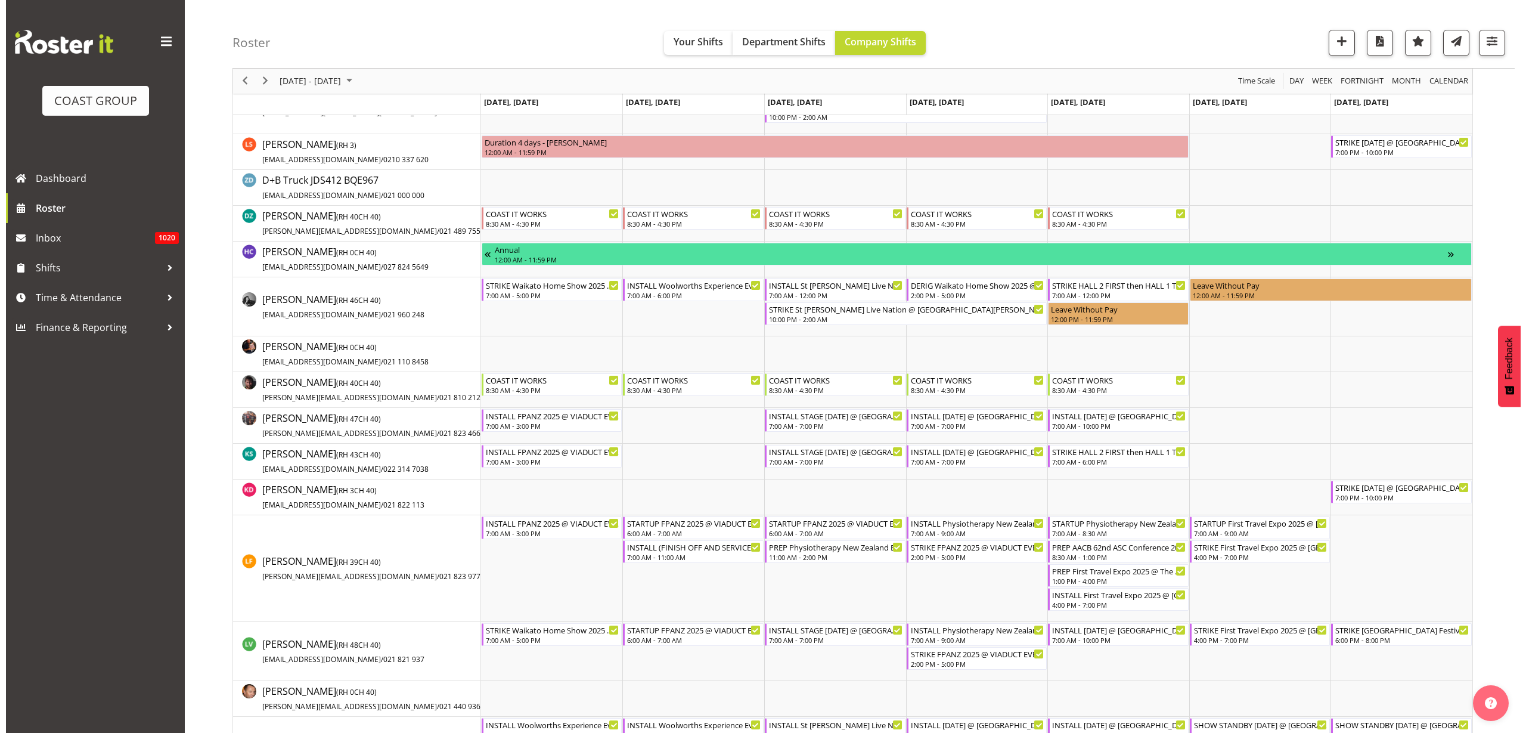
scroll to position [671, 0]
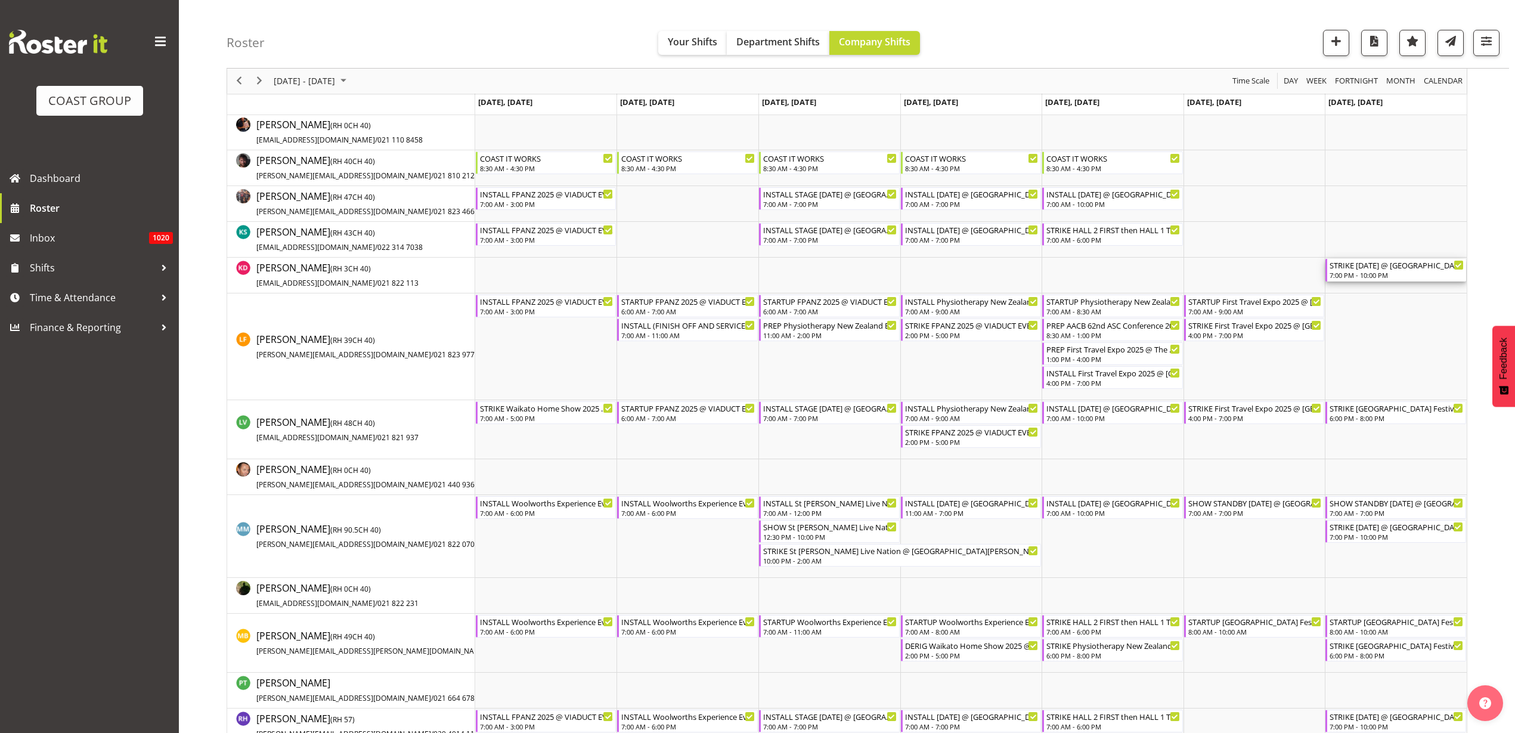
click at [1373, 273] on div "7:00 PM - 10:00 PM" at bounding box center [1396, 275] width 134 height 10
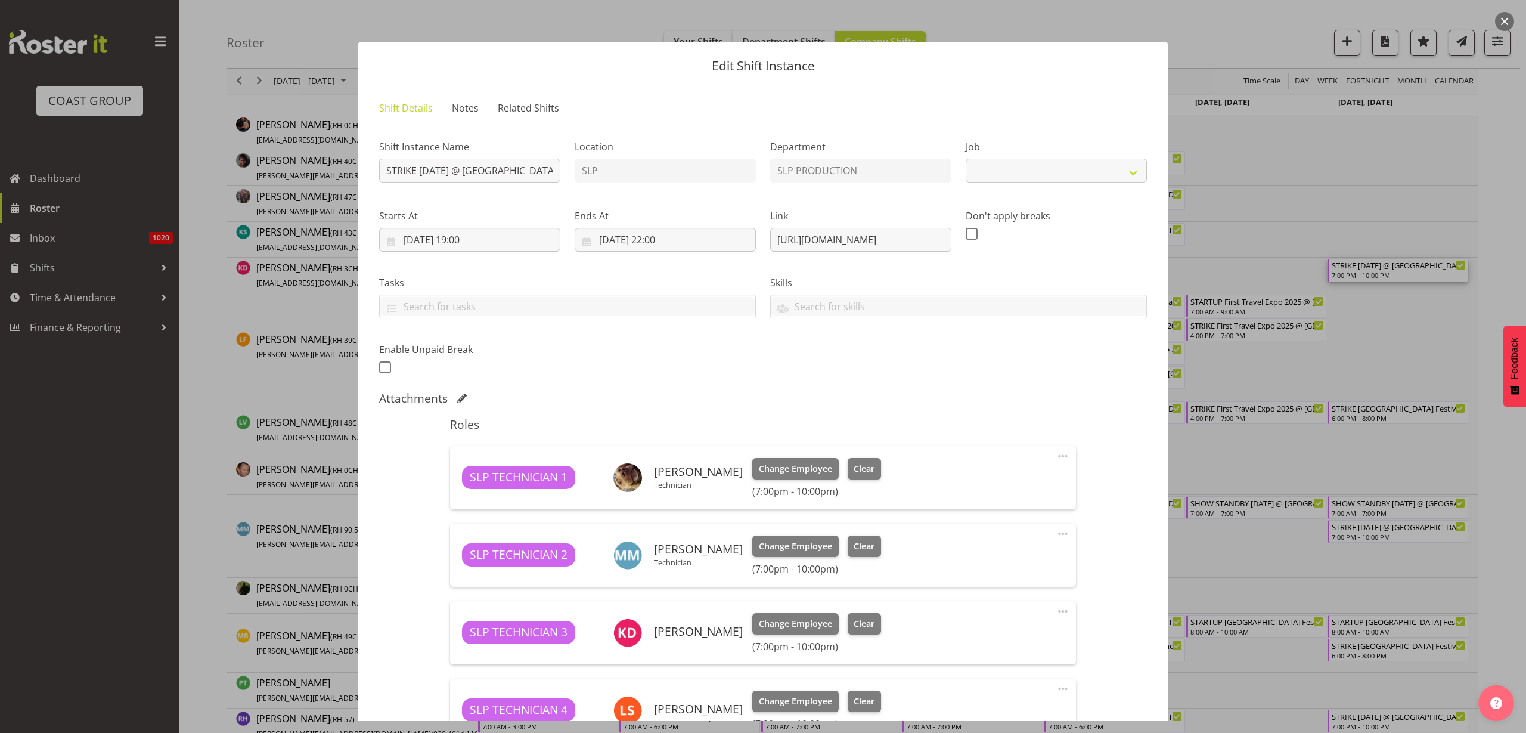
select select "10126"
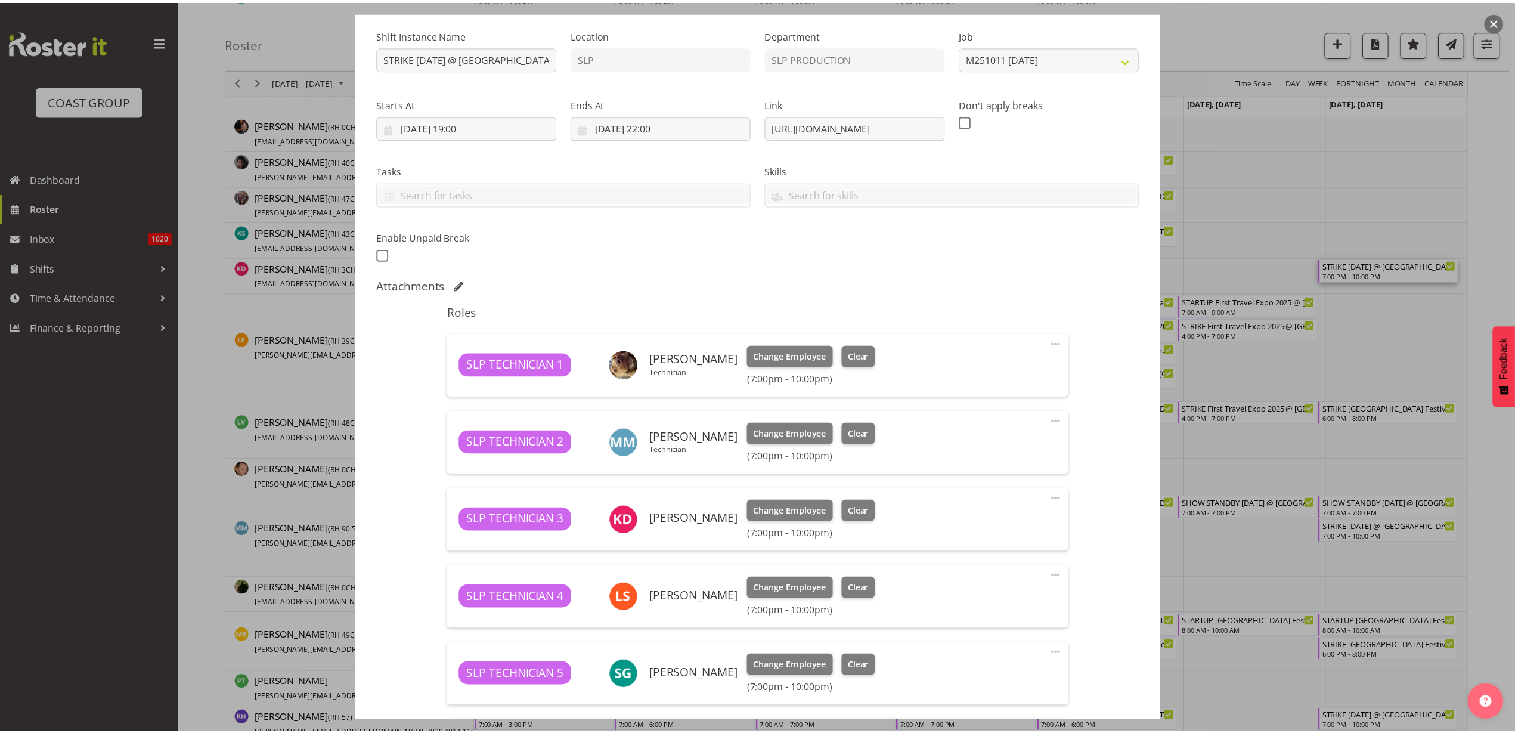
scroll to position [224, 0]
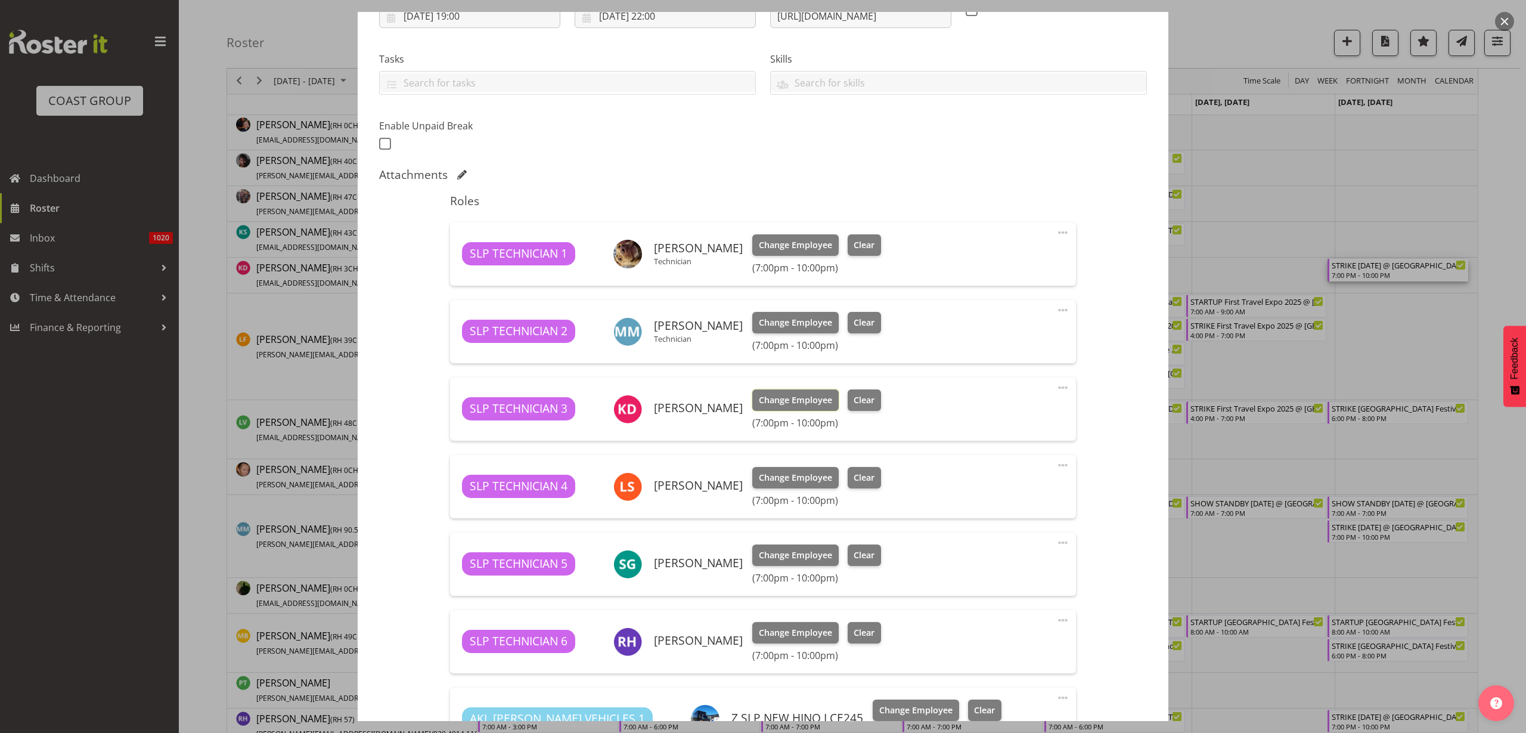
click at [761, 402] on span "Change Employee" at bounding box center [795, 399] width 73 height 13
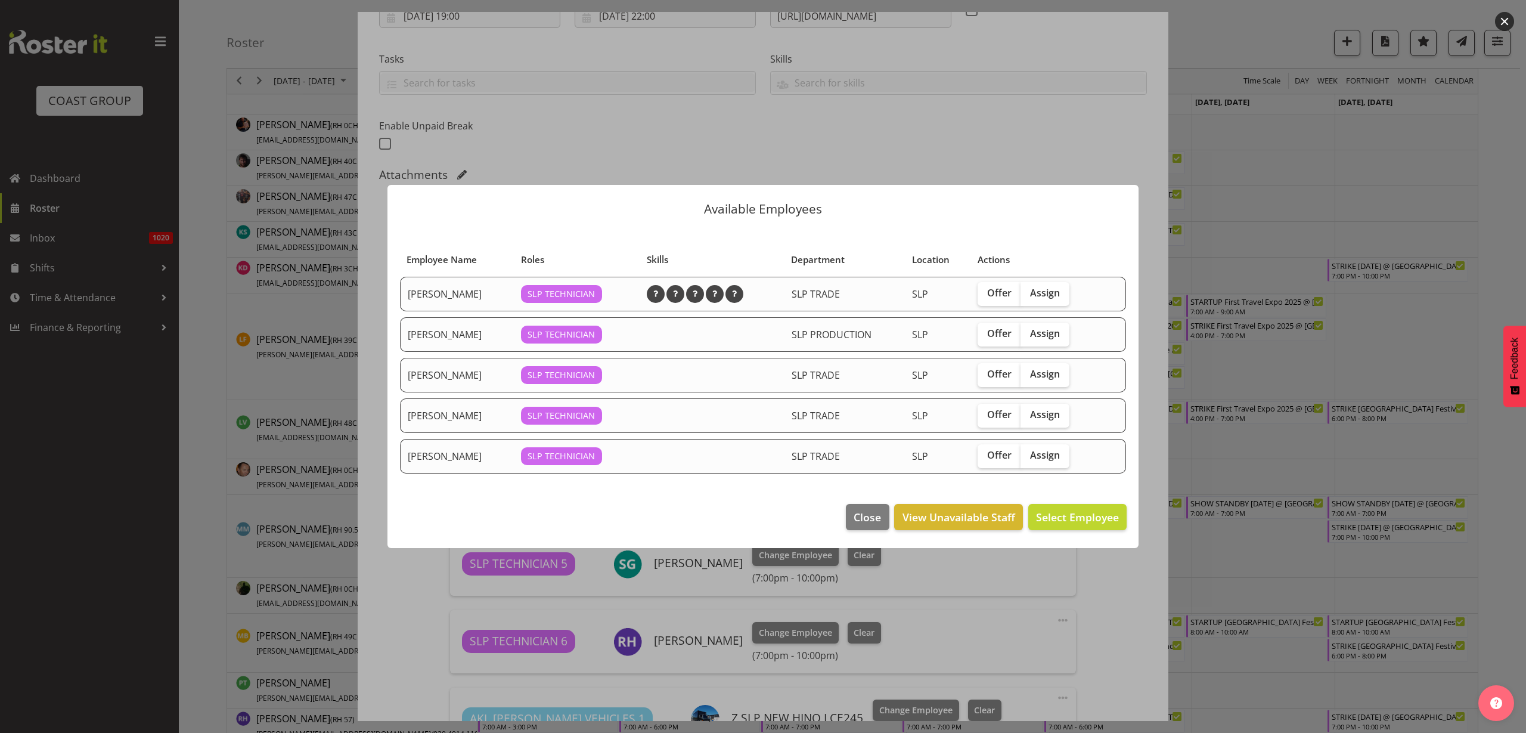
click at [1058, 373] on span "Assign" at bounding box center [1045, 374] width 30 height 12
click at [1028, 373] on input "Assign" at bounding box center [1025, 374] width 8 height 8
checkbox input "true"
click at [1056, 518] on span "Assign [PERSON_NAME]" at bounding box center [1059, 517] width 120 height 14
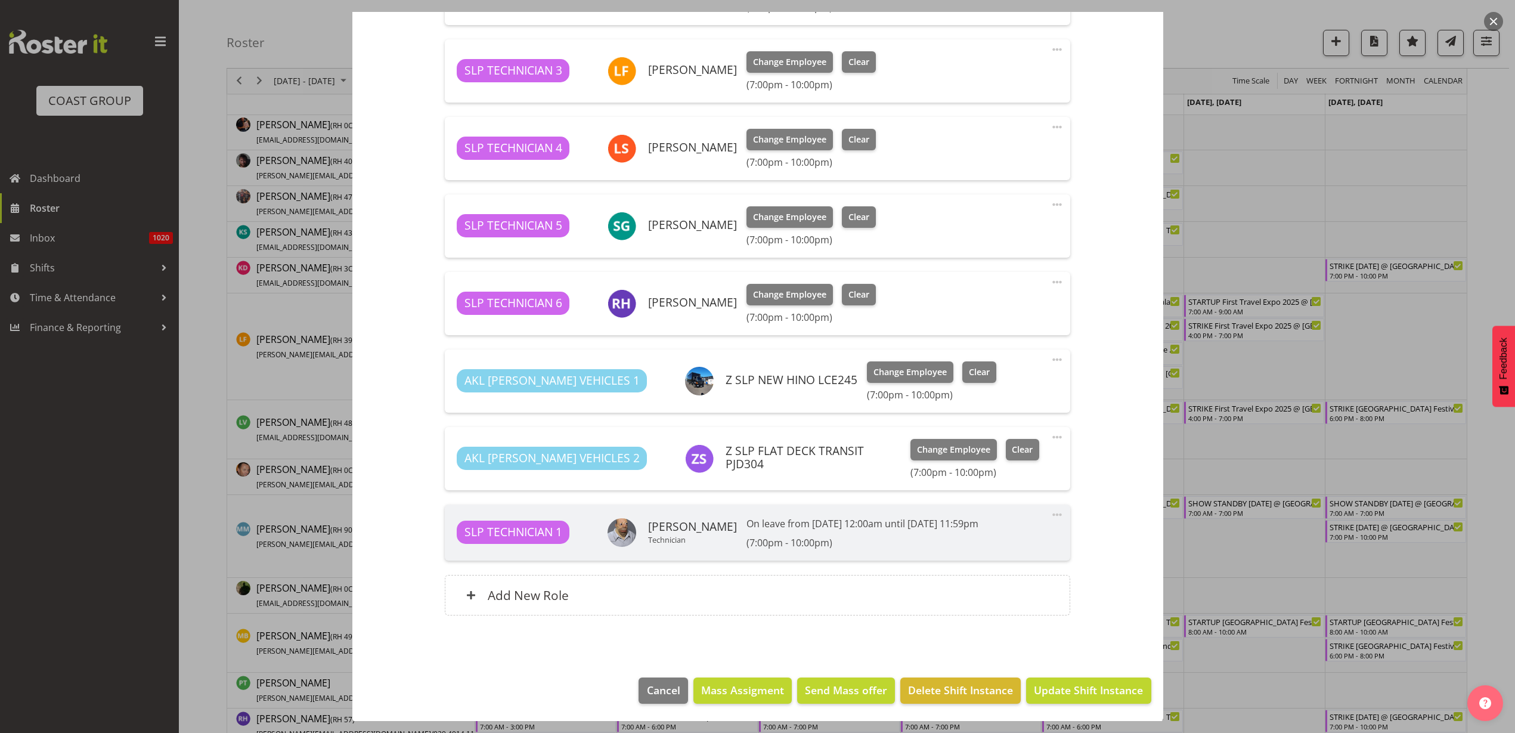
scroll to position [562, 0]
click at [1059, 694] on span "Update Shift Instance" at bounding box center [1088, 688] width 109 height 15
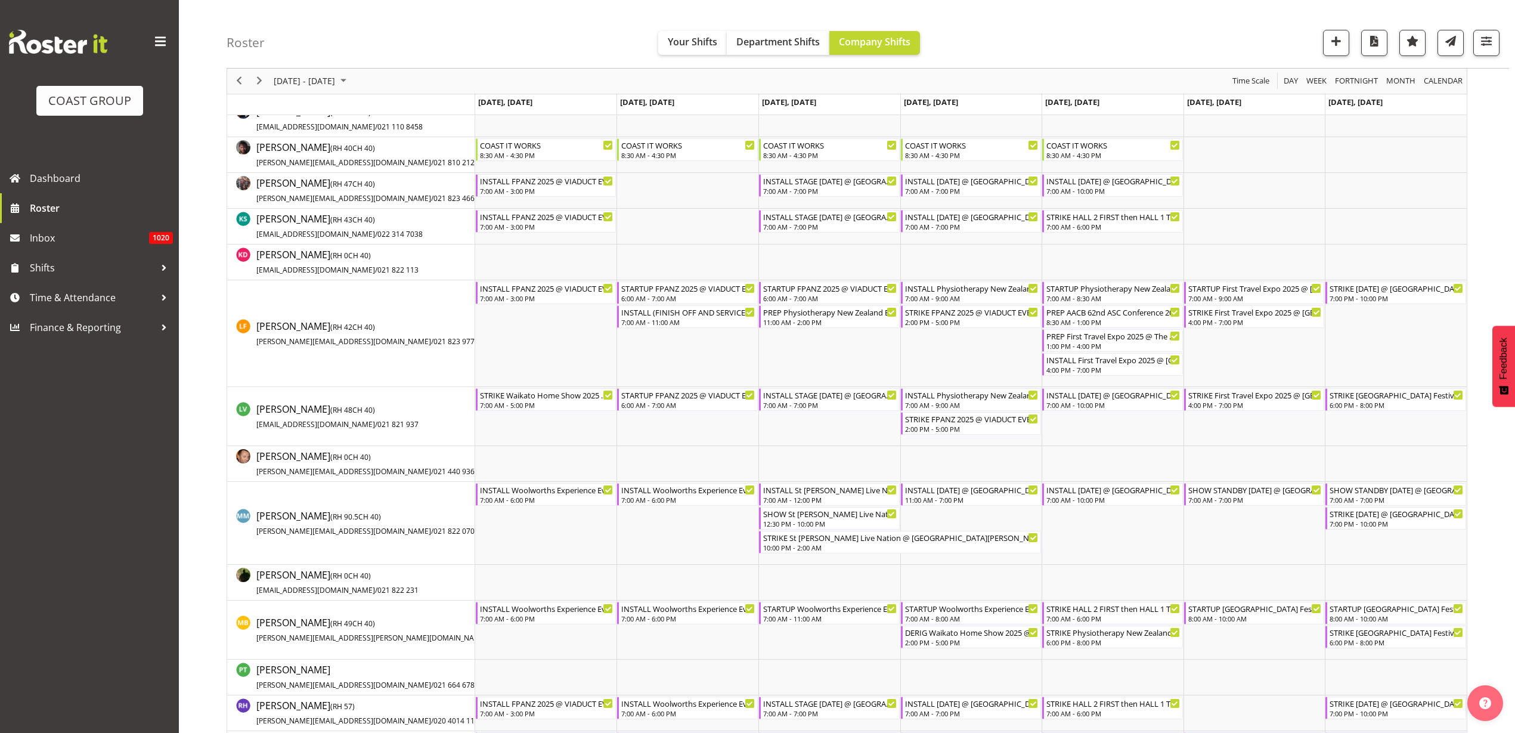
scroll to position [671, 0]
